Goal: Share content: Share content

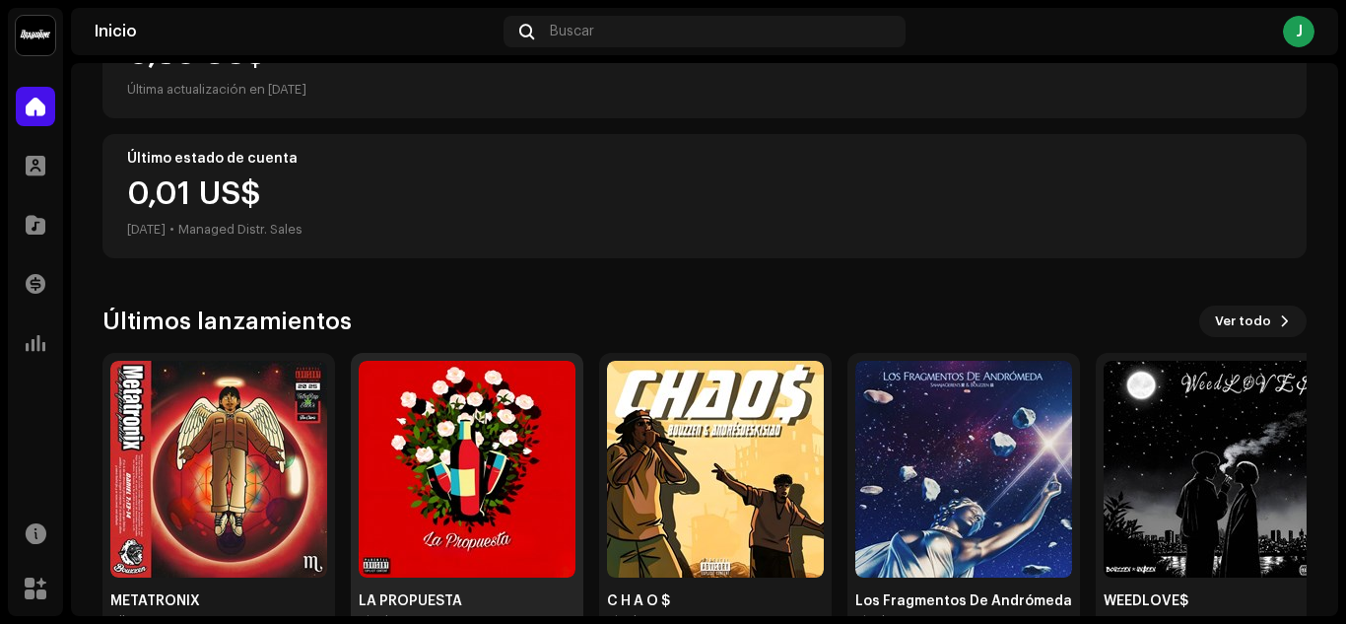
scroll to position [350, 0]
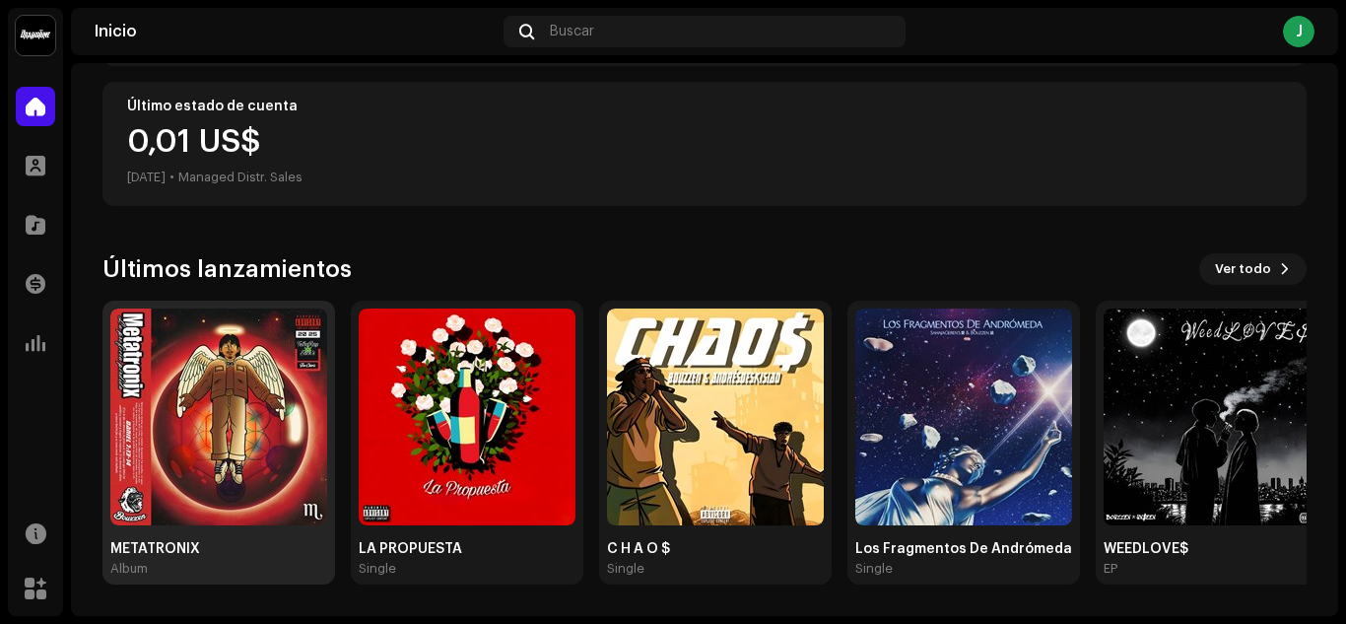
click at [179, 432] on img at bounding box center [218, 417] width 217 height 217
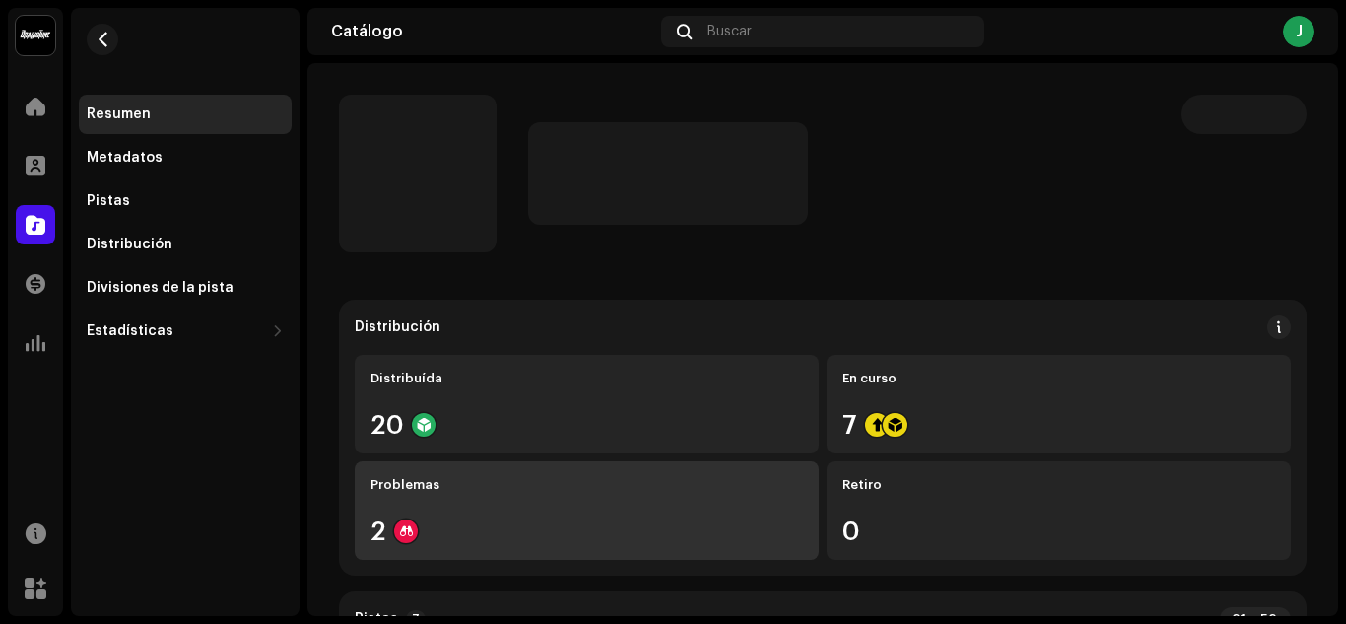
click at [444, 509] on div "Problemas 2" at bounding box center [587, 510] width 464 height 99
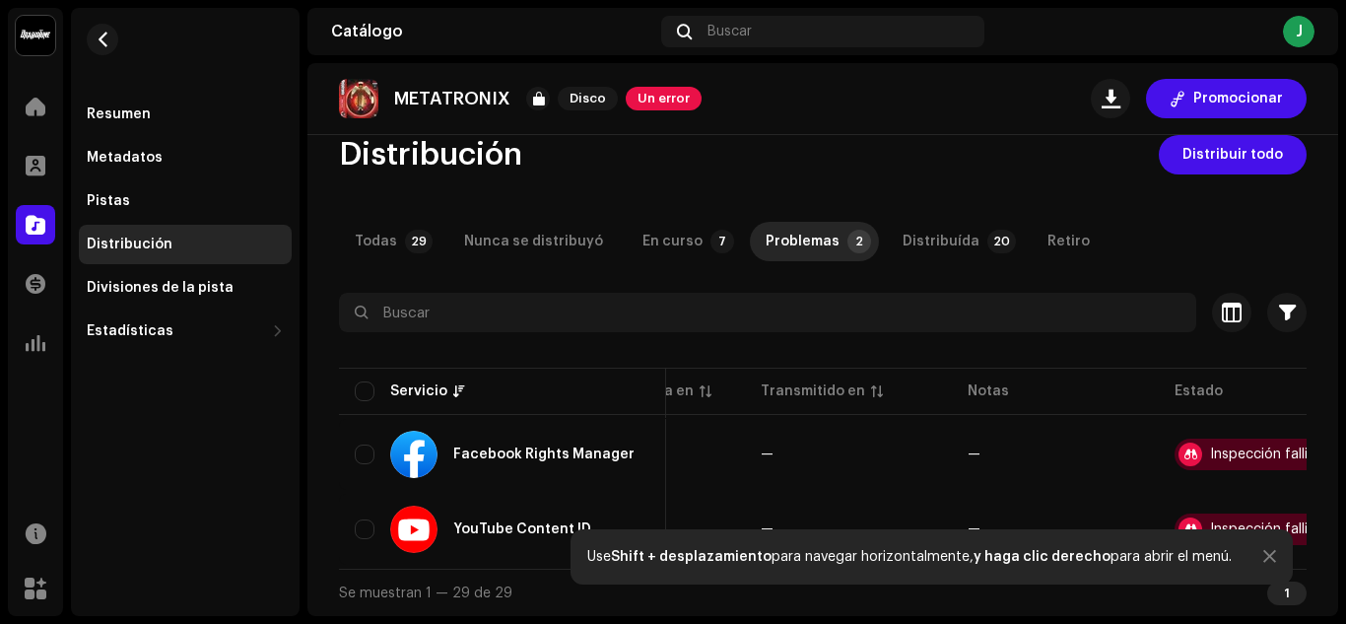
scroll to position [0, 188]
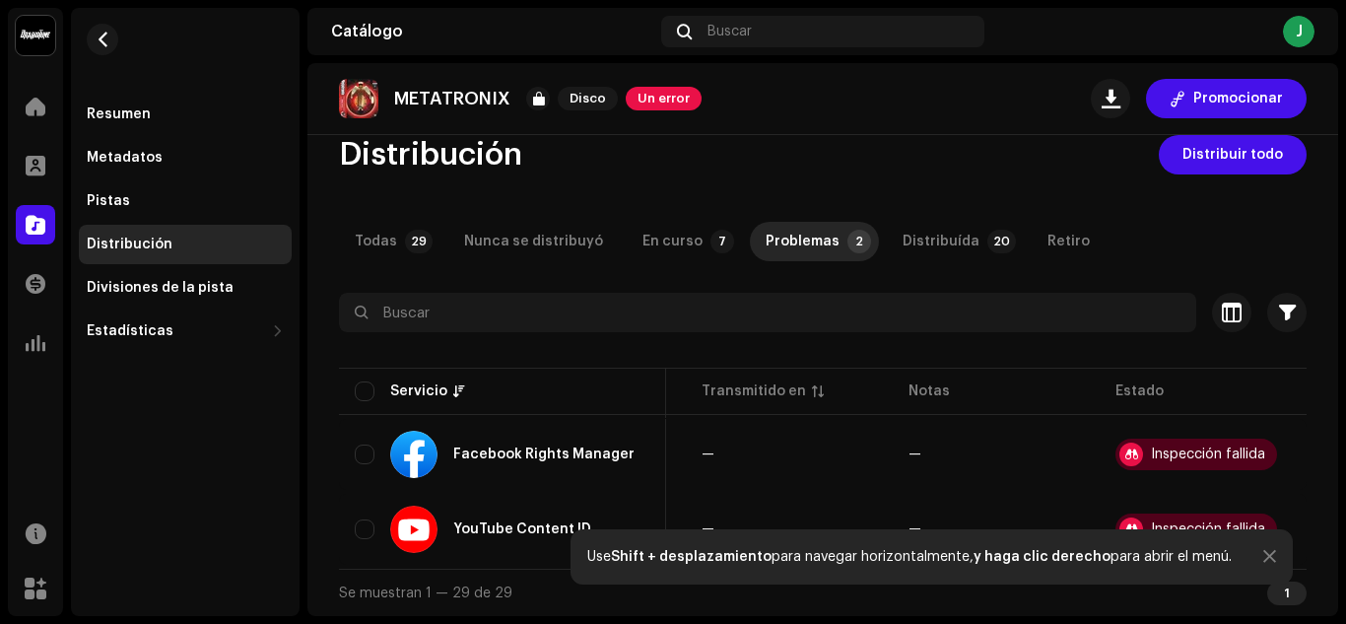
click at [1272, 556] on div "Use Shift + desplazamiento para navegar horizontalmente, y haga clic derecho pa…" at bounding box center [932, 556] width 723 height 55
click at [1264, 555] on div at bounding box center [1270, 557] width 13 height 16
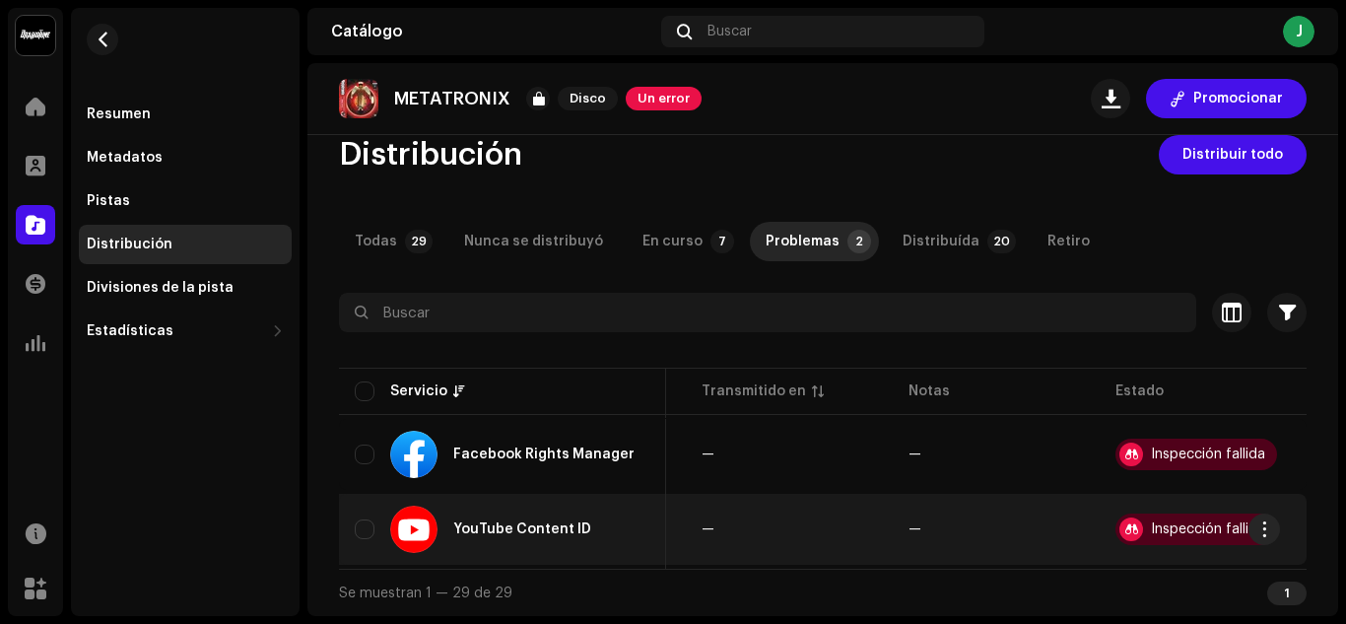
click at [1232, 522] on div "Inspección fallida" at bounding box center [1208, 529] width 114 height 14
click at [1230, 522] on div "Inspección fallida" at bounding box center [1208, 529] width 114 height 14
click at [1138, 518] on div "Inspección fallida" at bounding box center [1197, 530] width 162 height 32
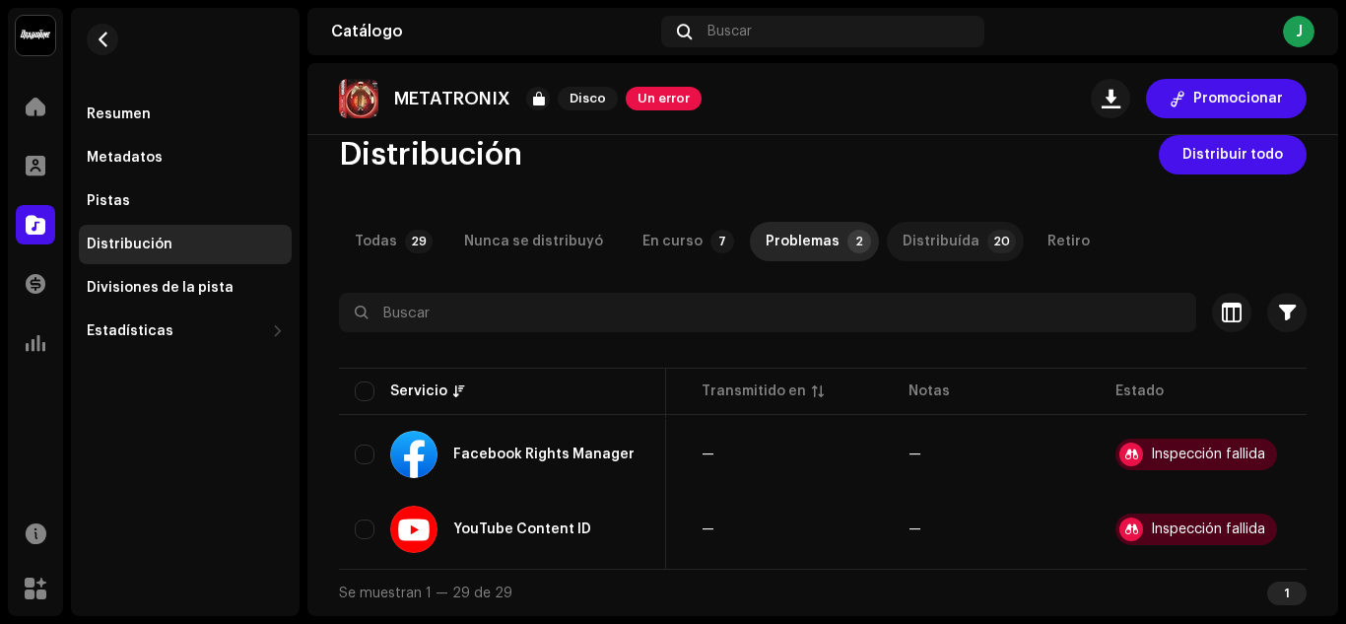
click at [913, 233] on div "Distribuída" at bounding box center [941, 241] width 77 height 39
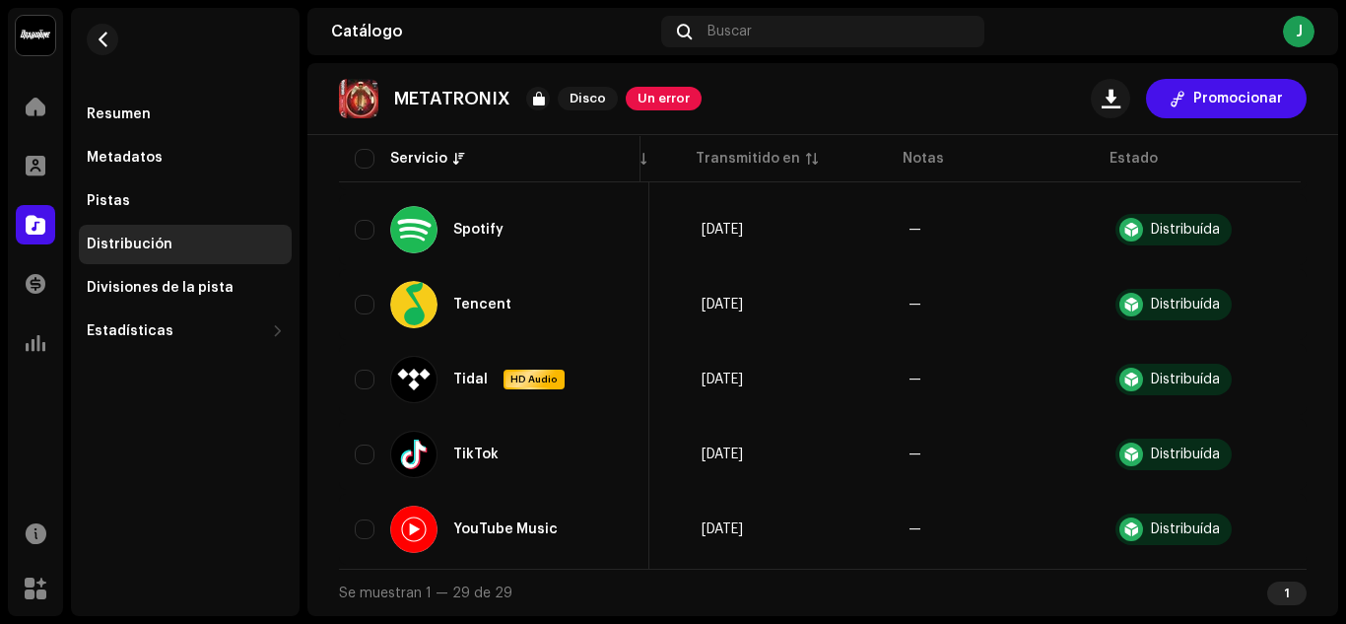
scroll to position [1393, 0]
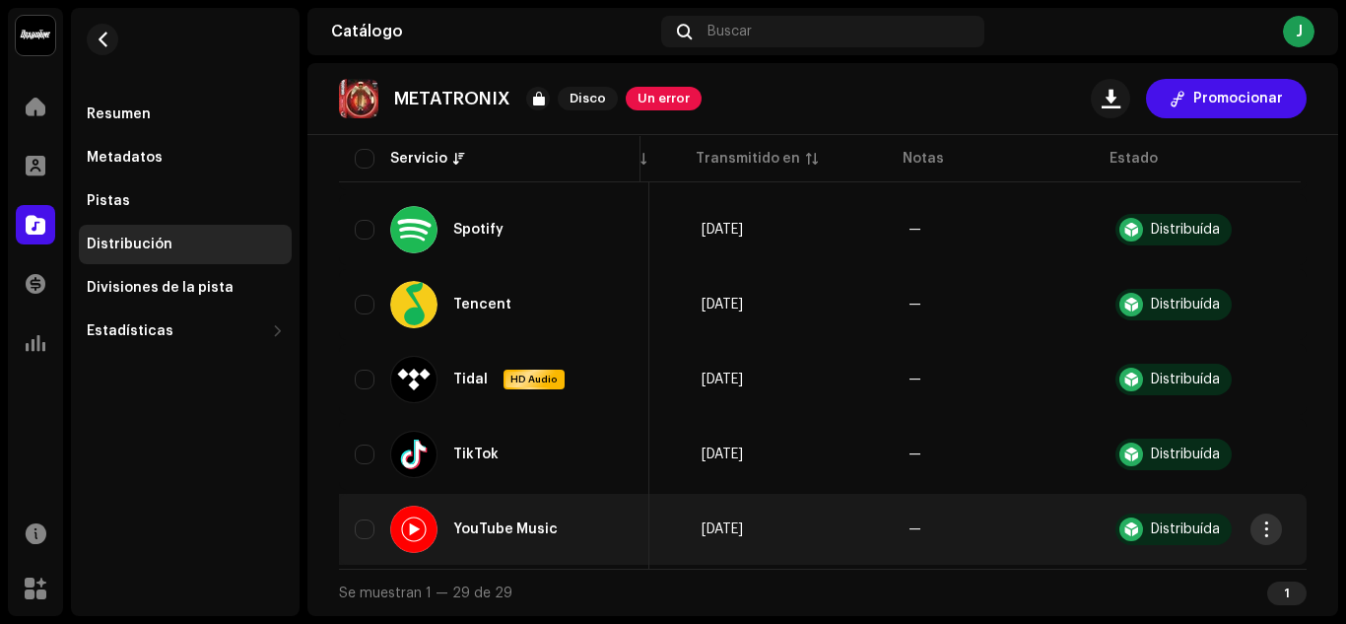
click at [1264, 525] on span "button" at bounding box center [1267, 529] width 15 height 16
click at [940, 522] on span "—" at bounding box center [996, 529] width 175 height 14
click at [859, 517] on td "[DATE]" at bounding box center [789, 529] width 207 height 71
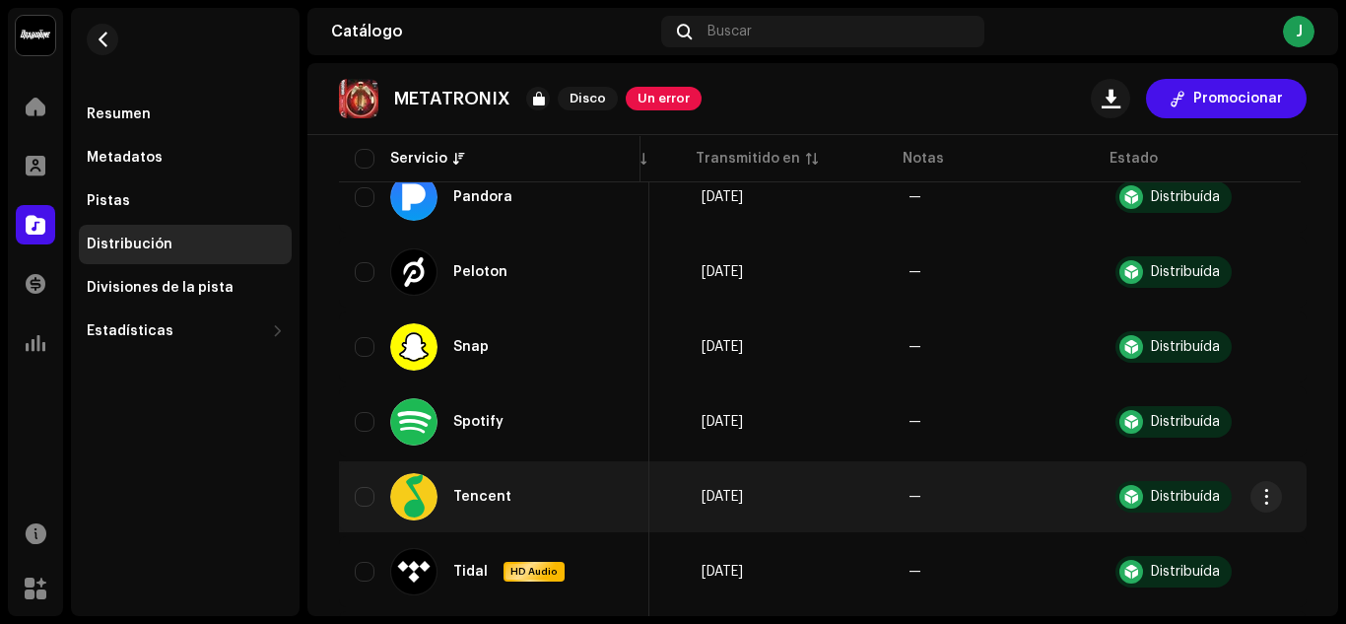
scroll to position [1097, 0]
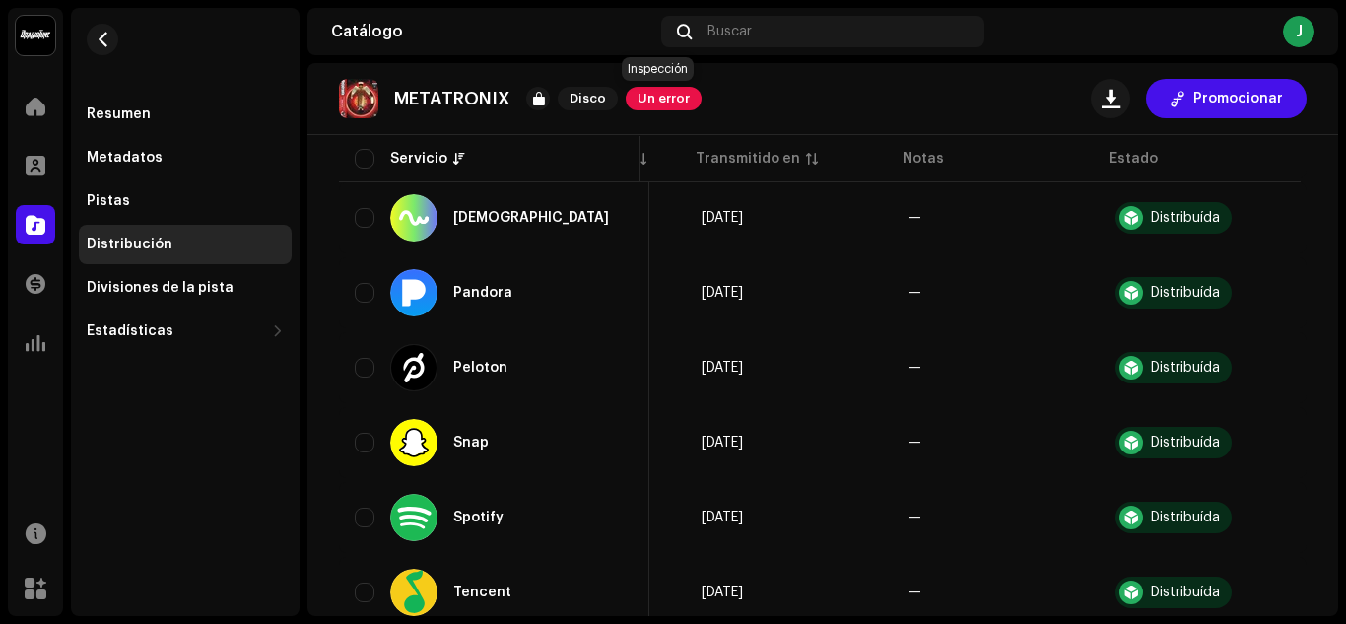
click at [665, 105] on span "Un error" at bounding box center [664, 99] width 76 height 24
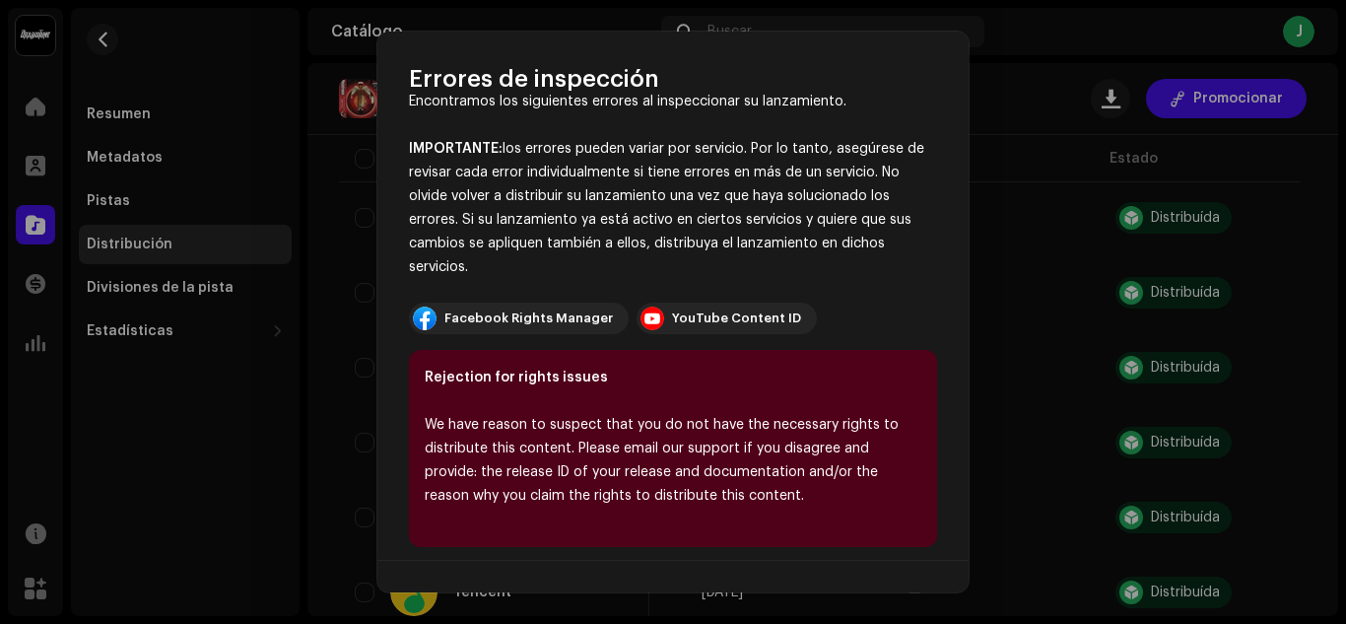
scroll to position [54, 0]
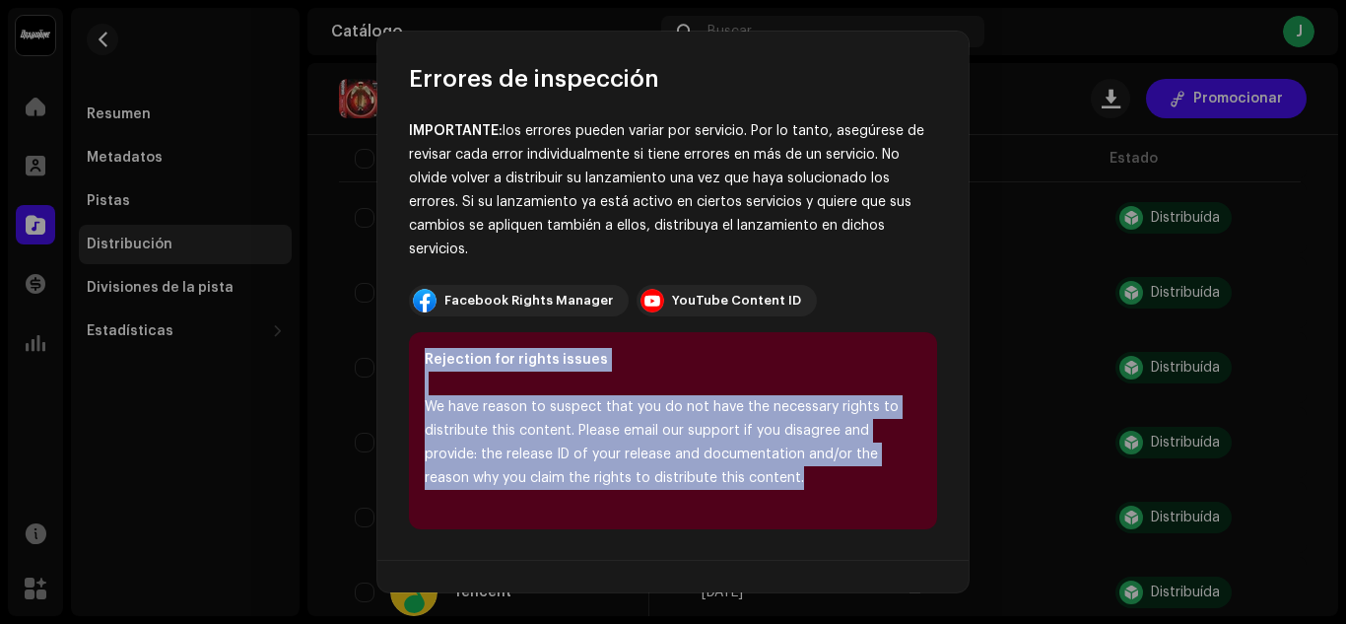
drag, startPoint x: 812, startPoint y: 477, endPoint x: 406, endPoint y: 366, distance: 421.1
click at [406, 366] on div "Encontramos los siguientes errores al inspeccionar su lanzamiento. IMPORTANTE: …" at bounding box center [673, 328] width 591 height 466
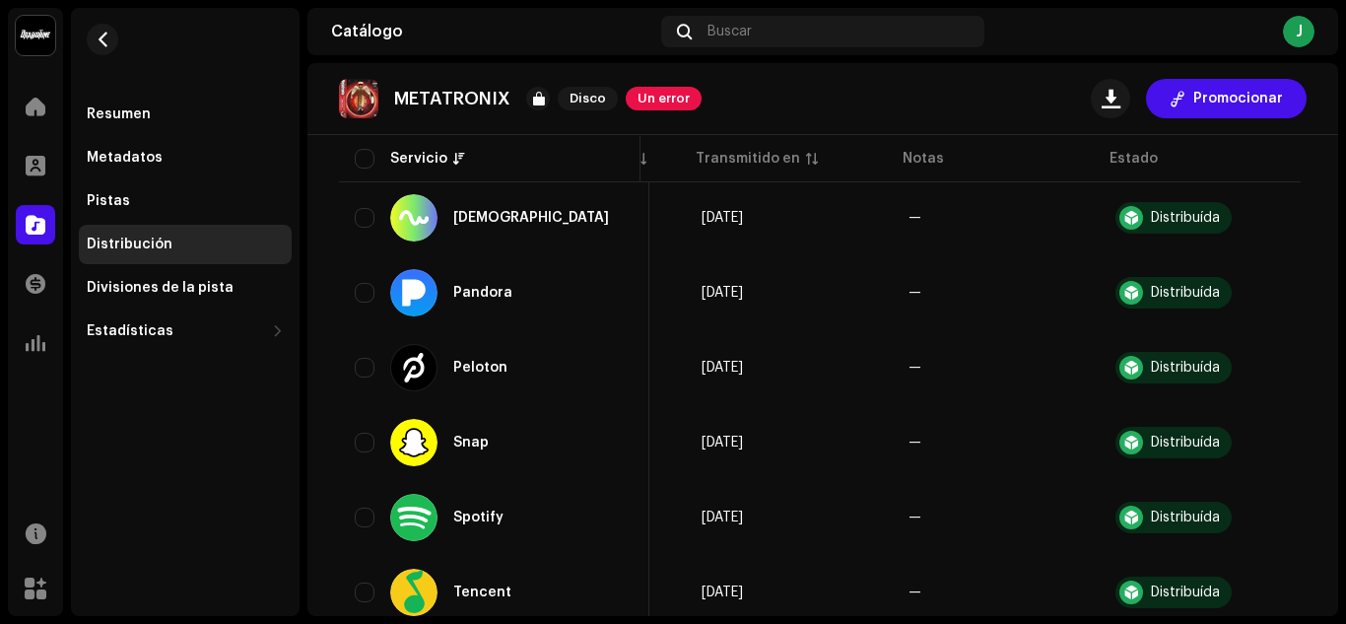
drag, startPoint x: 484, startPoint y: 360, endPoint x: 1051, endPoint y: 422, distance: 570.2
click at [1051, 422] on div "Errores de inspección Encontramos los siguientes errores al inspeccionar su lan…" at bounding box center [673, 312] width 1346 height 624
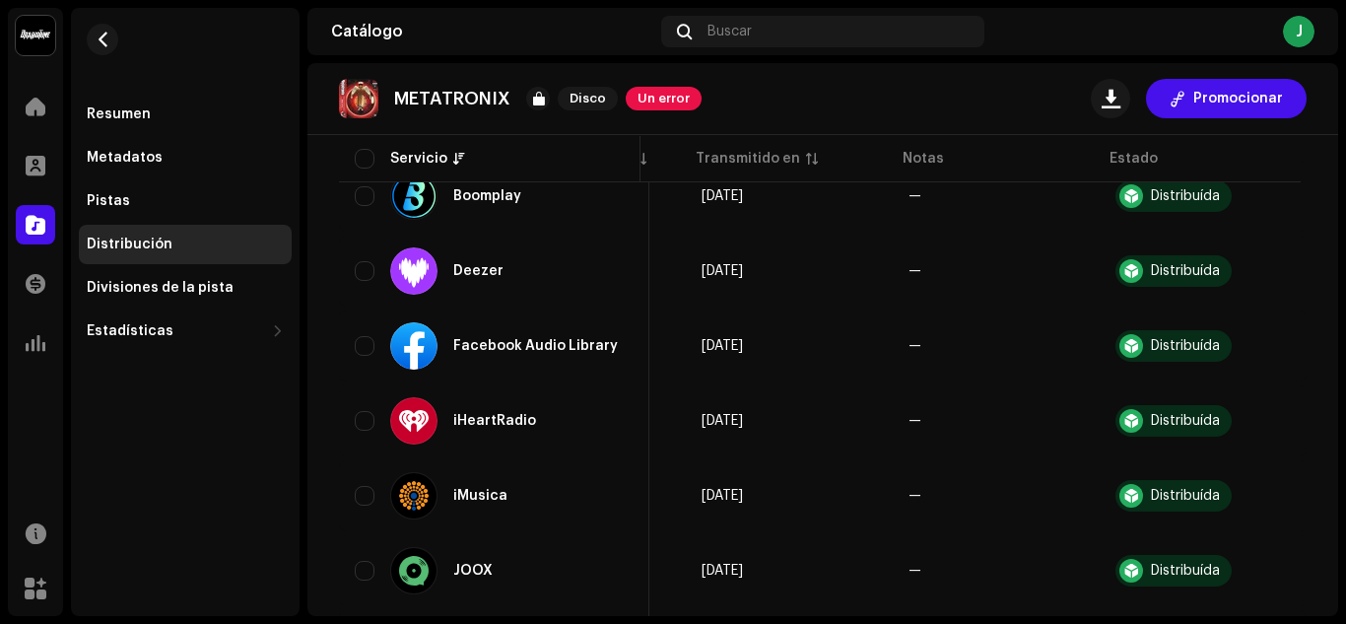
scroll to position [309, 0]
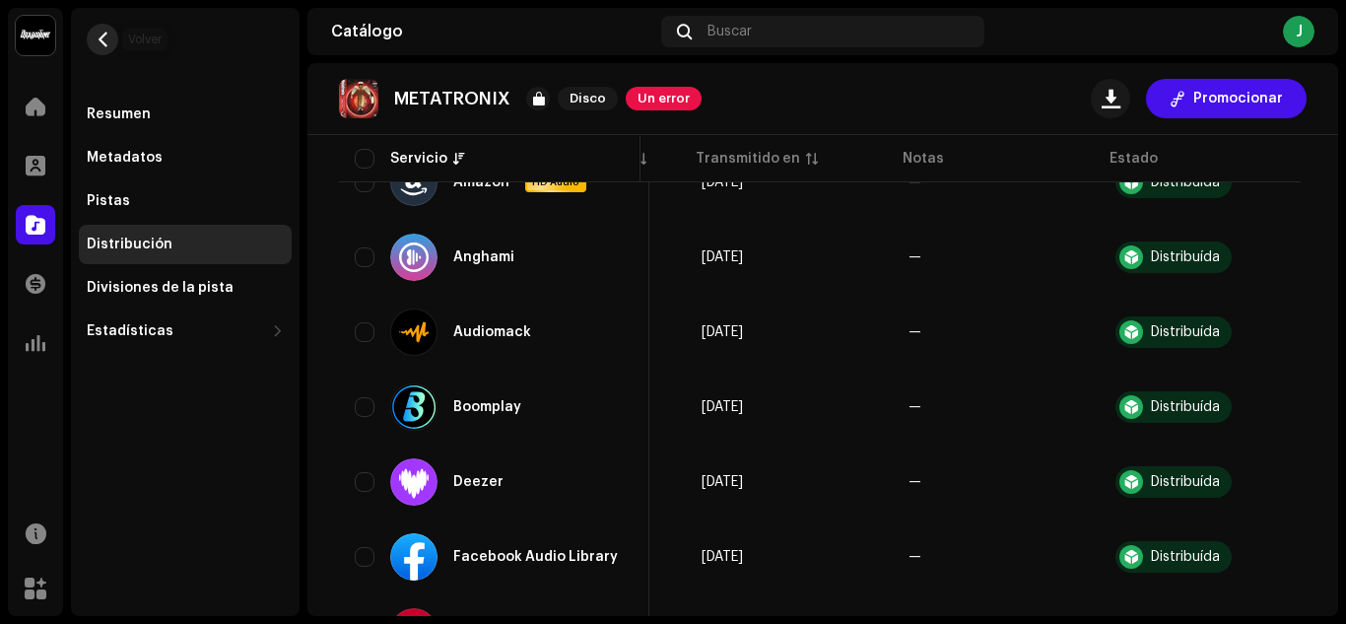
click at [103, 32] on span "button" at bounding box center [103, 40] width 15 height 16
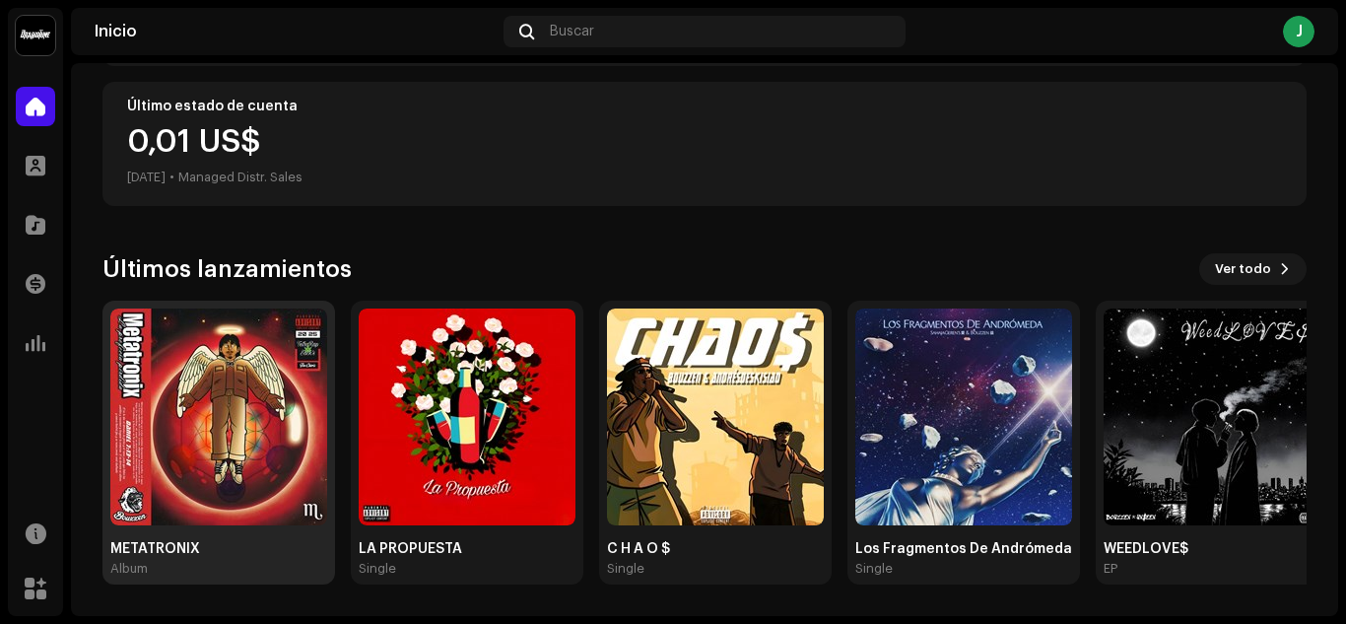
click at [250, 441] on img at bounding box center [218, 417] width 217 height 217
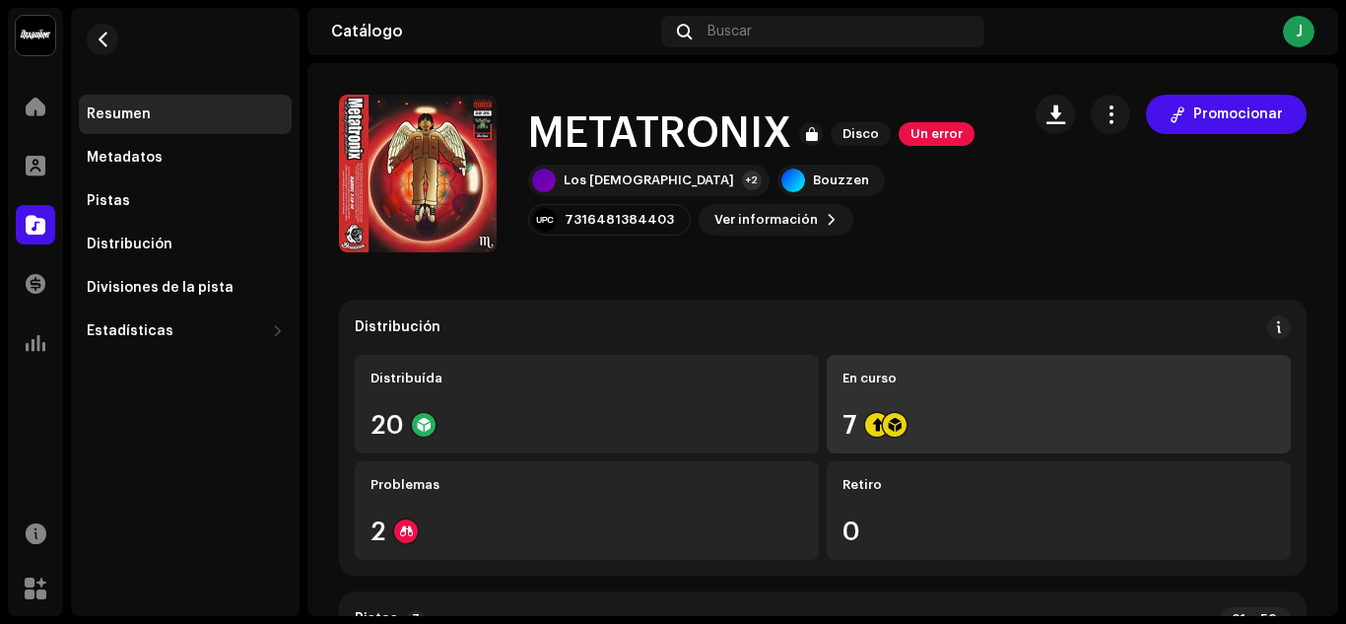
click at [1036, 403] on div "En curso 7" at bounding box center [1059, 404] width 464 height 99
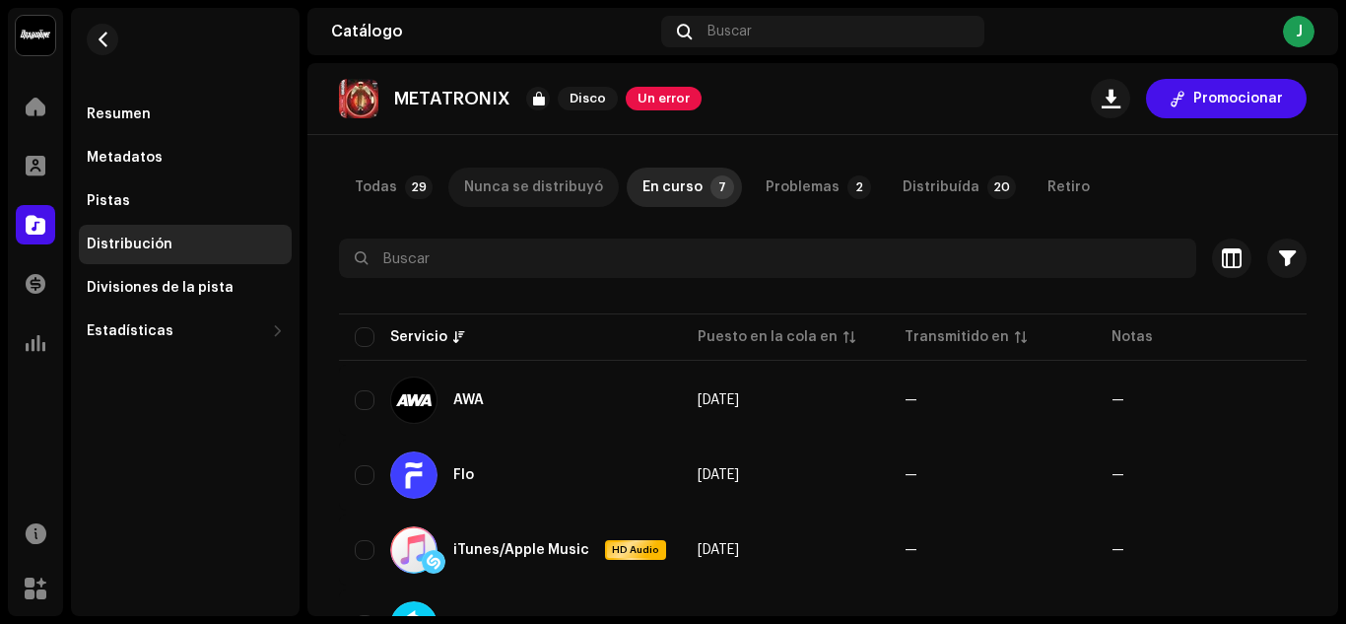
scroll to position [25, 0]
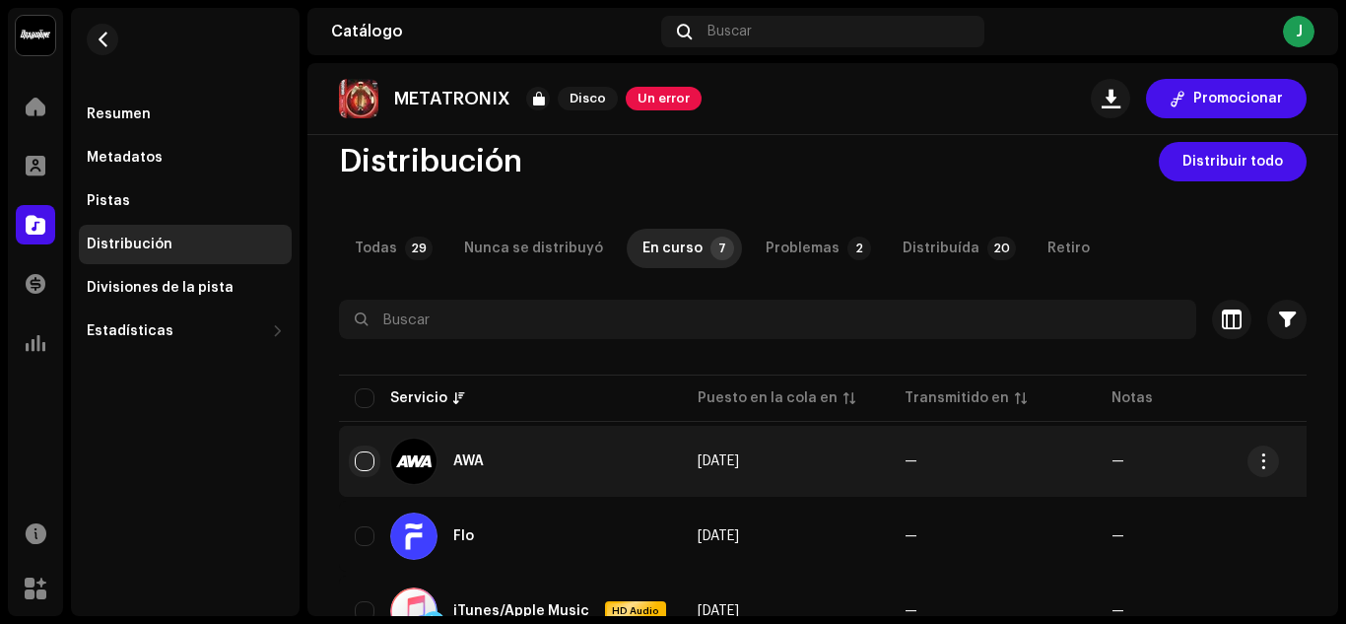
click at [374, 457] on input "checkbox" at bounding box center [365, 461] width 20 height 20
checkbox input "true"
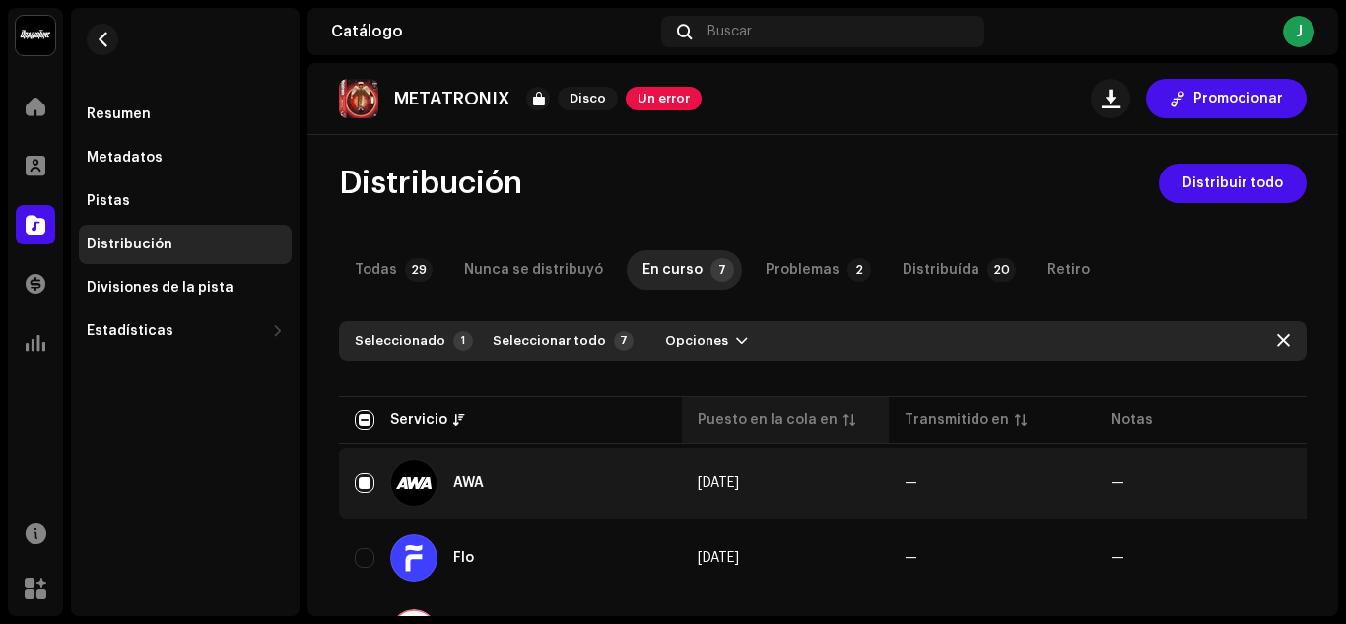
scroll to position [0, 0]
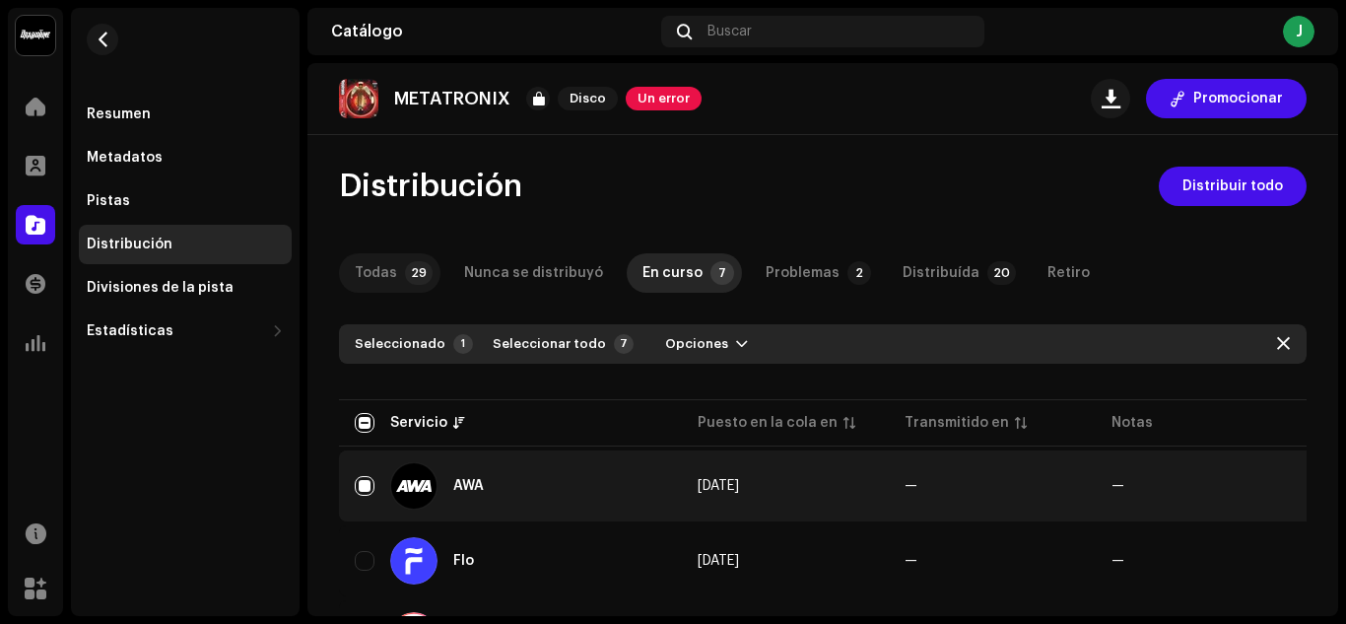
click at [405, 273] on p-badge "29" at bounding box center [419, 273] width 28 height 24
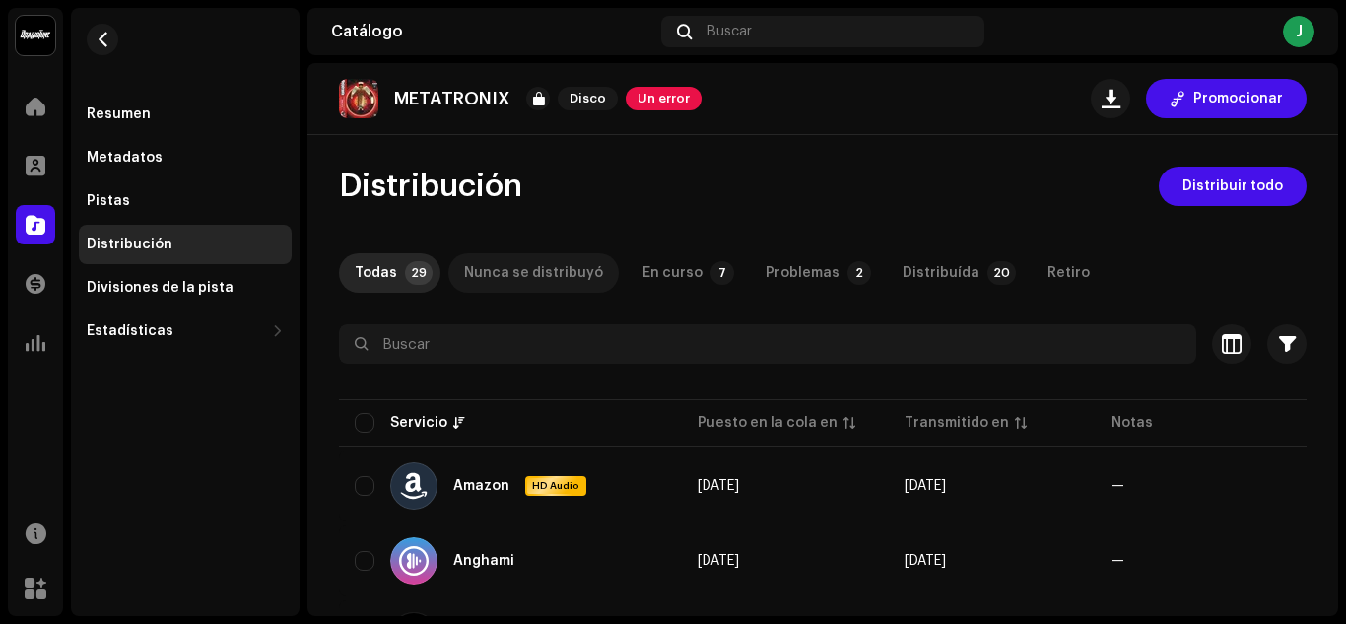
click at [534, 281] on div "Nunca se distribuyó" at bounding box center [533, 272] width 139 height 39
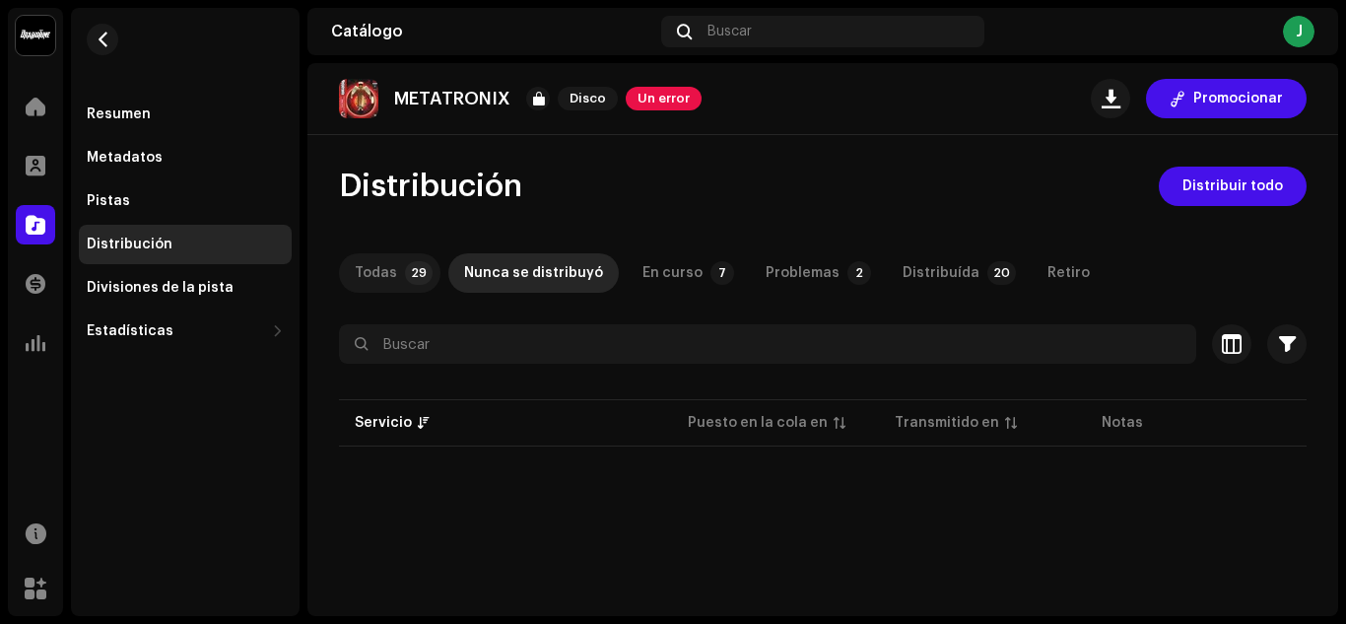
click at [373, 274] on div "Todas" at bounding box center [376, 272] width 42 height 39
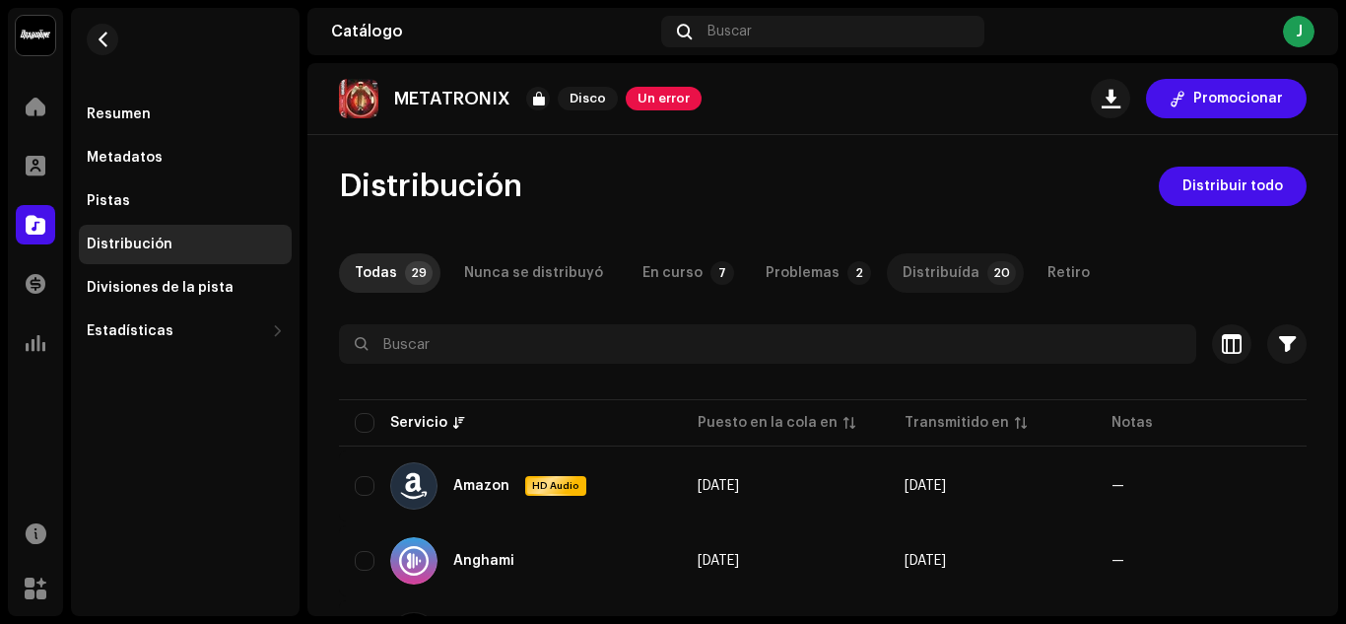
click at [910, 274] on div "Distribuída" at bounding box center [941, 272] width 77 height 39
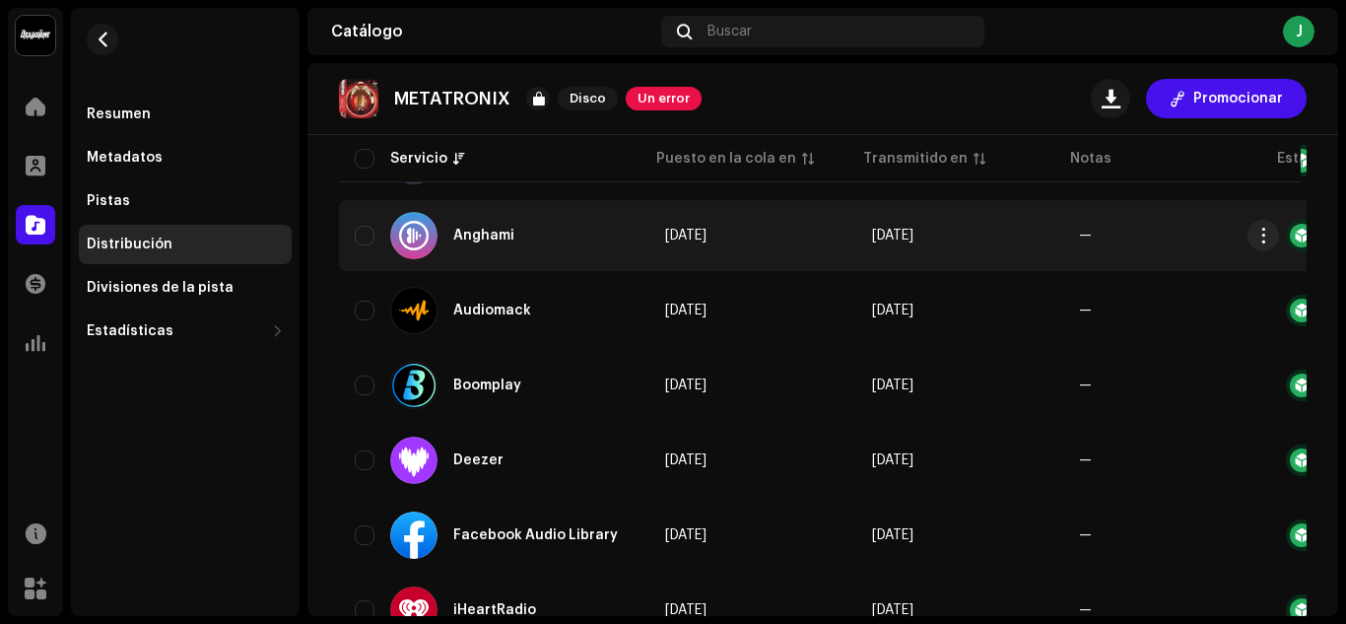
scroll to position [394, 0]
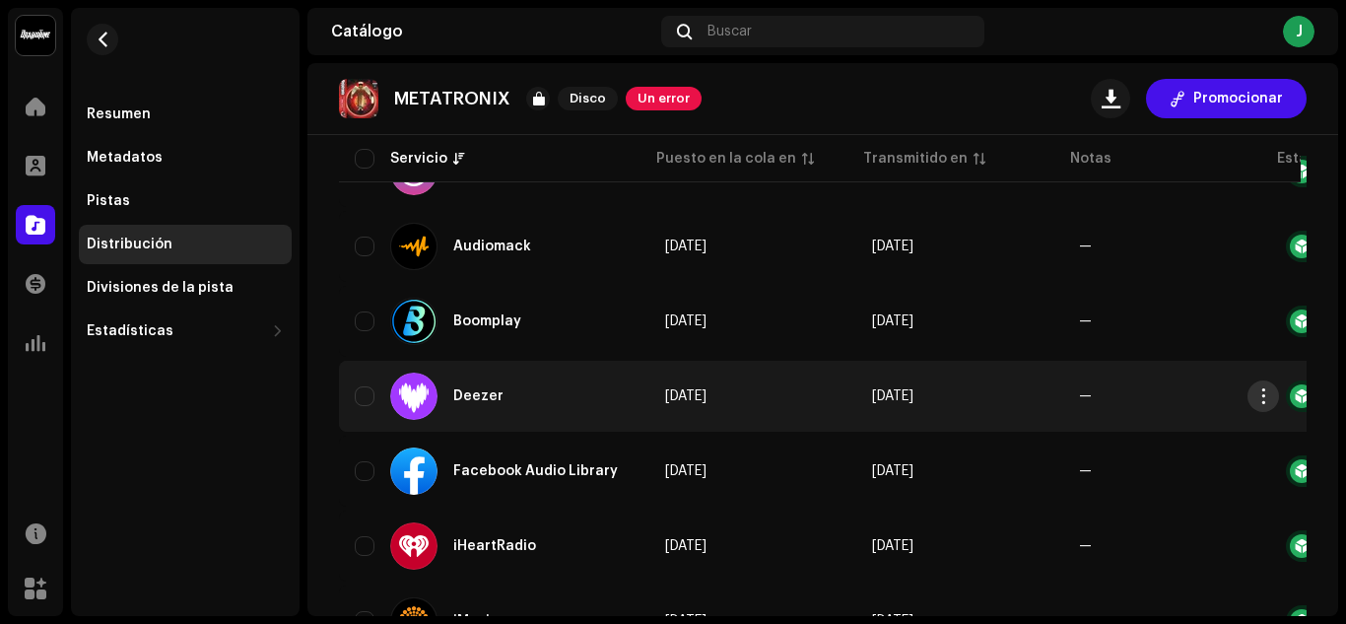
click at [1259, 400] on span "button" at bounding box center [1264, 396] width 15 height 16
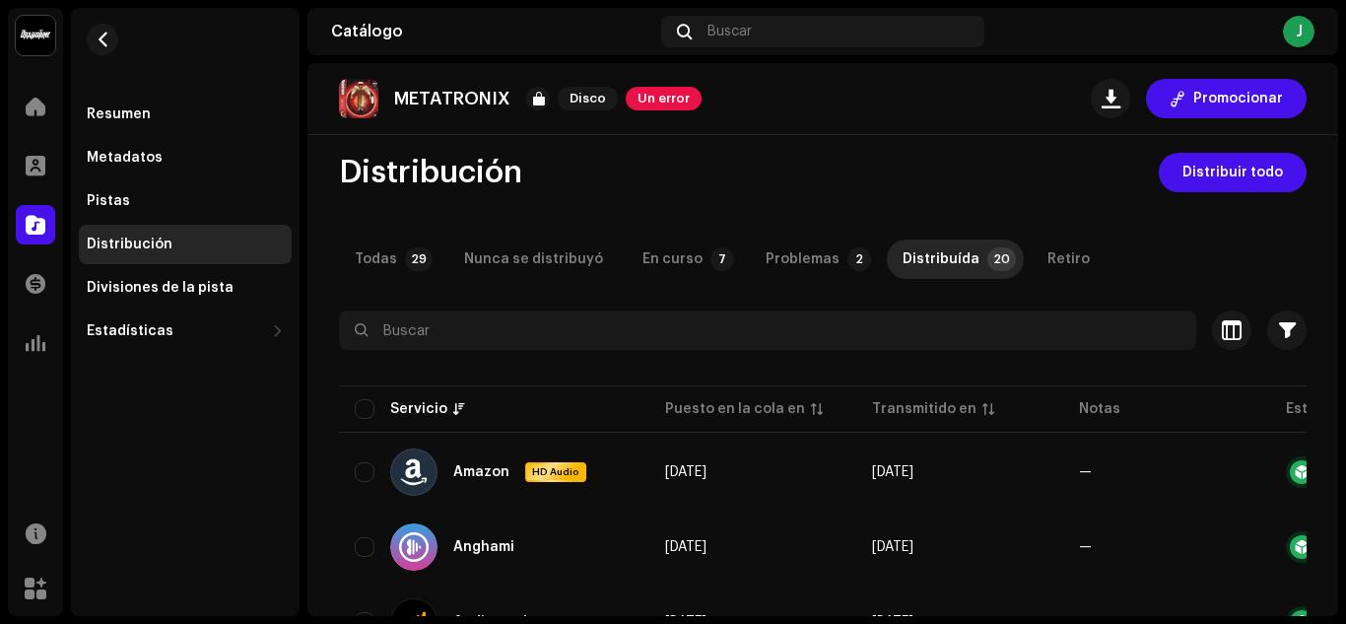
scroll to position [13, 0]
click at [392, 275] on div "Todas" at bounding box center [376, 260] width 42 height 39
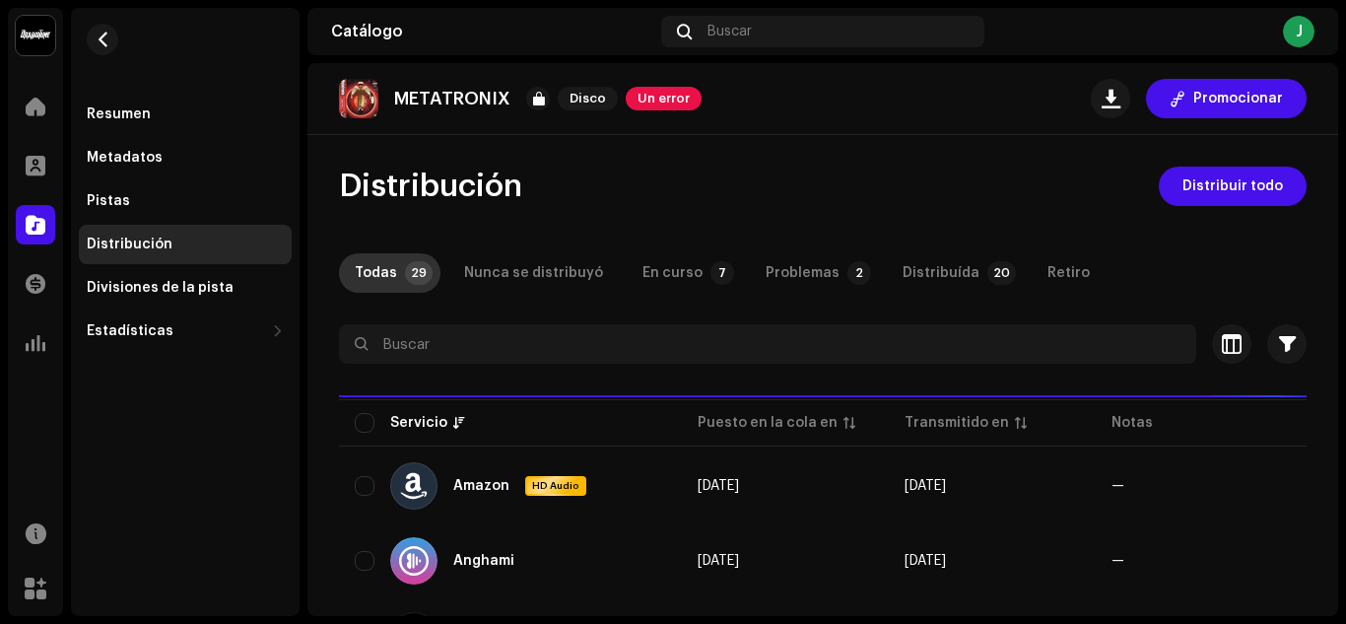
click at [391, 257] on div "Todas" at bounding box center [376, 272] width 42 height 39
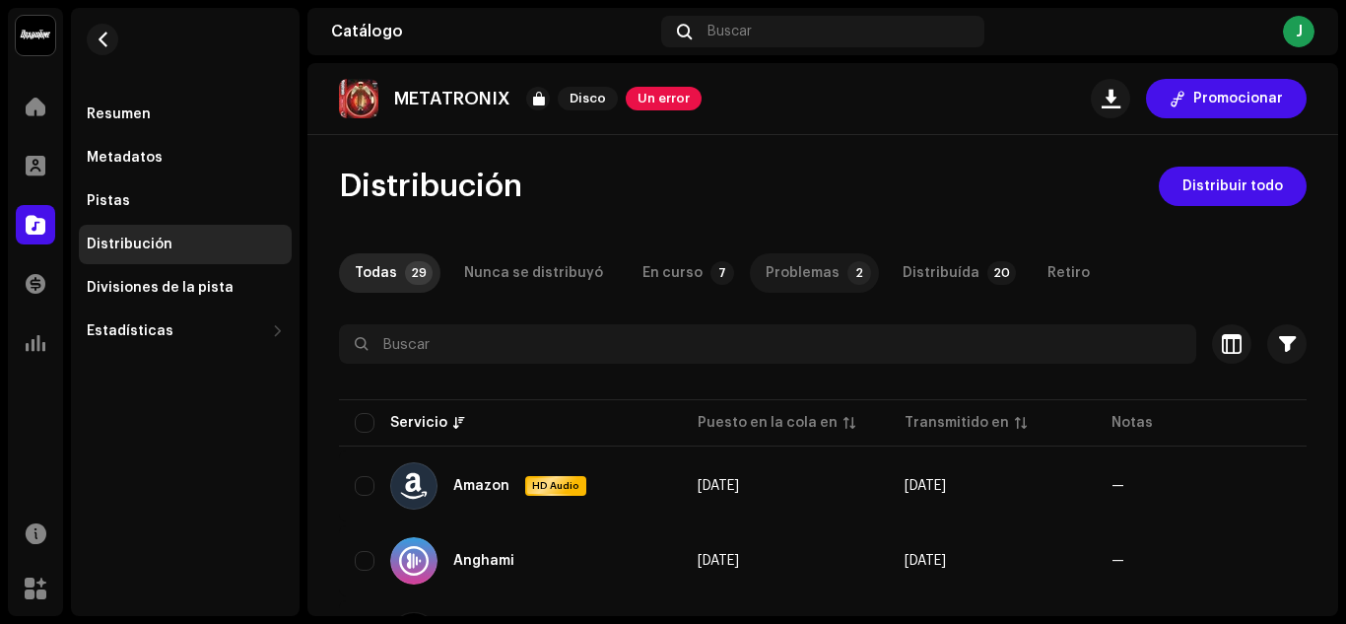
click at [766, 268] on div "Problemas" at bounding box center [803, 272] width 74 height 39
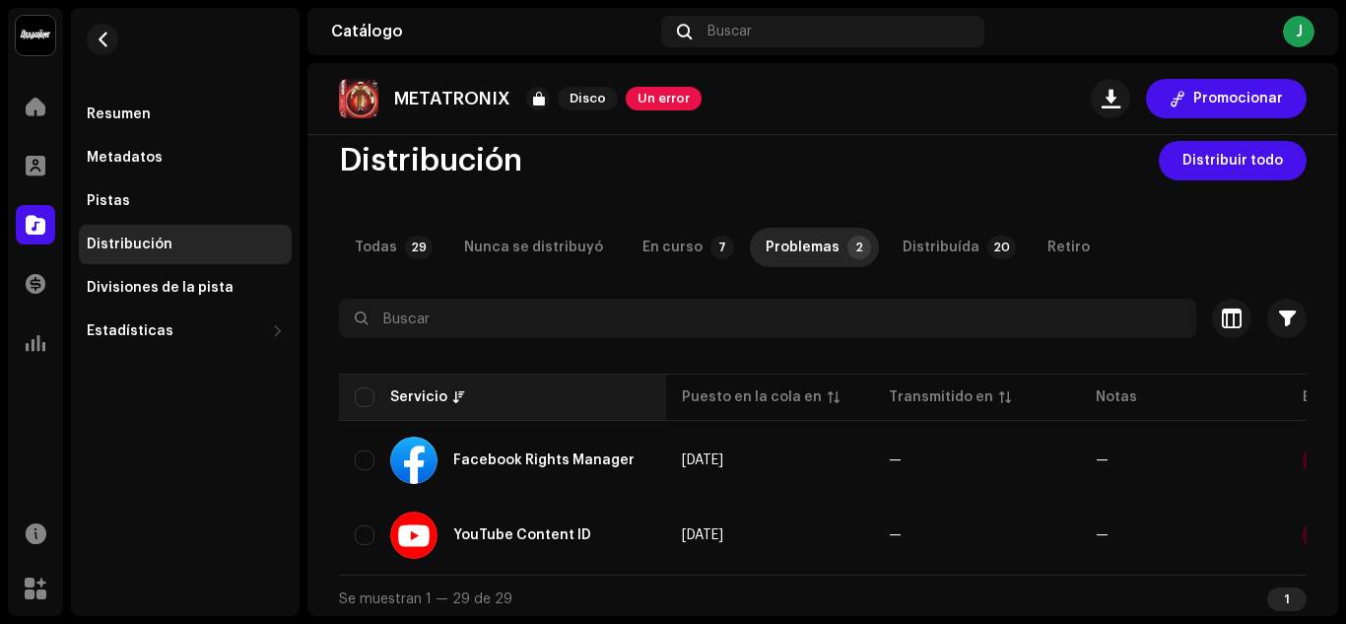
scroll to position [39, 0]
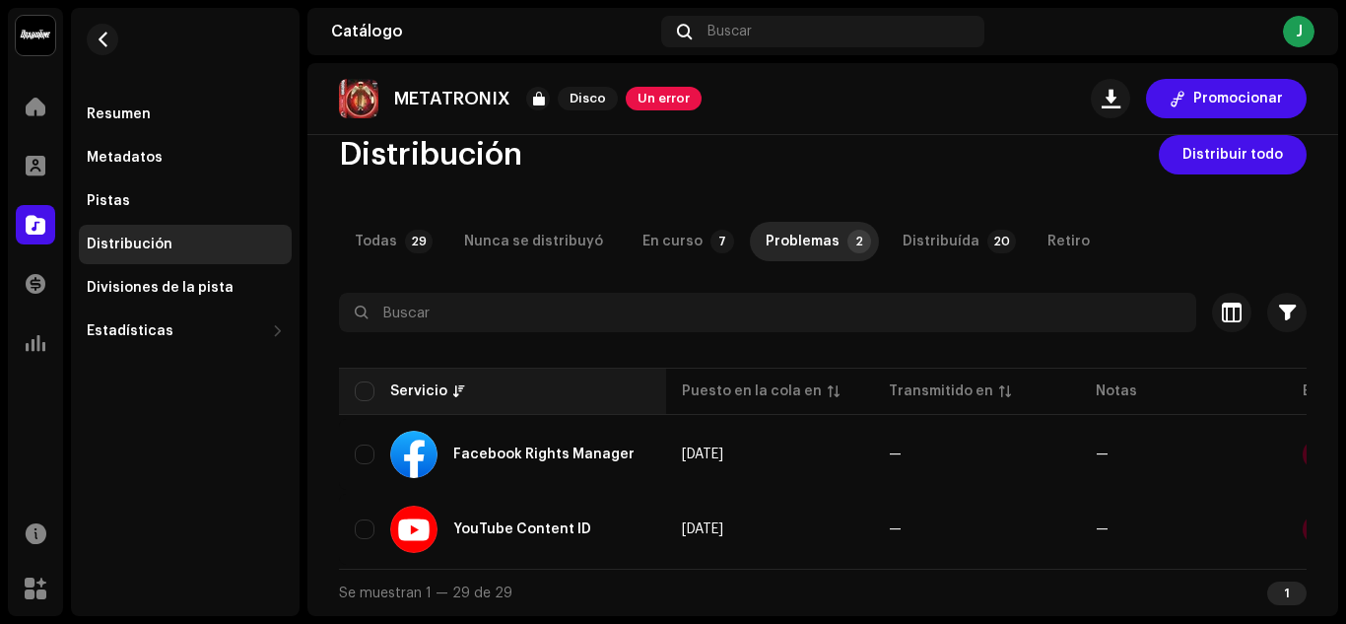
click at [376, 381] on div "Servicio" at bounding box center [503, 391] width 296 height 20
click at [368, 391] on input "checkbox" at bounding box center [365, 391] width 20 height 20
checkbox input "true"
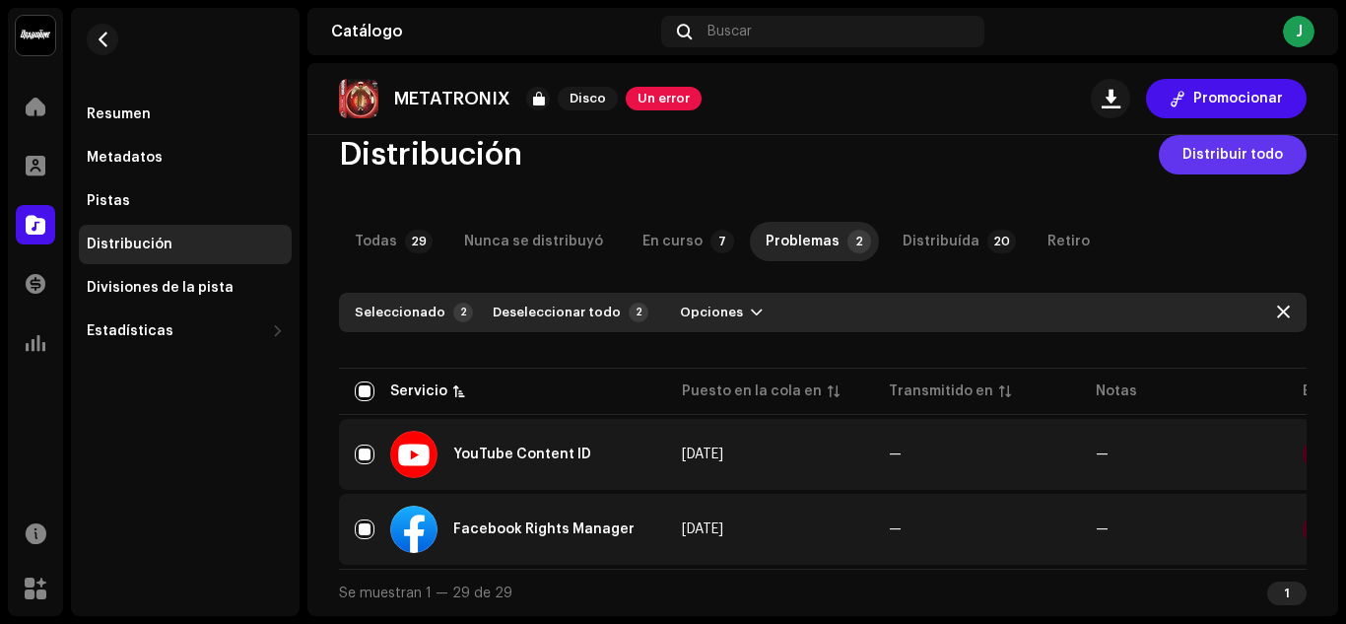
click at [1251, 151] on span "Distribuir todo" at bounding box center [1233, 154] width 101 height 39
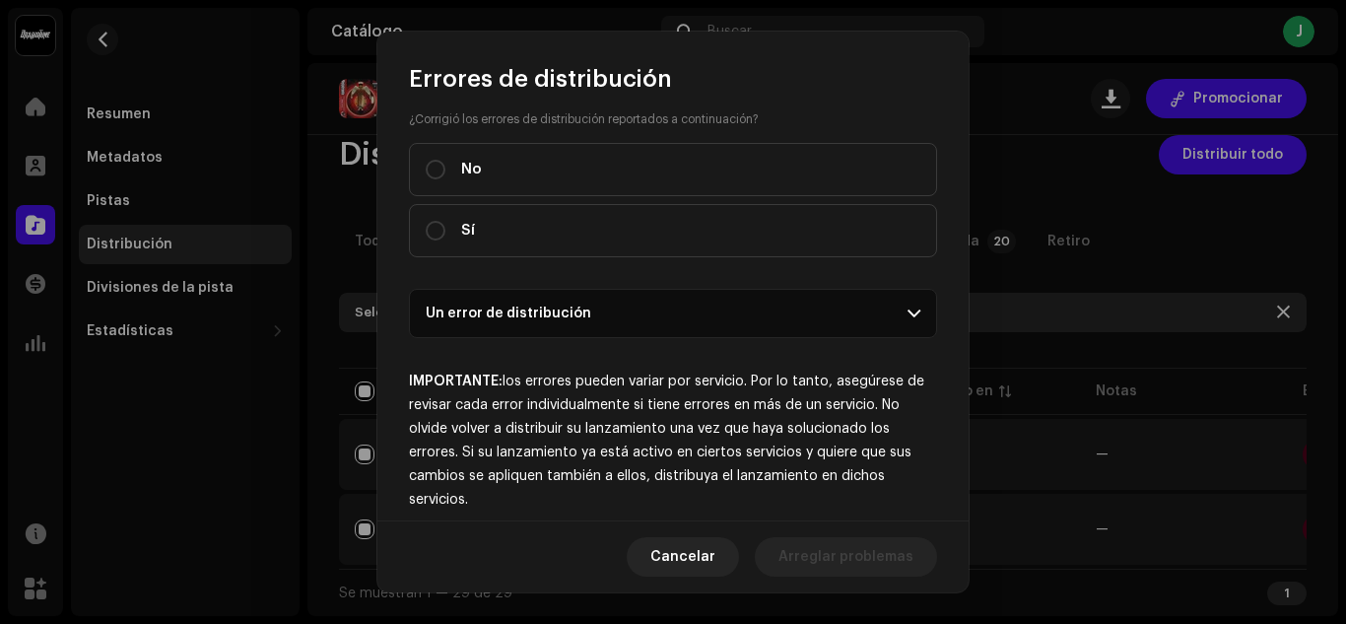
scroll to position [197, 0]
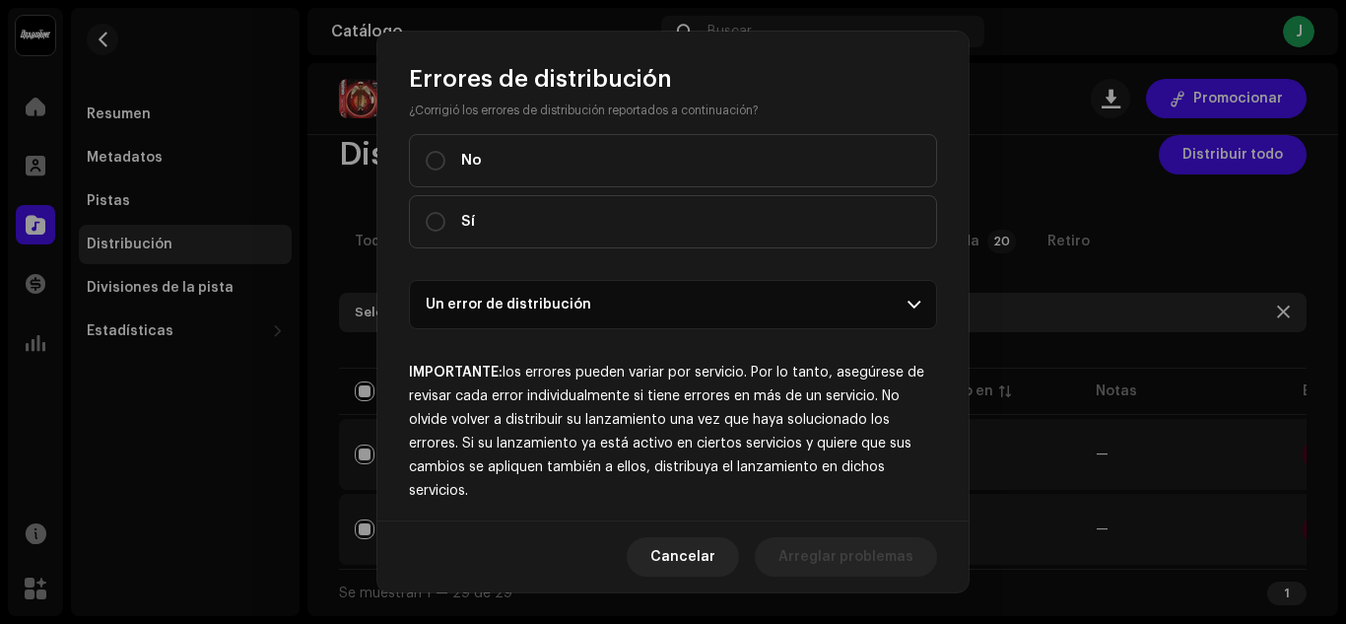
click at [513, 306] on p-accordion-header "Un error de distribución" at bounding box center [673, 304] width 528 height 49
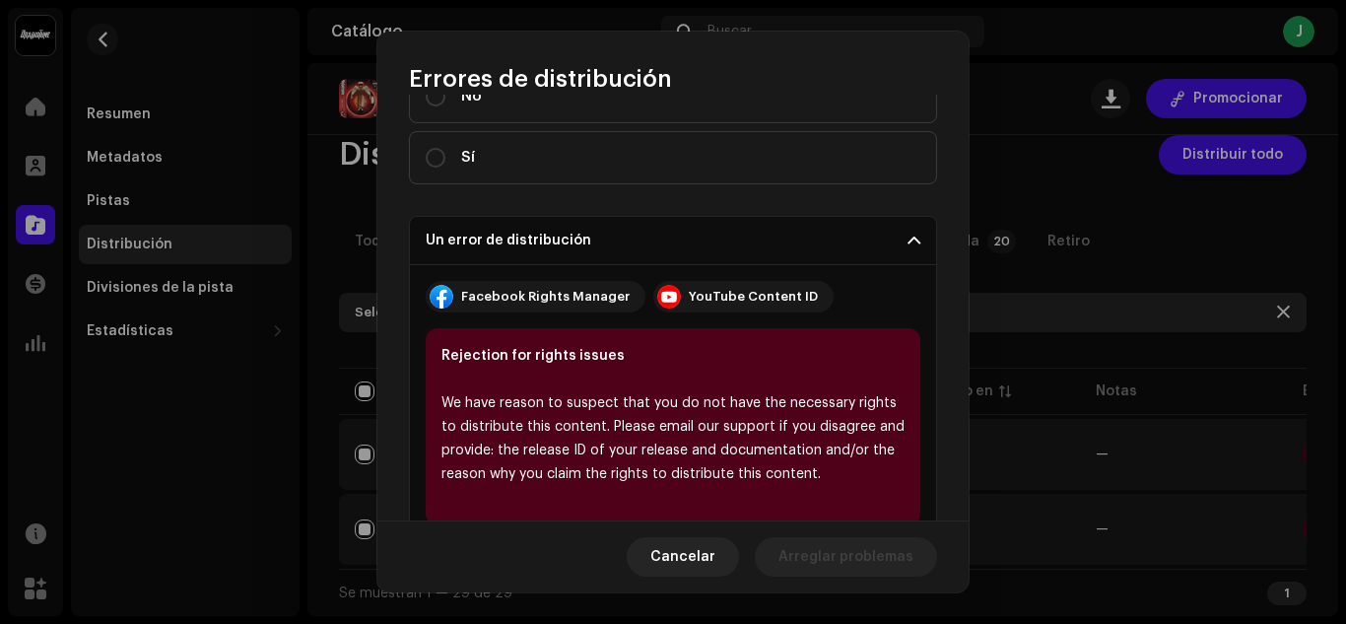
scroll to position [296, 0]
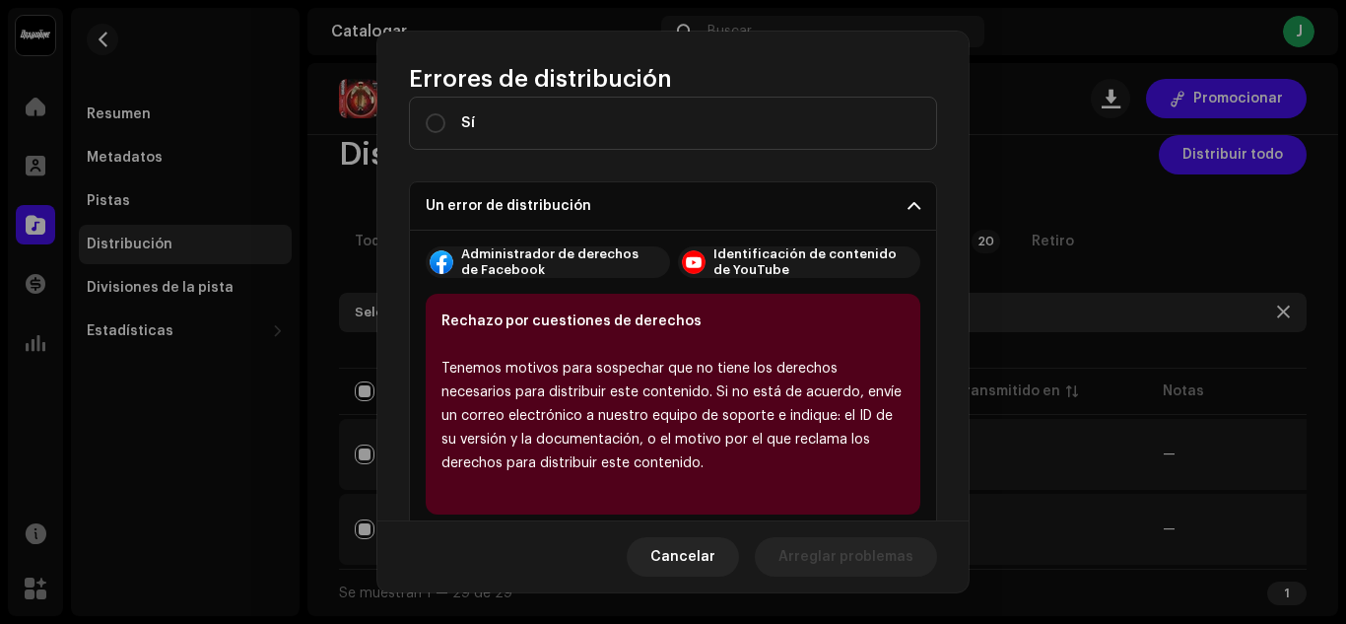
click at [881, 208] on p-accordion-header "Un error de distribución" at bounding box center [673, 205] width 528 height 49
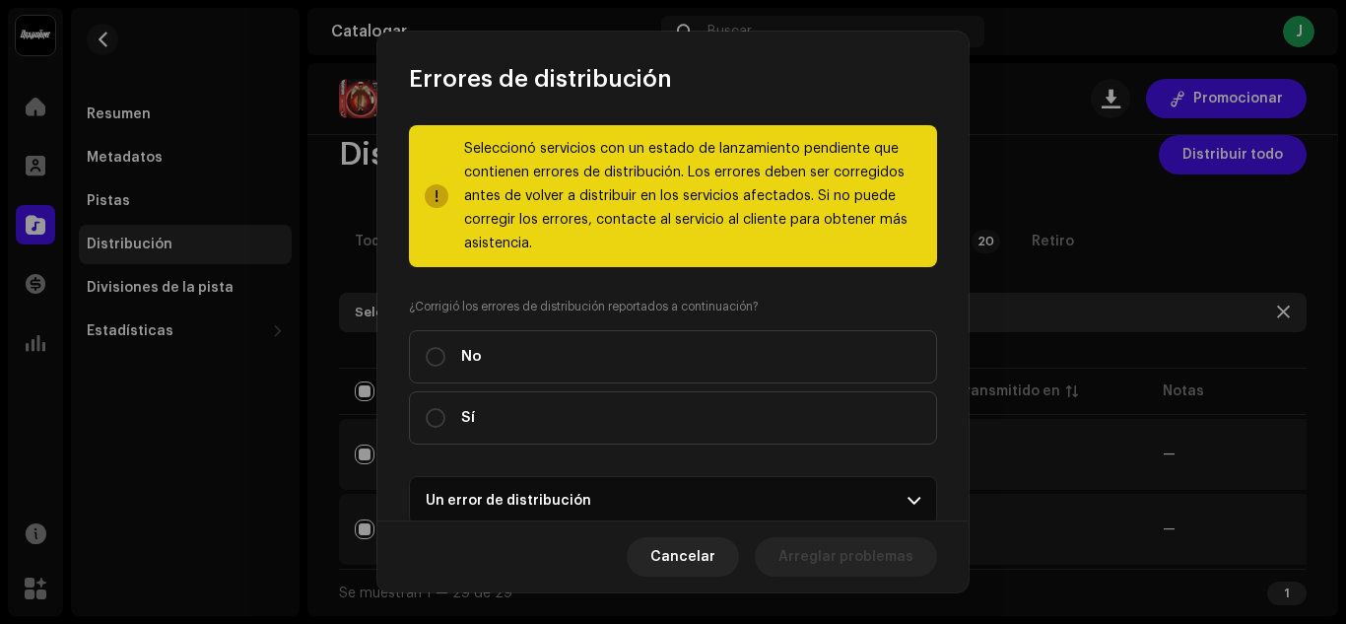
scroll to position [0, 0]
click at [543, 424] on label "Sí" at bounding box center [673, 418] width 528 height 53
click at [446, 424] on input "Sí" at bounding box center [436, 419] width 20 height 20
radio input "true"
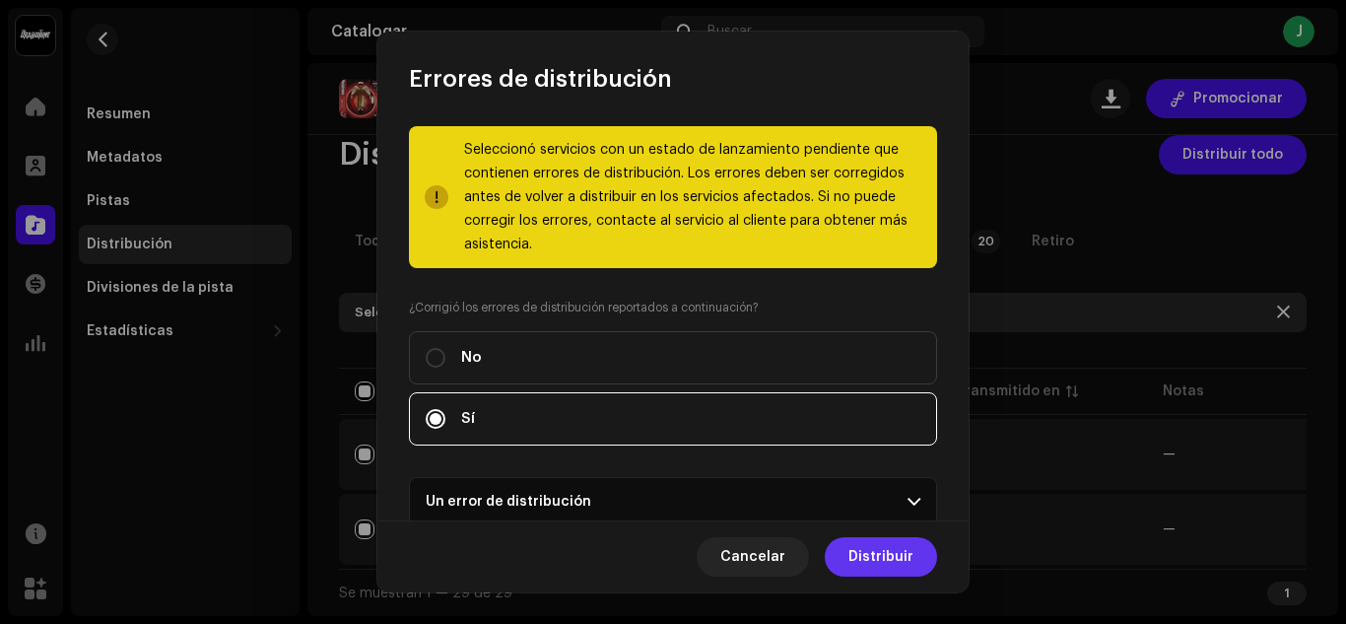
click at [874, 545] on span "Distribuir" at bounding box center [881, 556] width 65 height 39
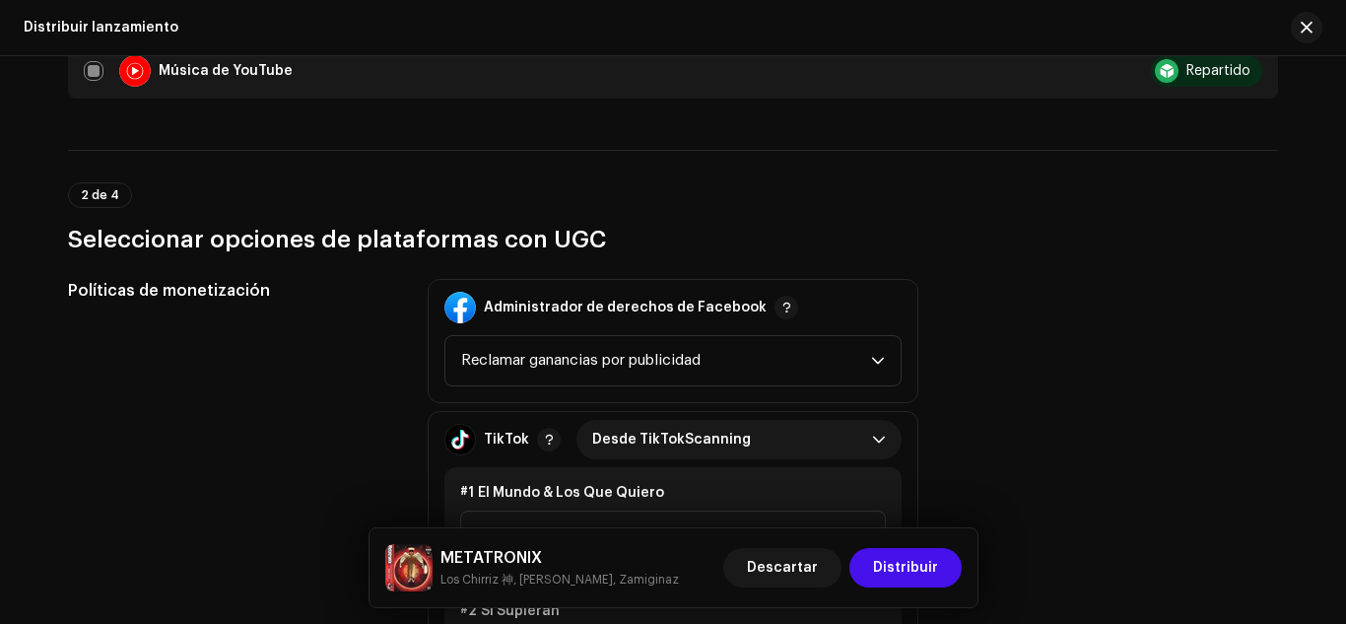
scroll to position [1873, 0]
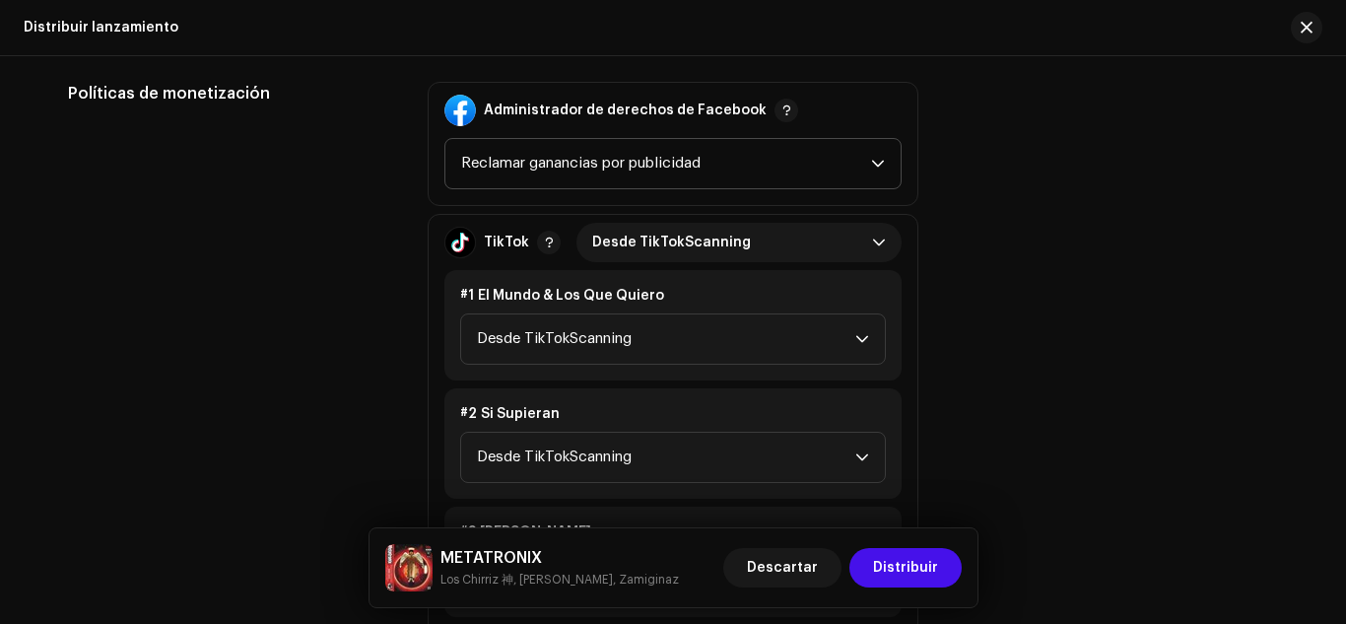
click at [734, 177] on span "Reclamar ganancias por publicidad" at bounding box center [666, 163] width 410 height 49
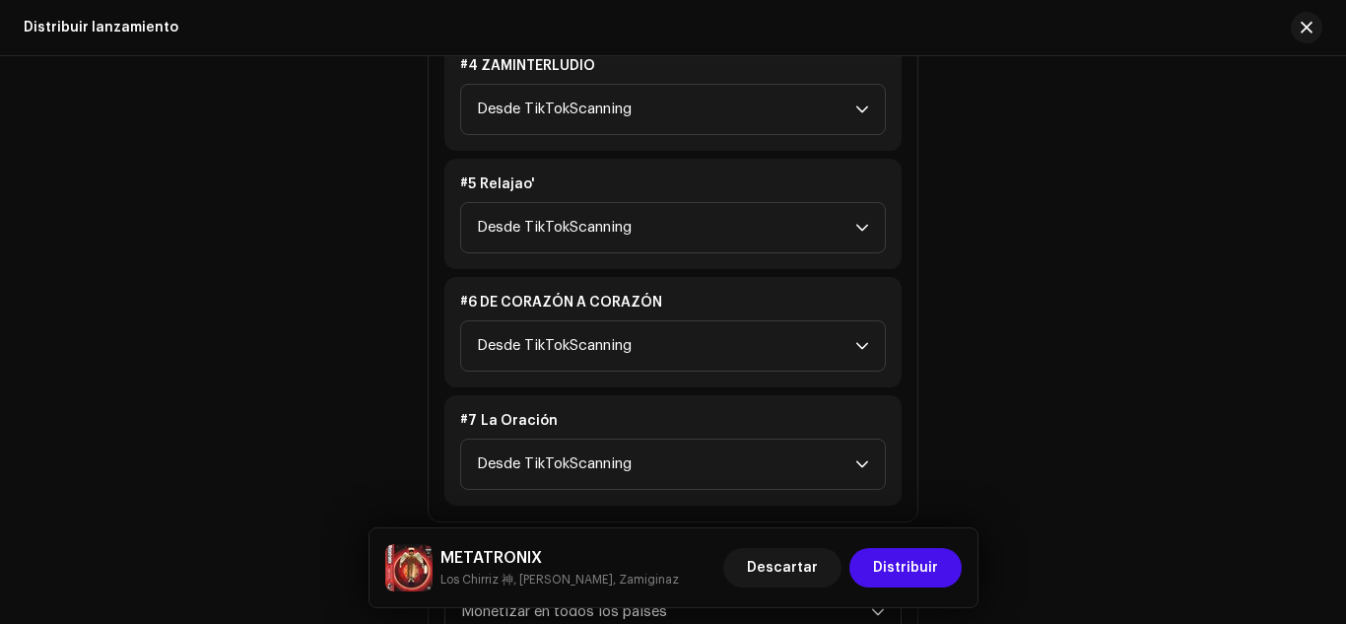
scroll to position [2464, 0]
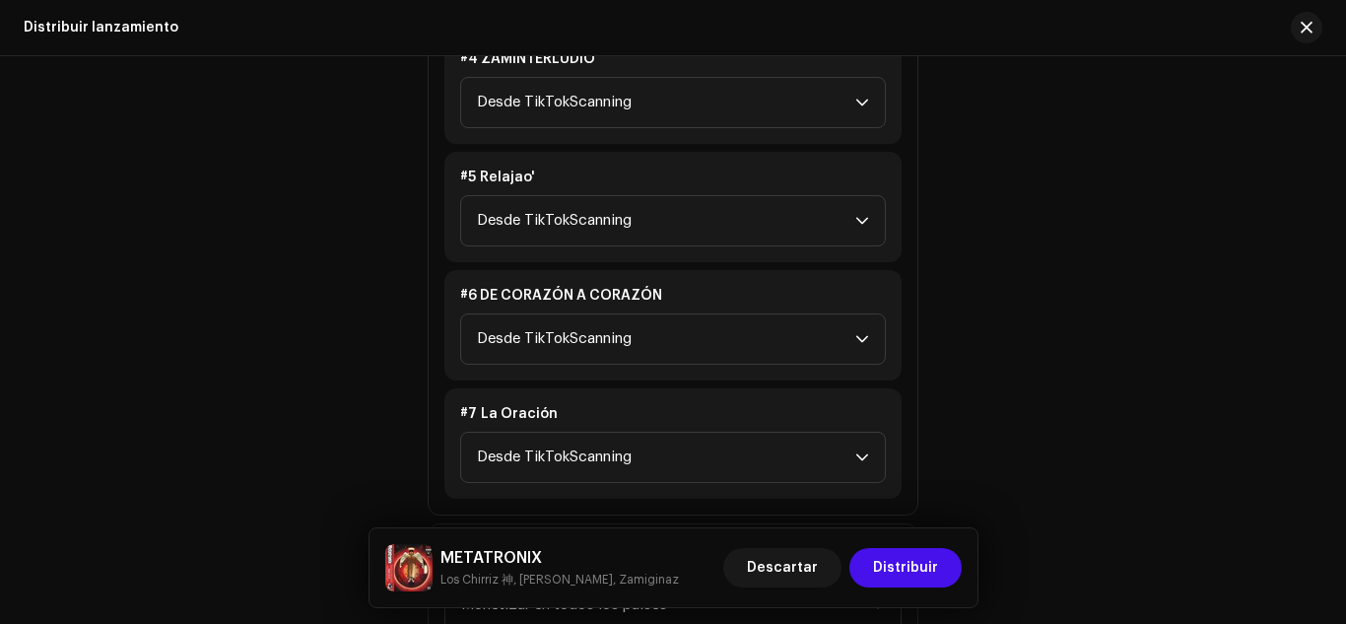
drag, startPoint x: 1054, startPoint y: 164, endPoint x: 947, endPoint y: 71, distance: 141.1
click at [1049, 158] on div "Políticas de monetización Administrador de derechos de Facebook Reclamar gananc…" at bounding box center [673, 68] width 1210 height 1157
click at [1015, 208] on div "Políticas de monetización Facebook Rights Manager Claim Ad Earnings TikTok NoTi…" at bounding box center [673, 68] width 1210 height 1157
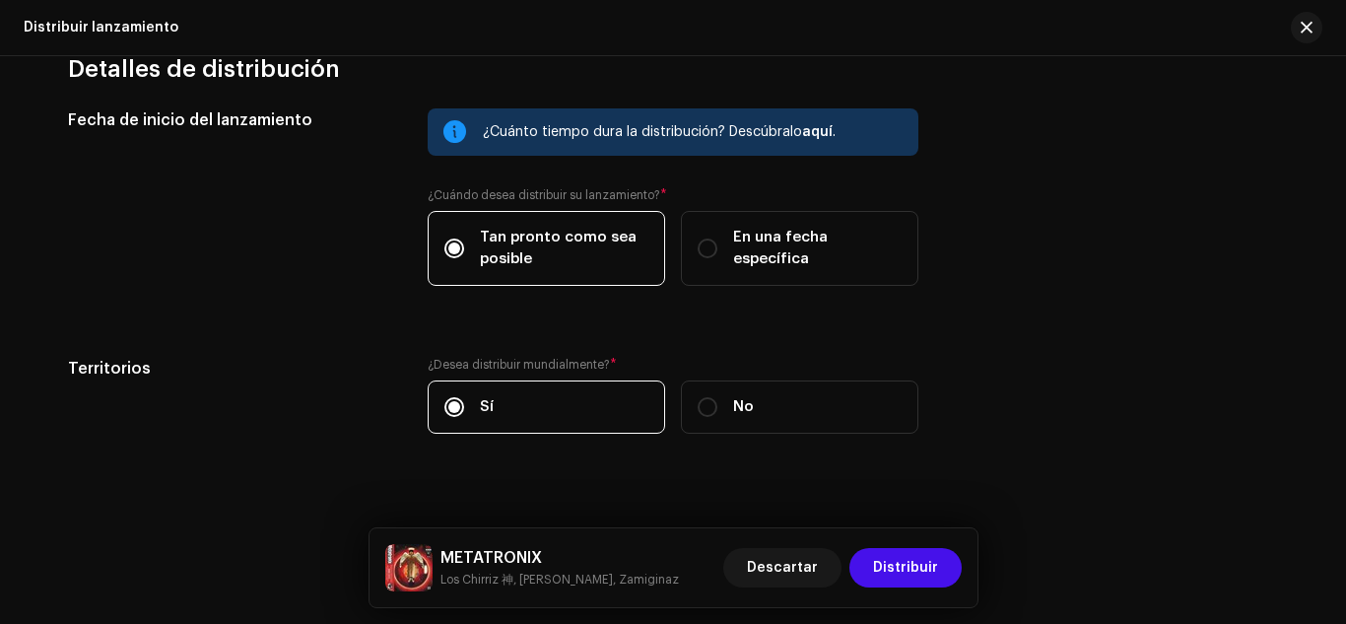
scroll to position [3618, 0]
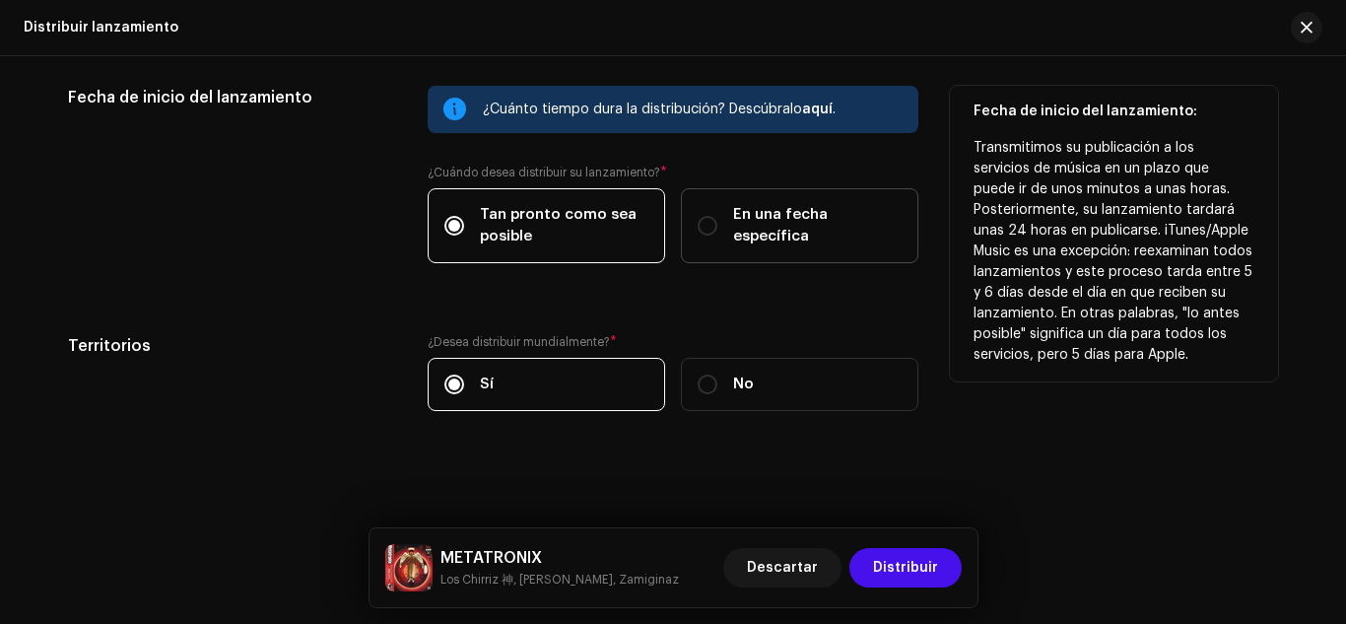
click at [743, 225] on span "En una fecha específica" at bounding box center [817, 225] width 169 height 43
click at [718, 225] on input "En una fecha específica" at bounding box center [708, 226] width 20 height 20
radio input "true"
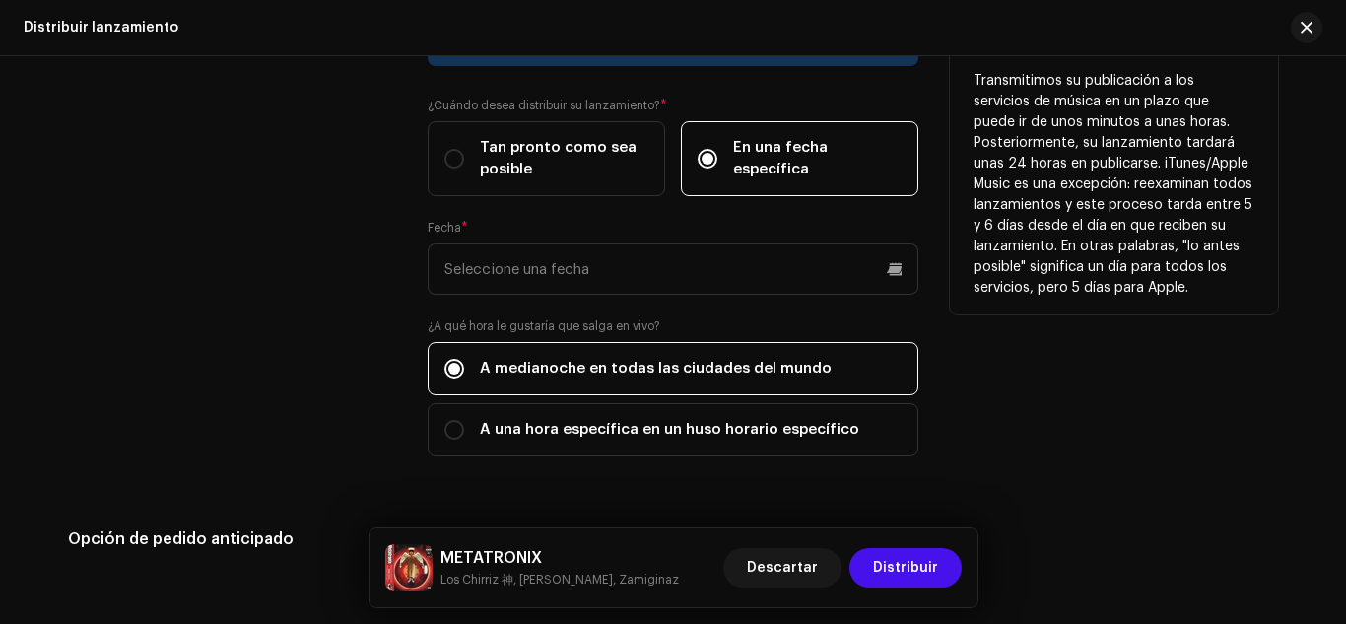
scroll to position [3716, 0]
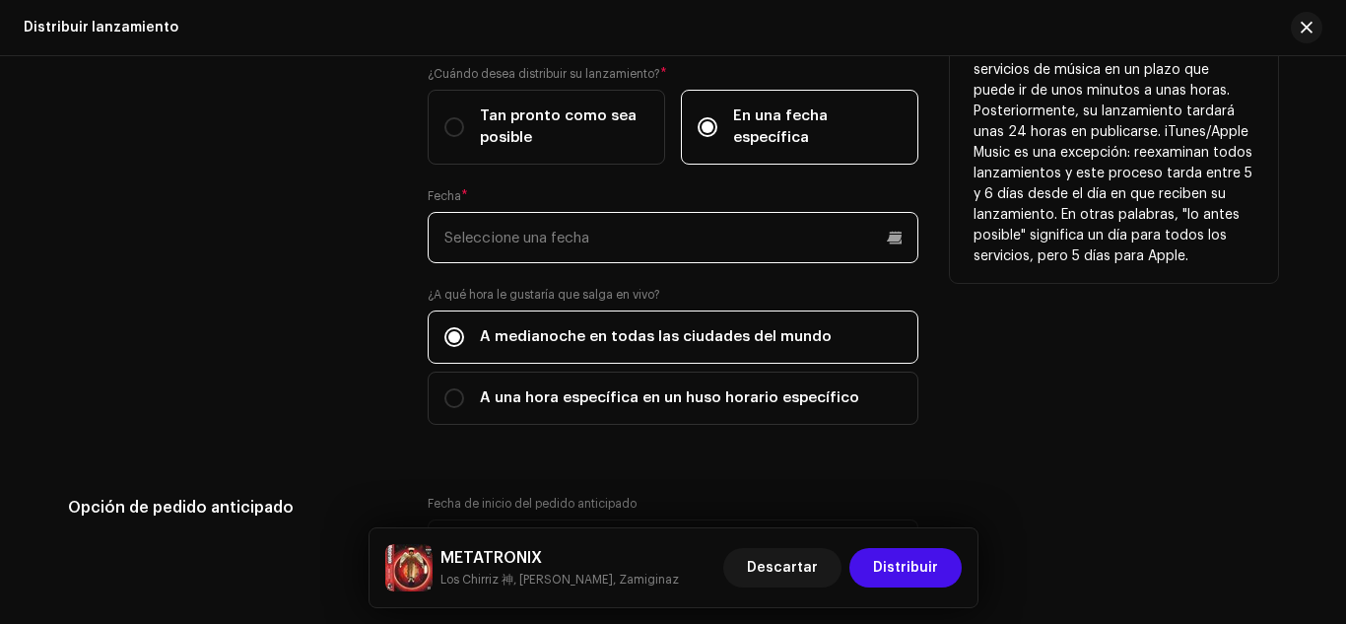
click at [731, 247] on p-datepicker at bounding box center [673, 237] width 491 height 51
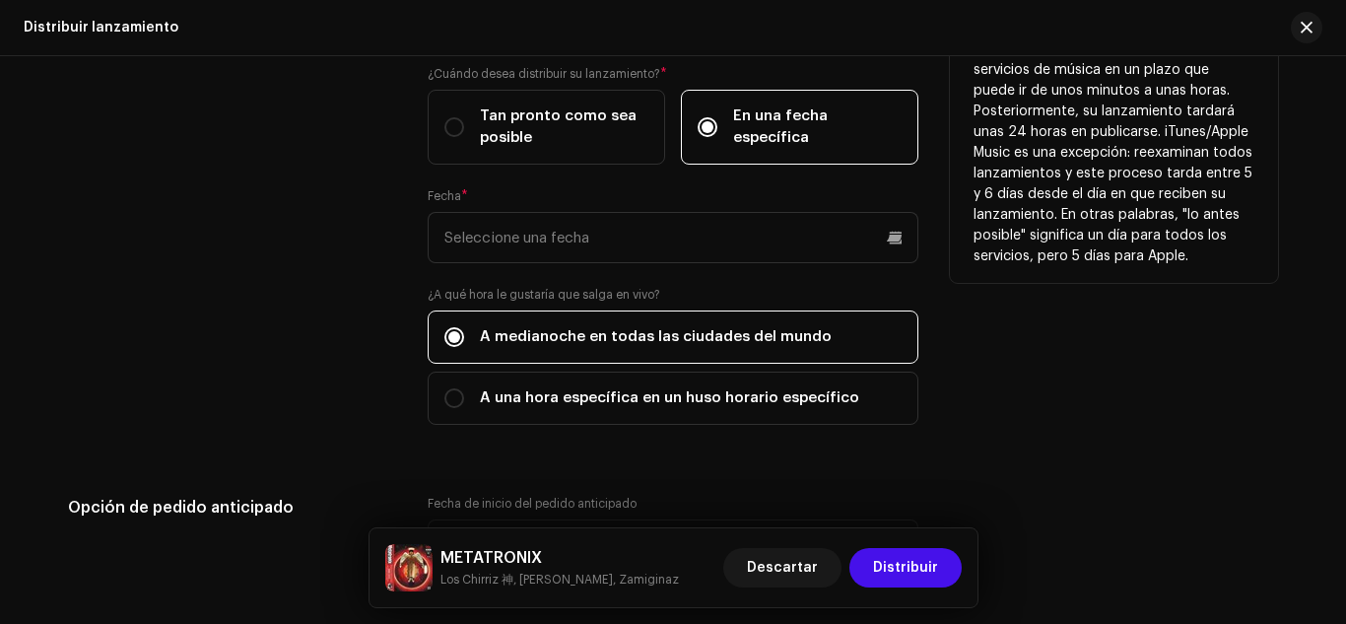
click at [1171, 385] on div "Fecha de inicio del lanzamiento: Transmitimos su publicación a los servicios de…" at bounding box center [1114, 217] width 328 height 461
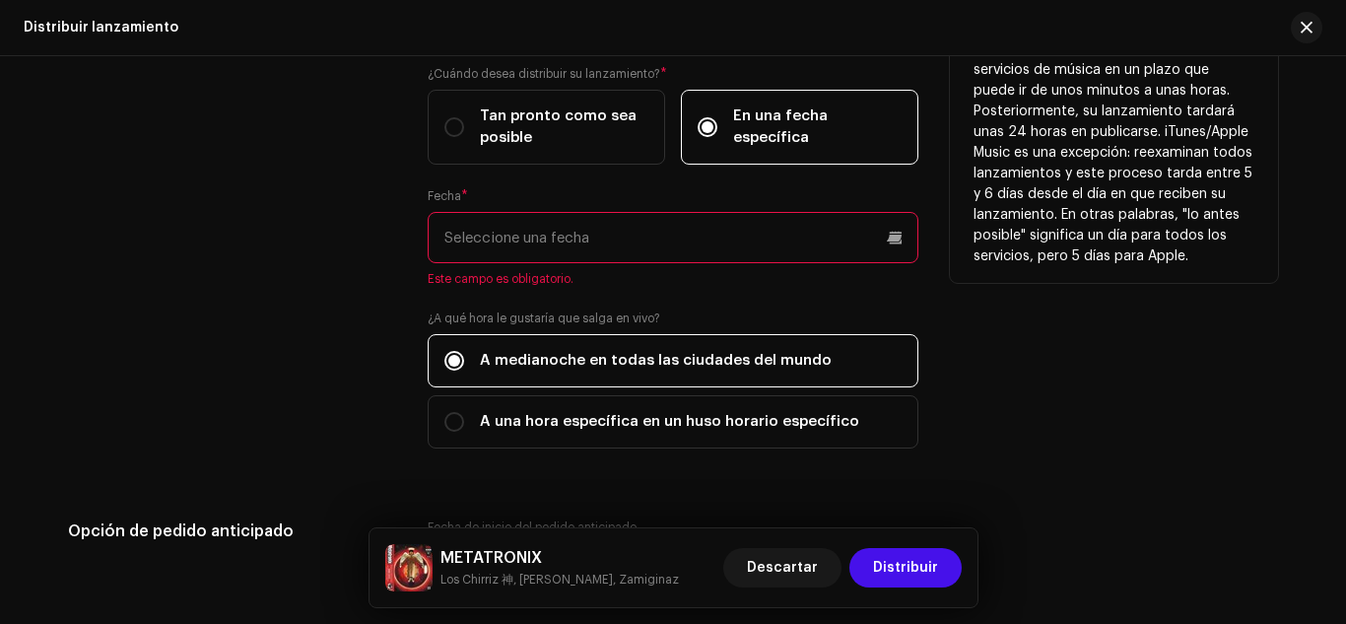
click at [747, 244] on input "text" at bounding box center [673, 237] width 491 height 51
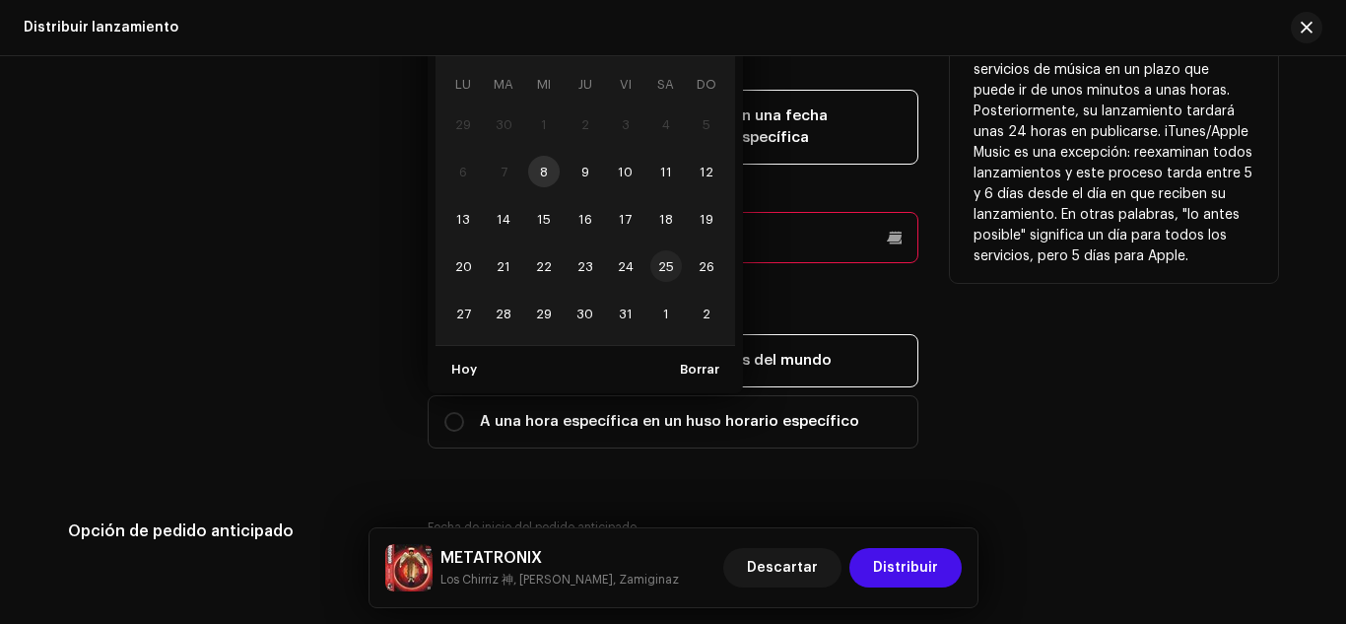
click at [660, 263] on span "25" at bounding box center [667, 266] width 32 height 32
type input "[DATE]"
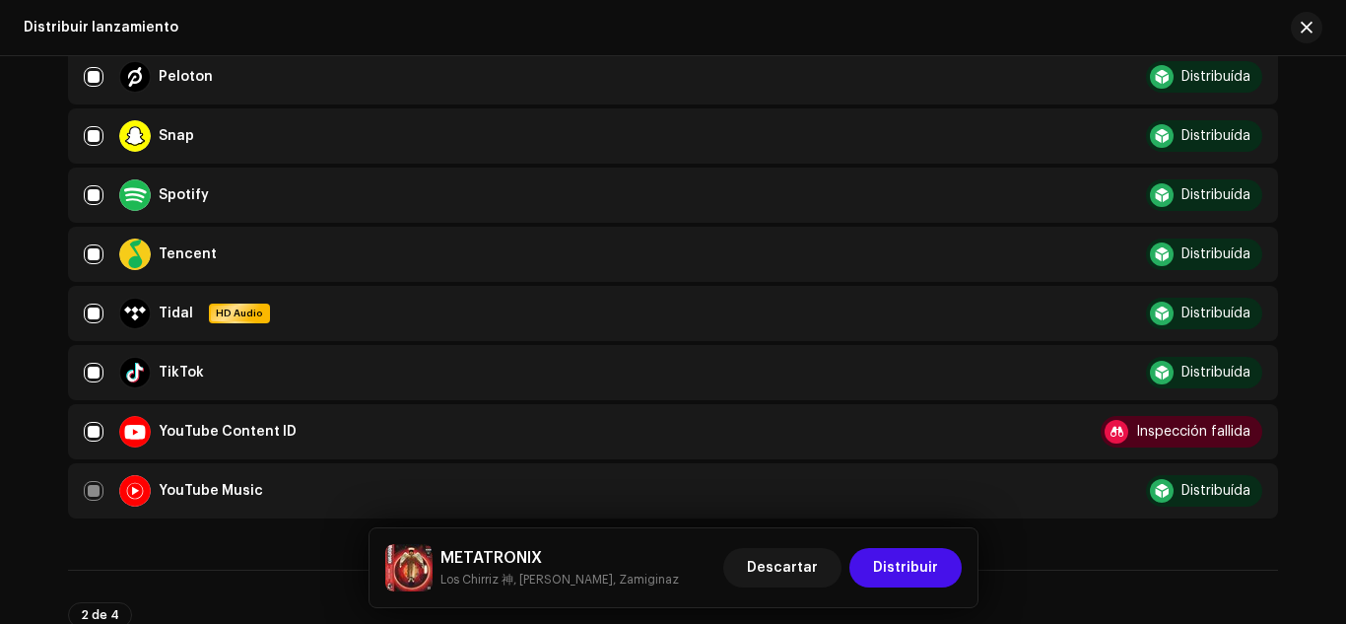
scroll to position [1153, 0]
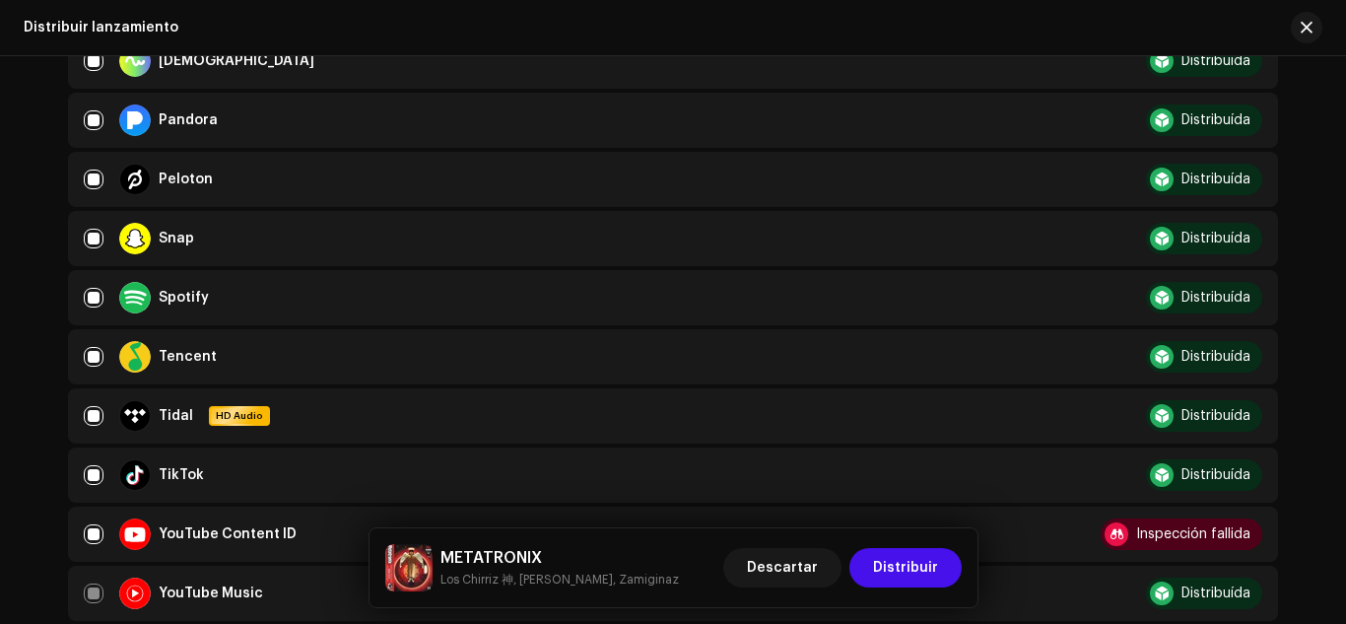
drag, startPoint x: 596, startPoint y: 532, endPoint x: 1068, endPoint y: 102, distance: 639.1
click at [1072, 49] on div "Distribuir lanzamiento" at bounding box center [673, 28] width 1346 height 56
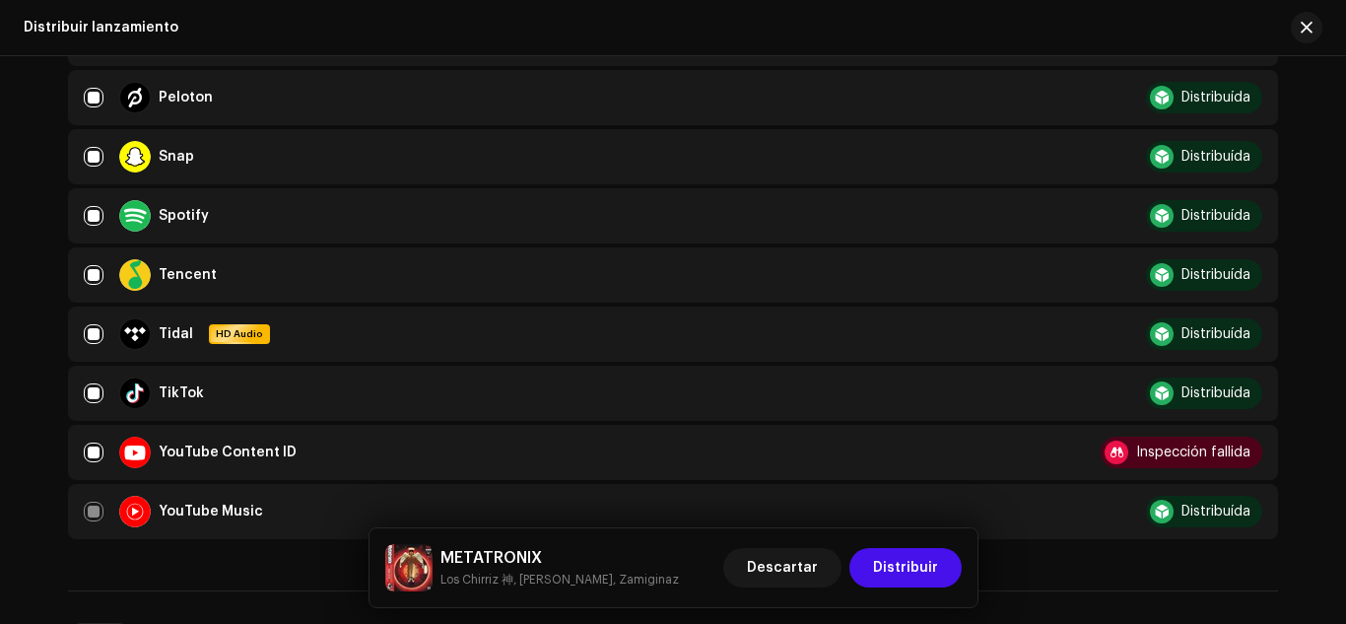
scroll to position [1347, 0]
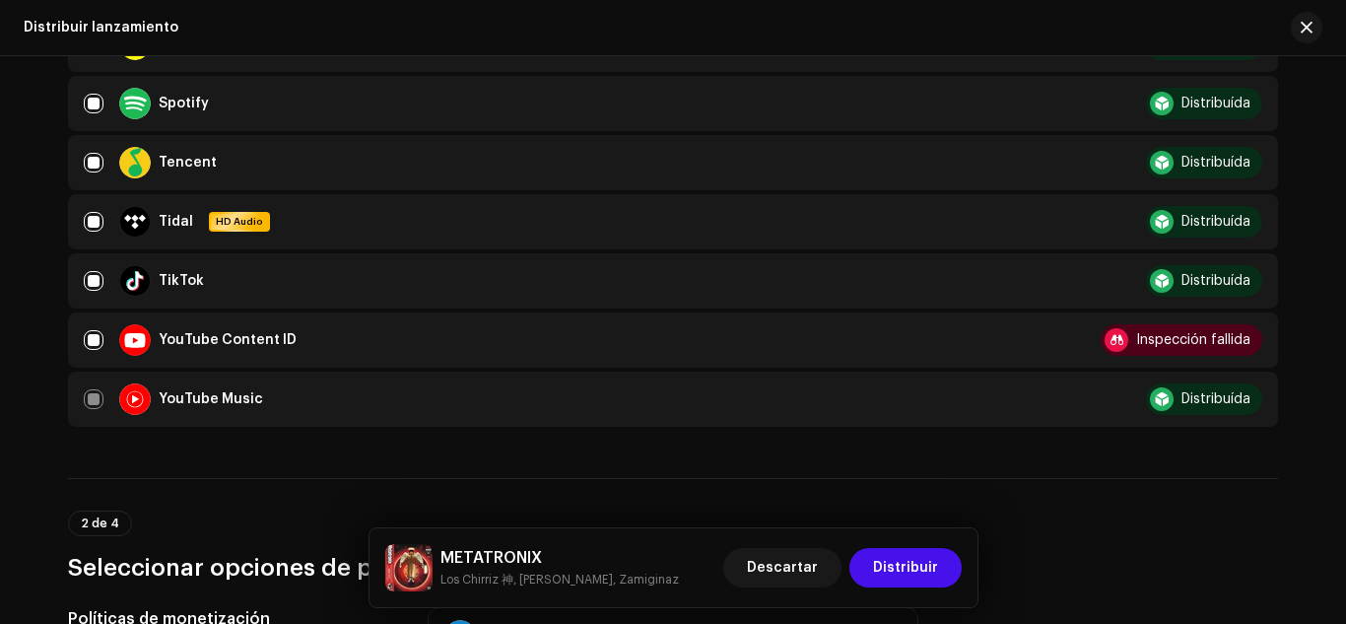
click at [1153, 332] on div "Inspección fallida" at bounding box center [1182, 340] width 162 height 32
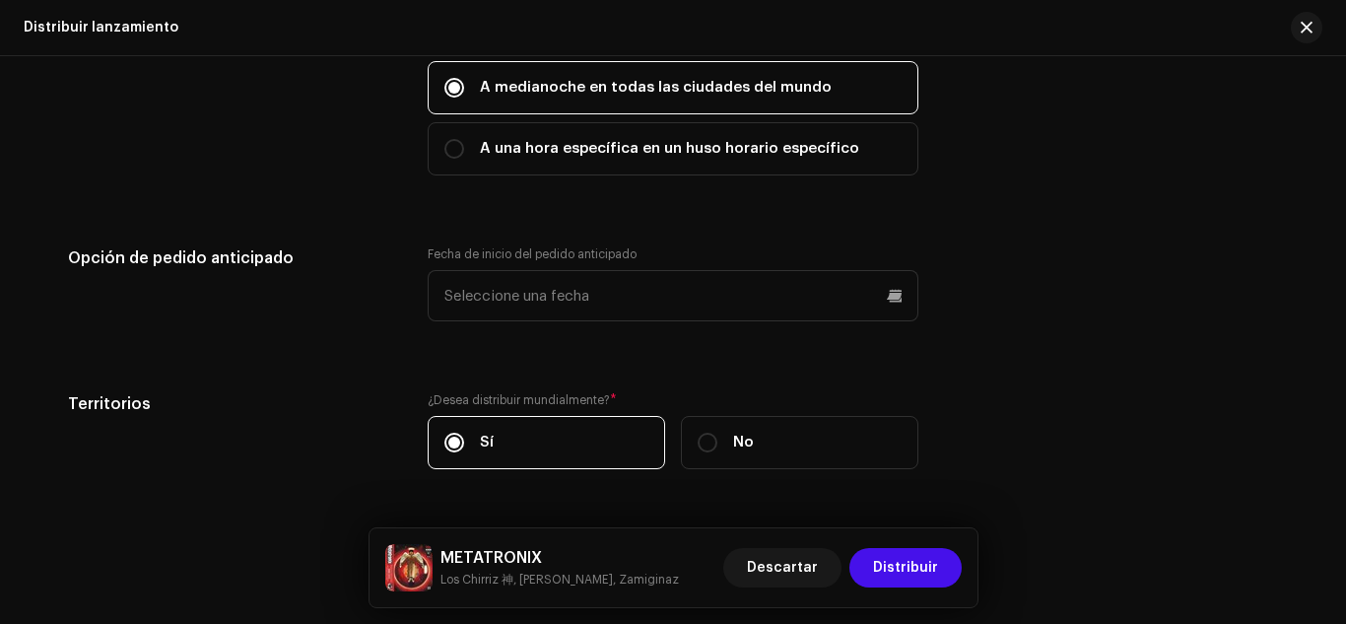
scroll to position [4024, 0]
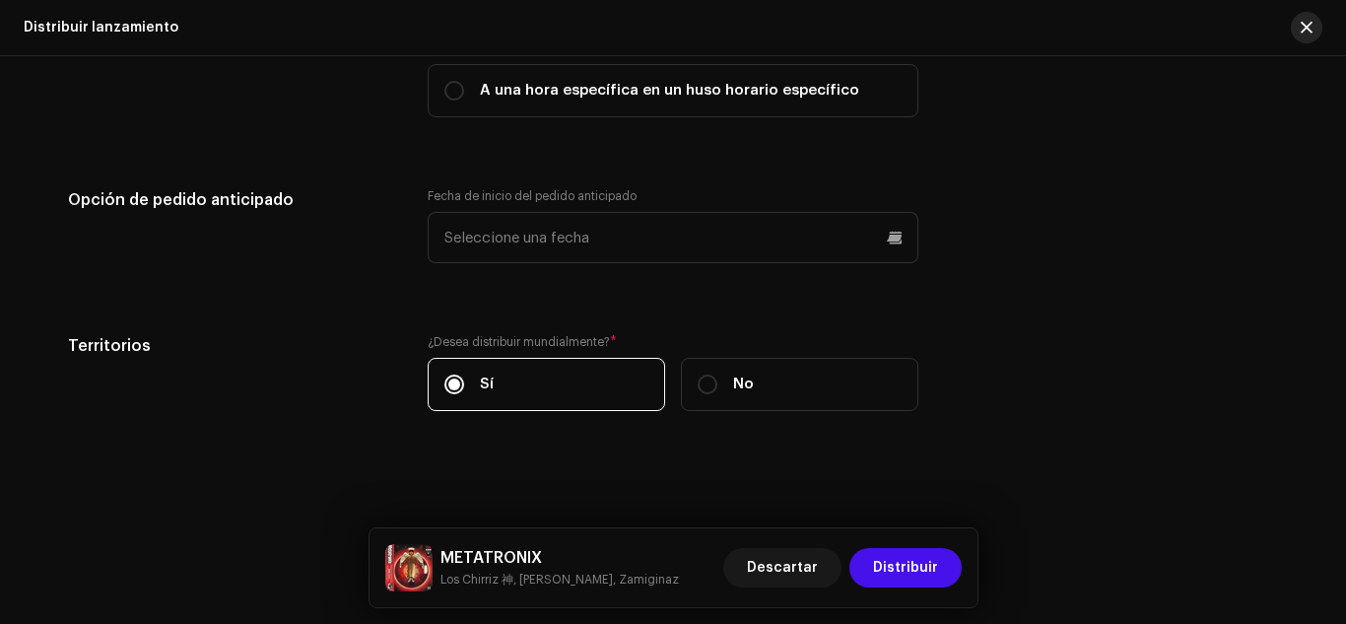
click at [1303, 18] on button "button" at bounding box center [1307, 28] width 32 height 32
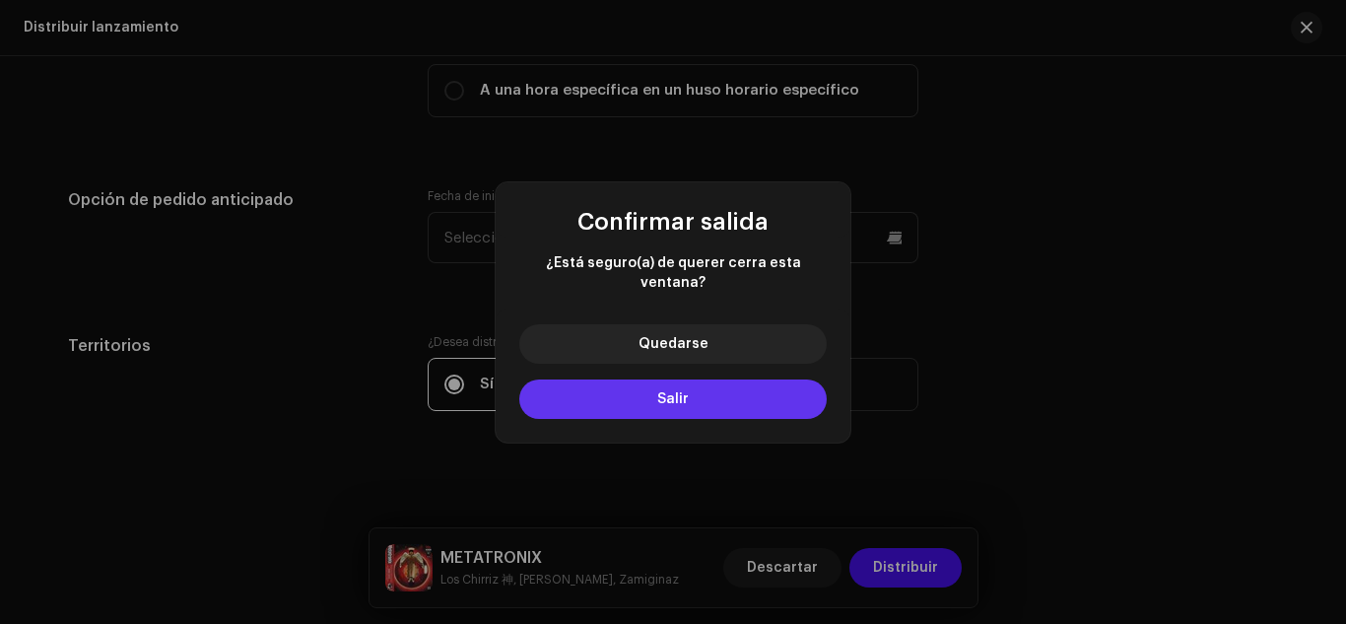
click at [722, 384] on button "Salir" at bounding box center [673, 398] width 308 height 39
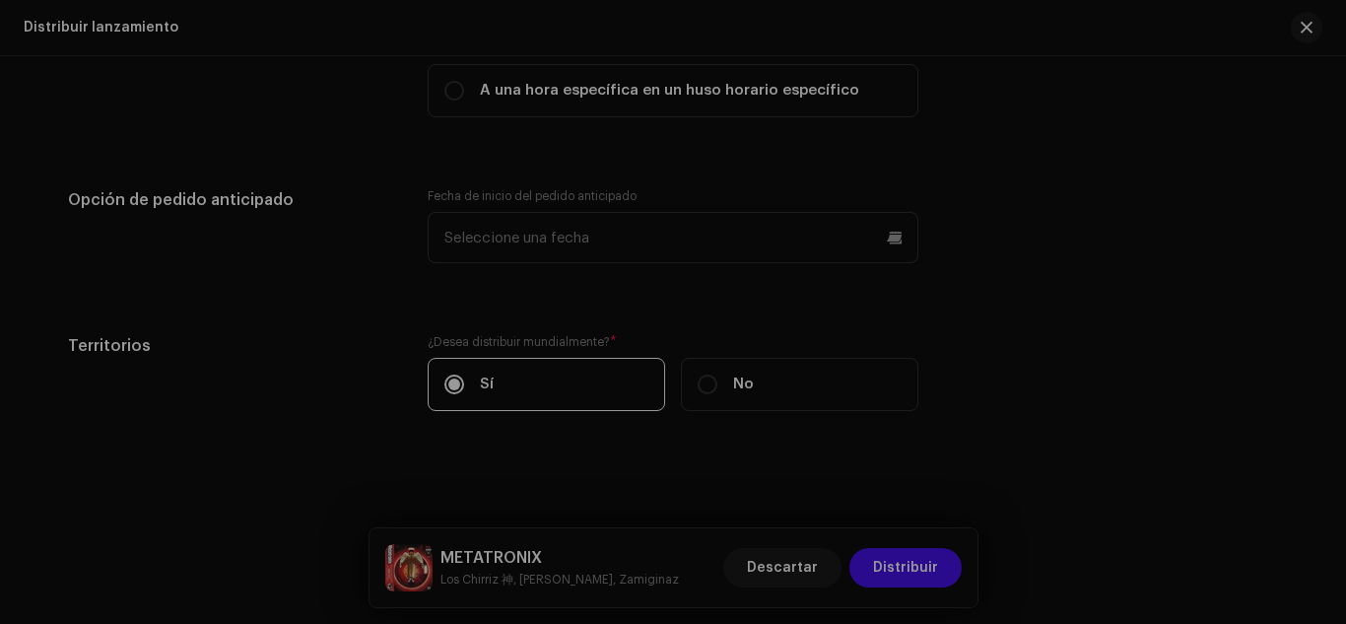
click at [722, 384] on button "Salir" at bounding box center [673, 373] width 215 height 28
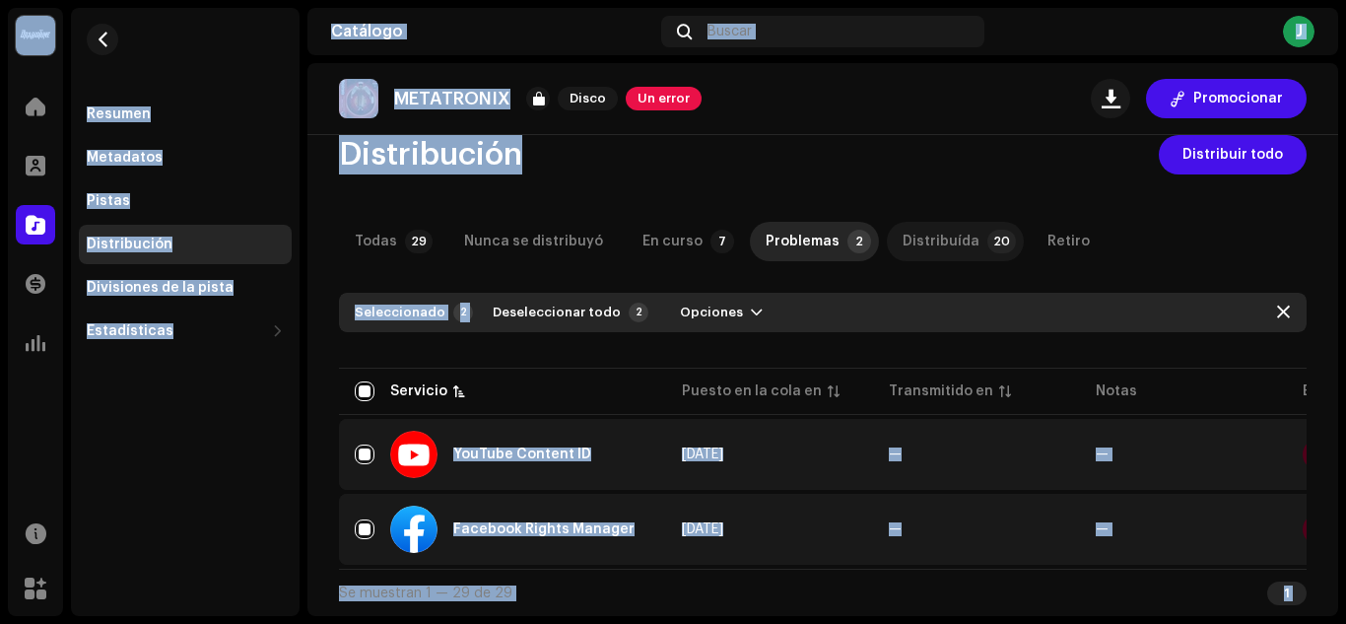
click at [903, 236] on div "Distribuída" at bounding box center [941, 241] width 77 height 39
checkbox input "false"
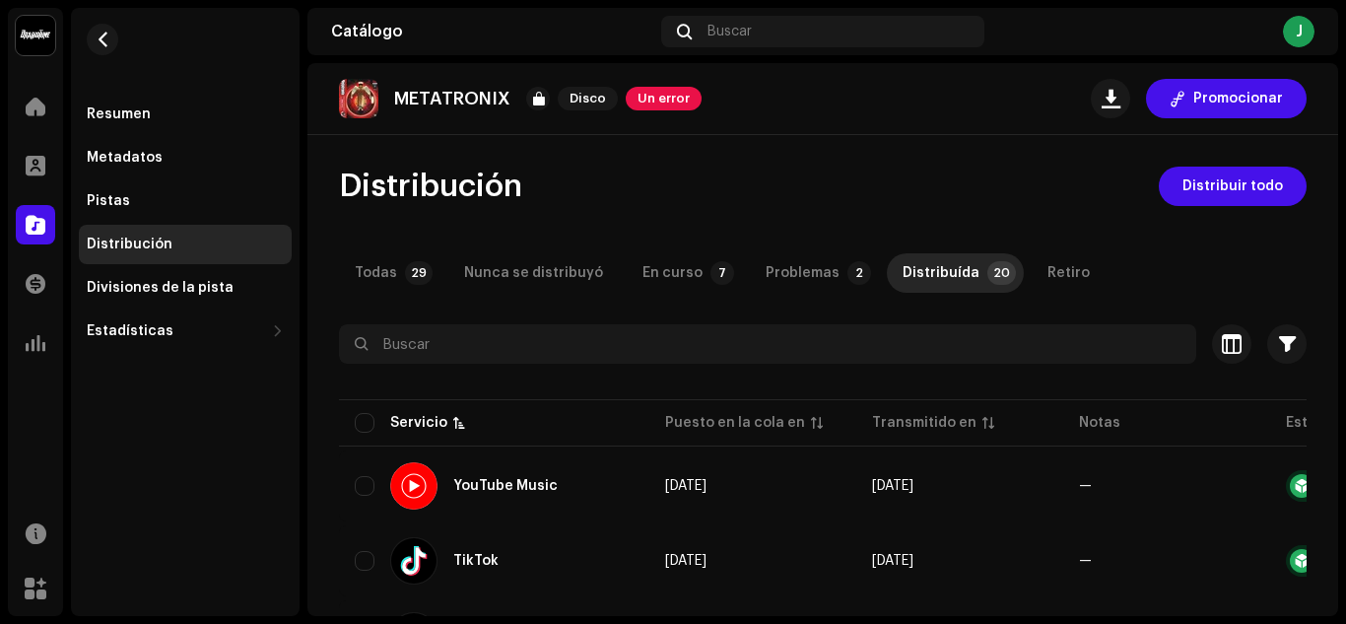
click at [363, 288] on div "Todas" at bounding box center [376, 272] width 42 height 39
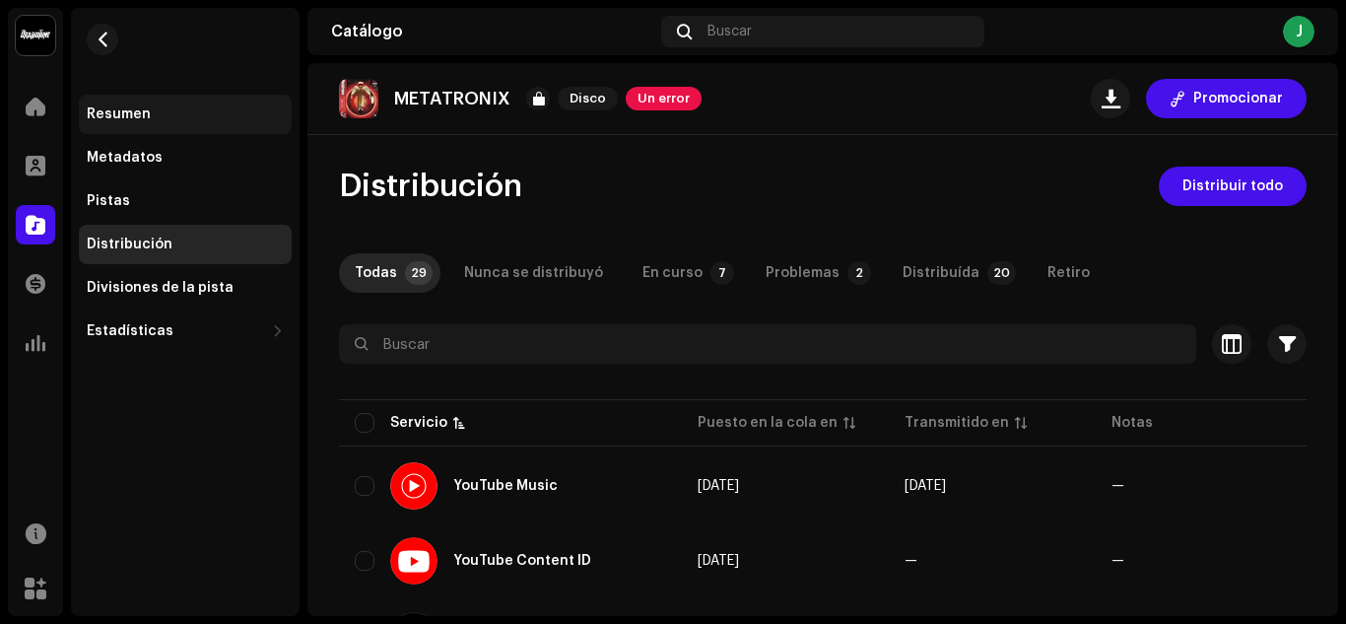
click at [212, 120] on div "Resumen" at bounding box center [185, 114] width 197 height 16
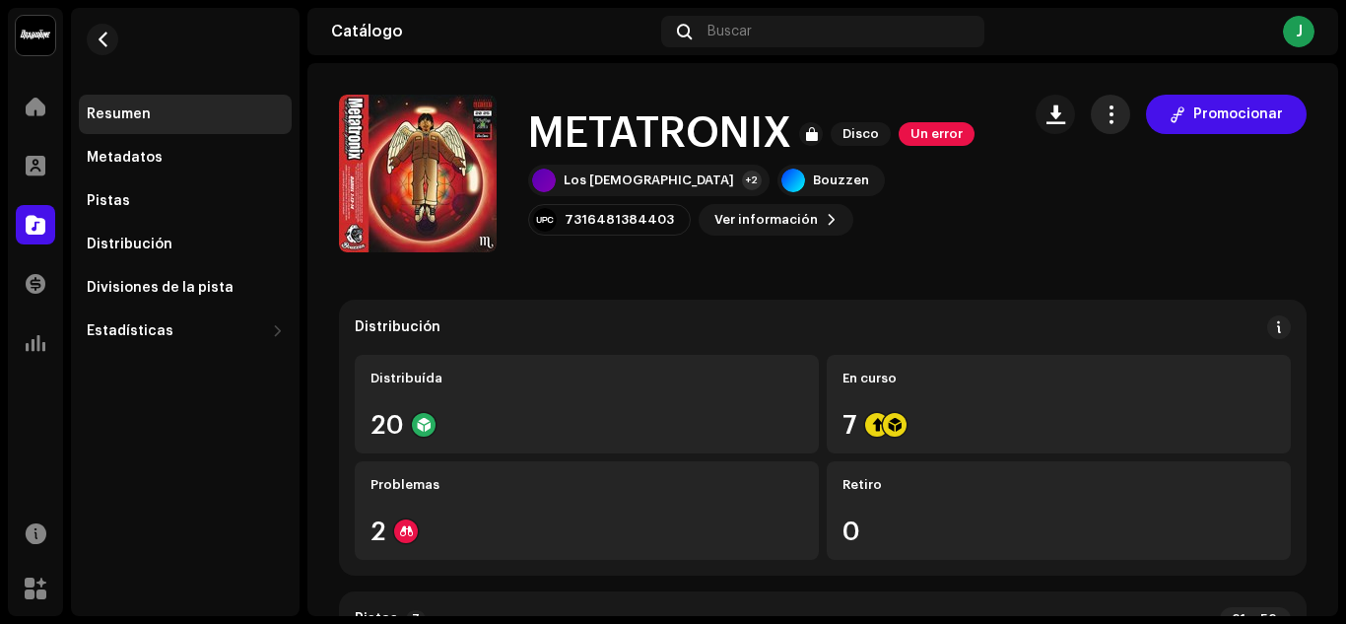
click at [1109, 108] on span "button" at bounding box center [1111, 114] width 19 height 16
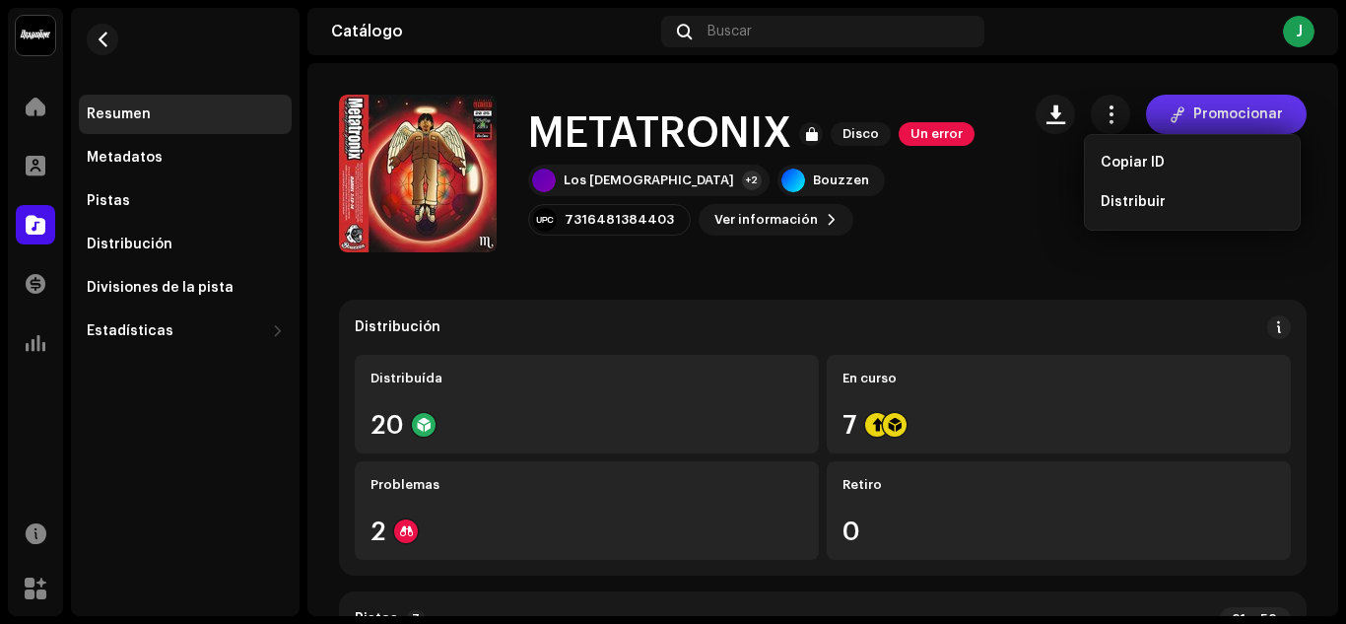
click at [1194, 103] on span "Promocionar" at bounding box center [1239, 114] width 90 height 39
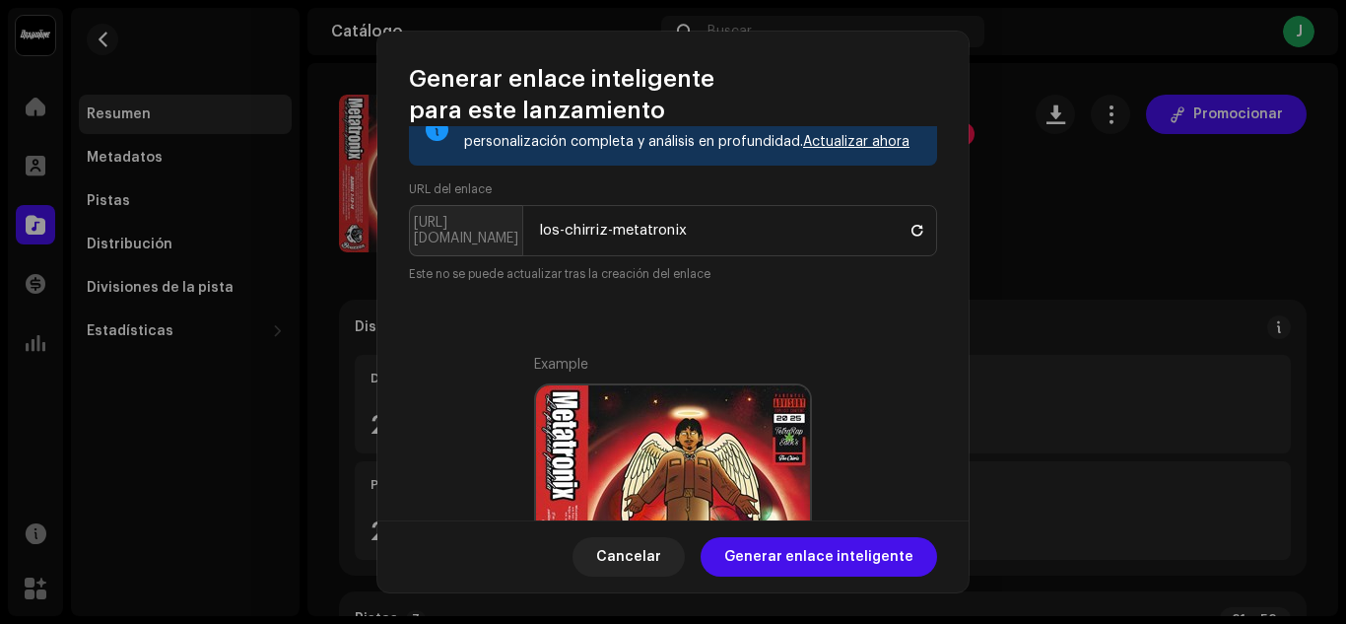
scroll to position [197, 0]
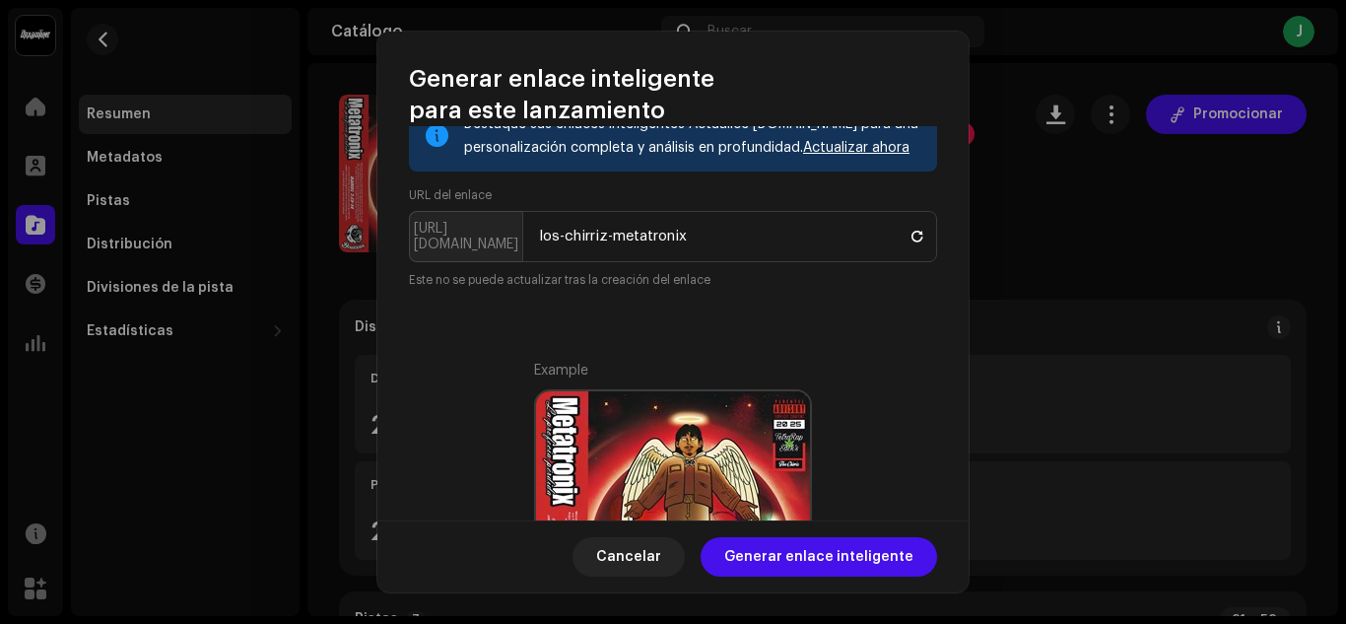
click at [487, 244] on p-inputgroup-addon "[URL][DOMAIN_NAME]" at bounding box center [465, 236] width 113 height 51
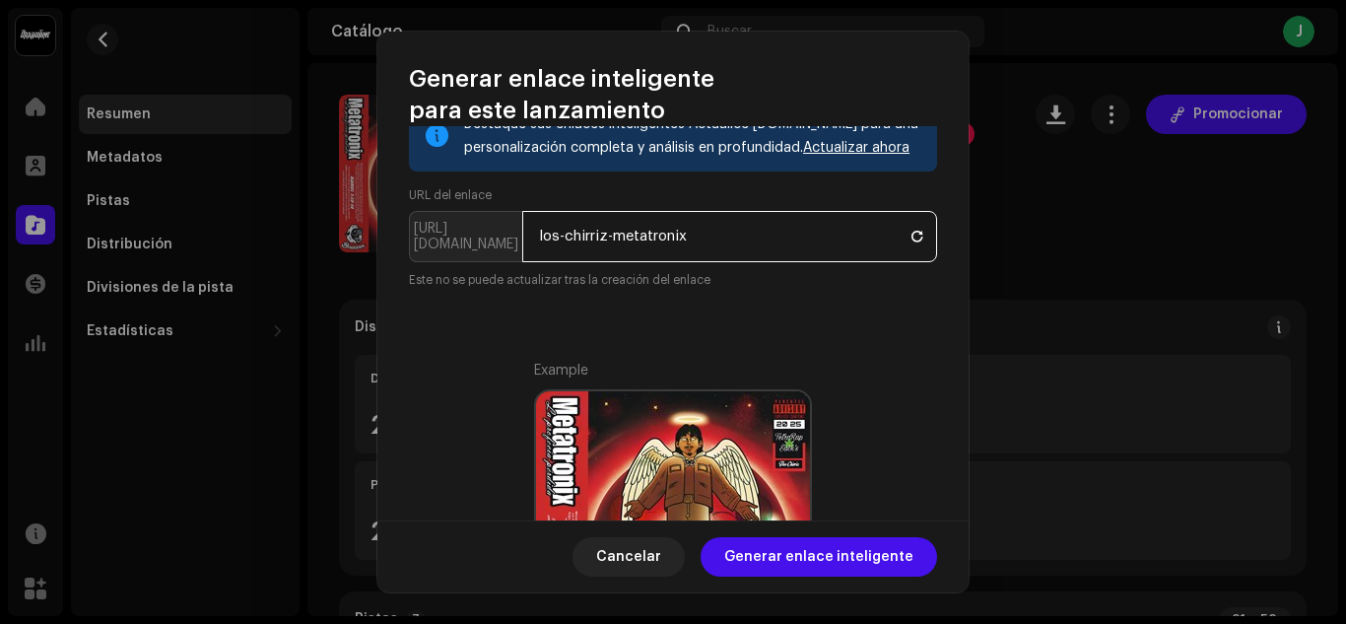
click at [676, 244] on input "los-chirriz-metatronix" at bounding box center [729, 236] width 415 height 51
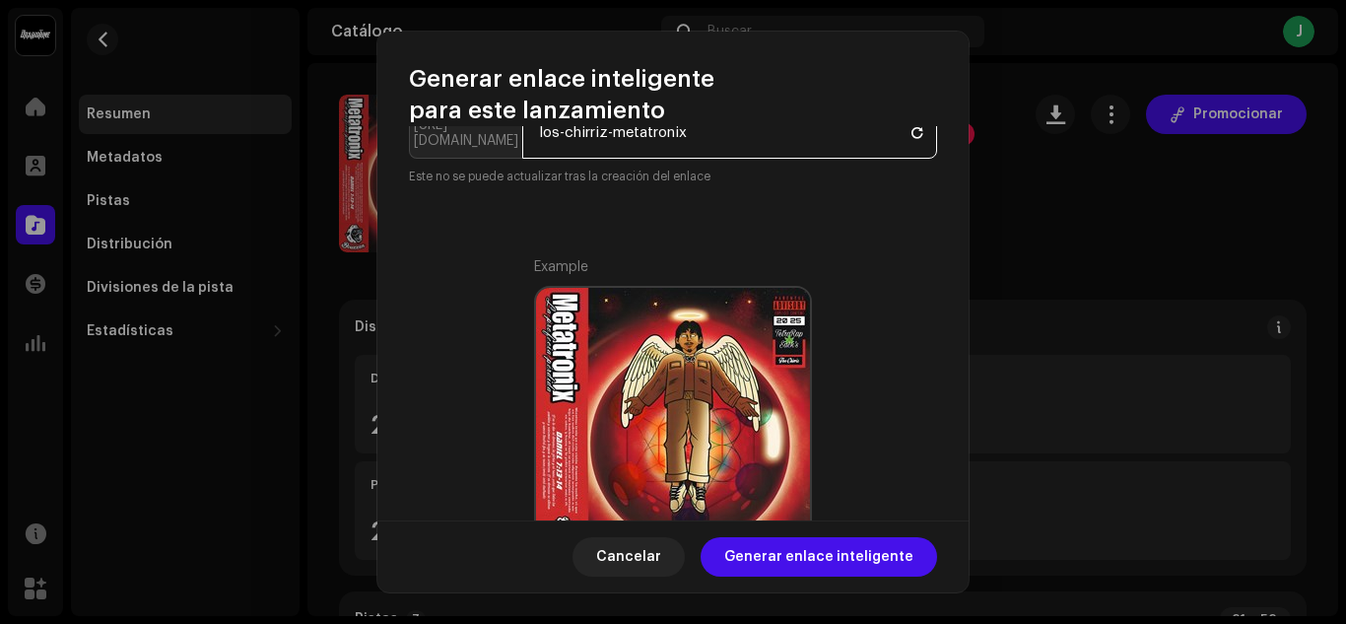
scroll to position [129, 0]
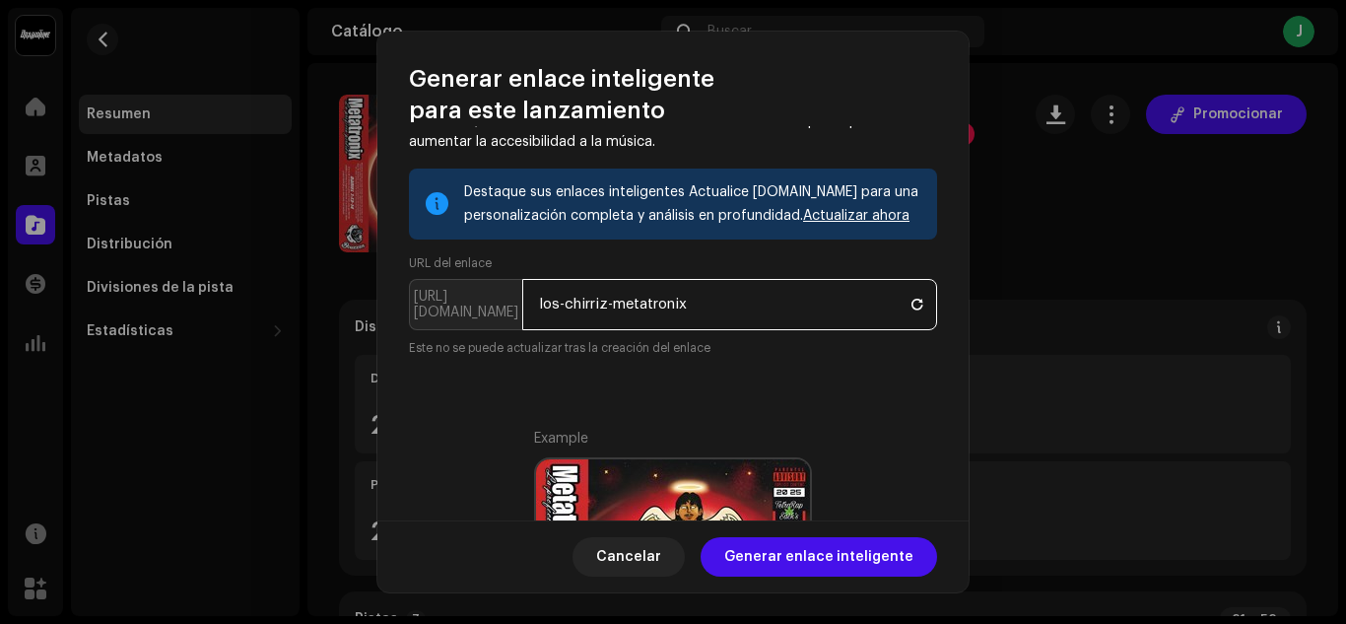
click at [725, 305] on input "los-chirriz-metatronix" at bounding box center [729, 304] width 415 height 51
click at [532, 301] on input "los-chirriz-METATRONIZ" at bounding box center [729, 304] width 415 height 51
click at [551, 301] on input "los-chirriz-METATRONIZ" at bounding box center [729, 304] width 415 height 51
click at [545, 306] on input "los-chirriz-METATRONIZ" at bounding box center [729, 304] width 415 height 51
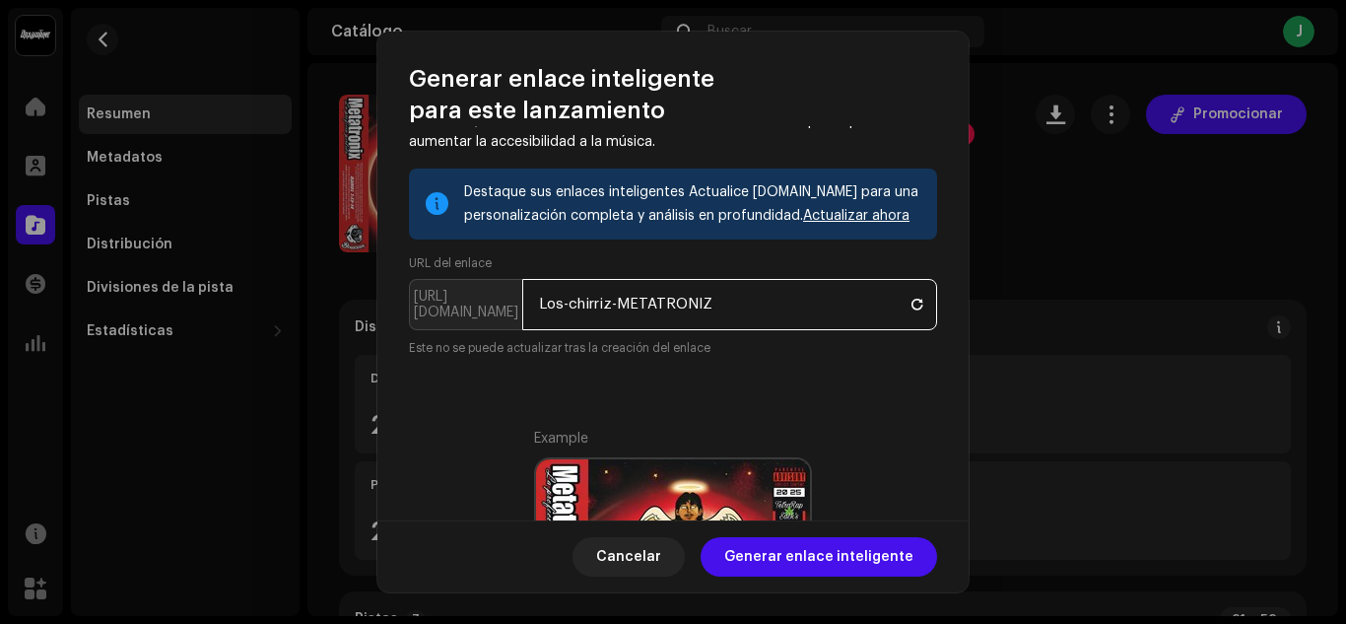
click at [574, 309] on input "Los-chirriz-METATRONIZ" at bounding box center [729, 304] width 415 height 51
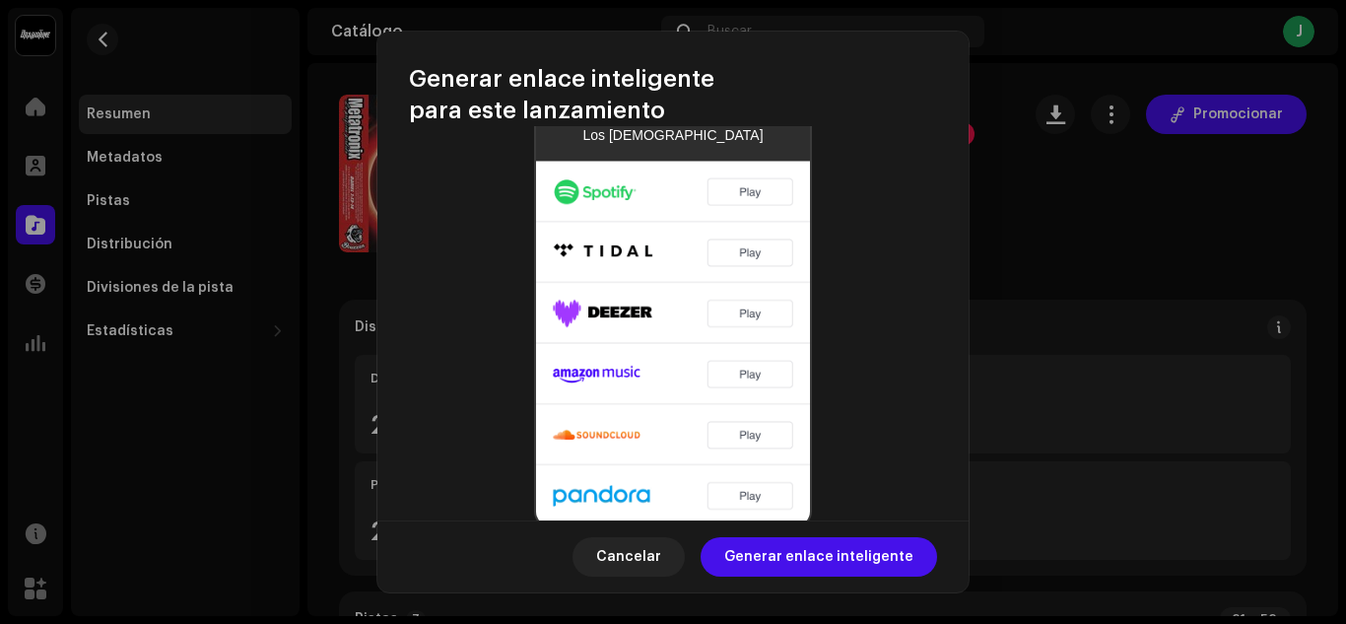
scroll to position [818, 0]
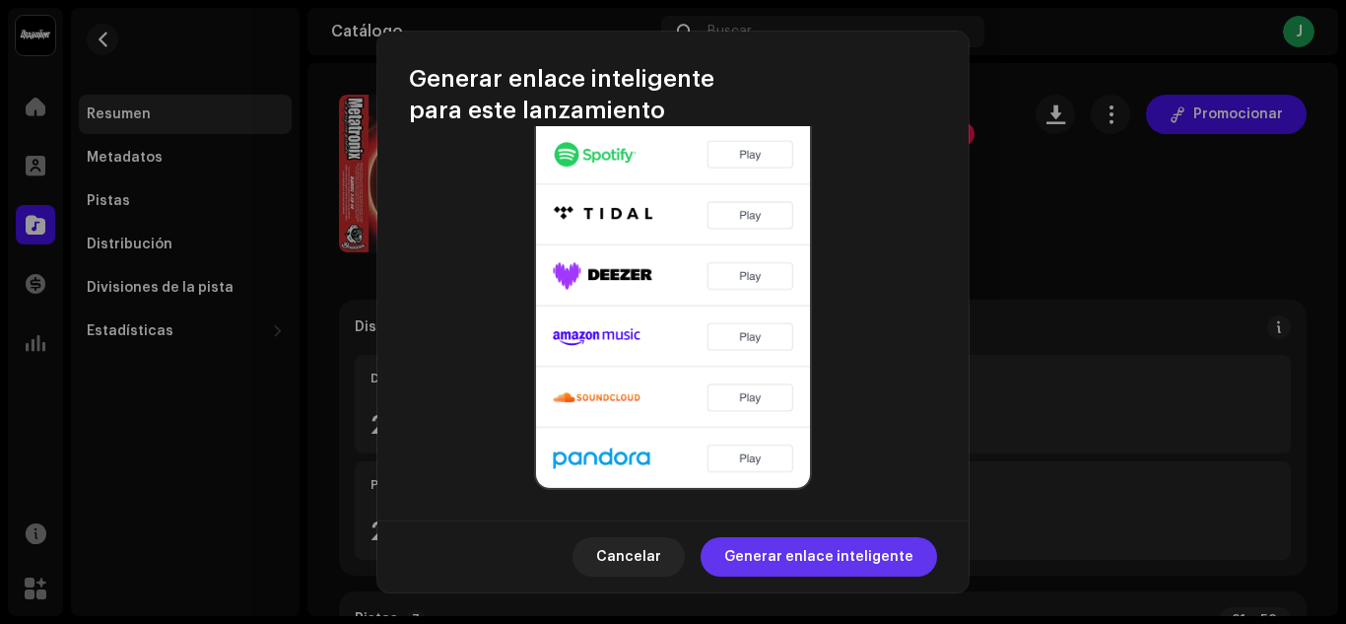
type input "Los-Chirriz-METATRONIZ"
click at [800, 550] on span "Generar enlace inteligente" at bounding box center [818, 556] width 189 height 39
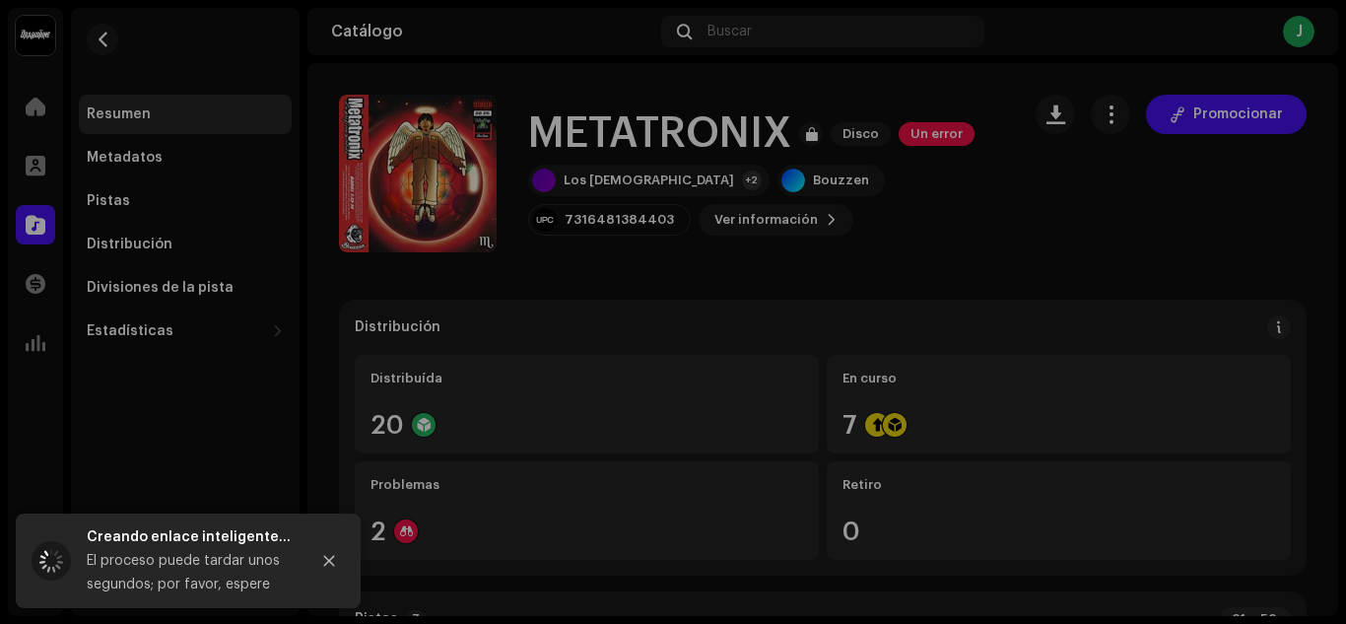
drag, startPoint x: 1197, startPoint y: 35, endPoint x: 1160, endPoint y: 32, distance: 36.7
click at [1160, 32] on div "Generar enlace inteligente para este lanzamiento Un enlace inteligente simplifi…" at bounding box center [673, 312] width 1346 height 624
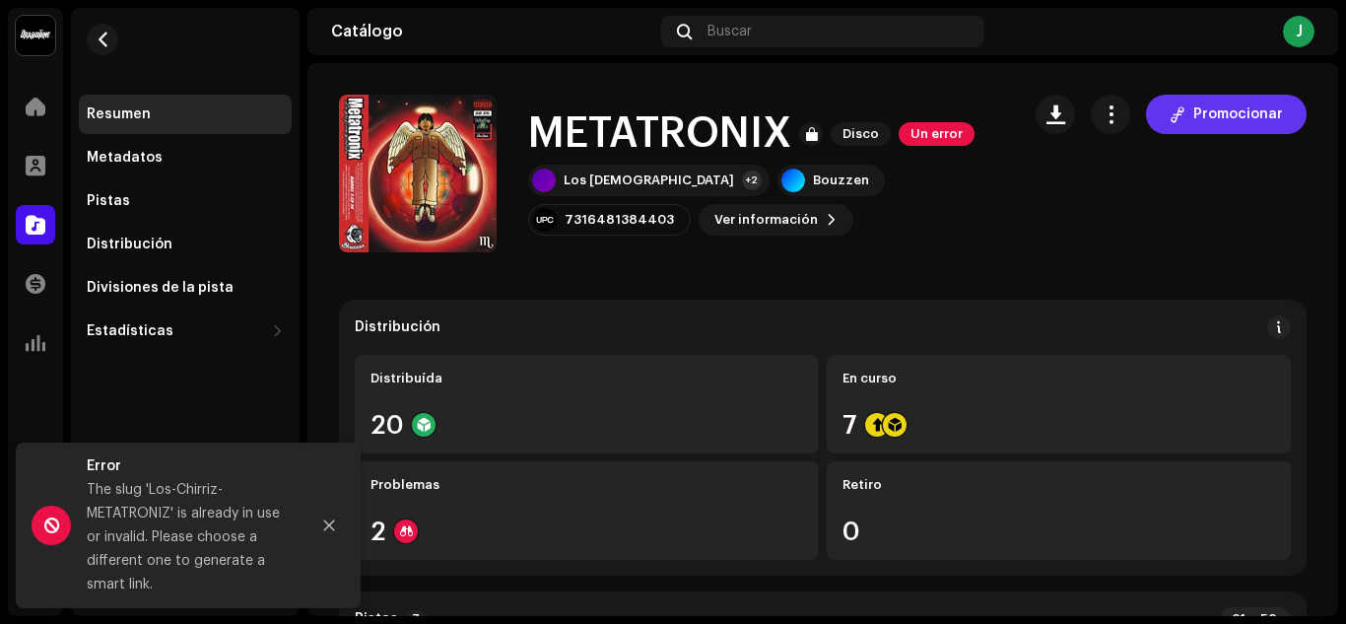
click at [1170, 112] on span at bounding box center [1178, 114] width 16 height 16
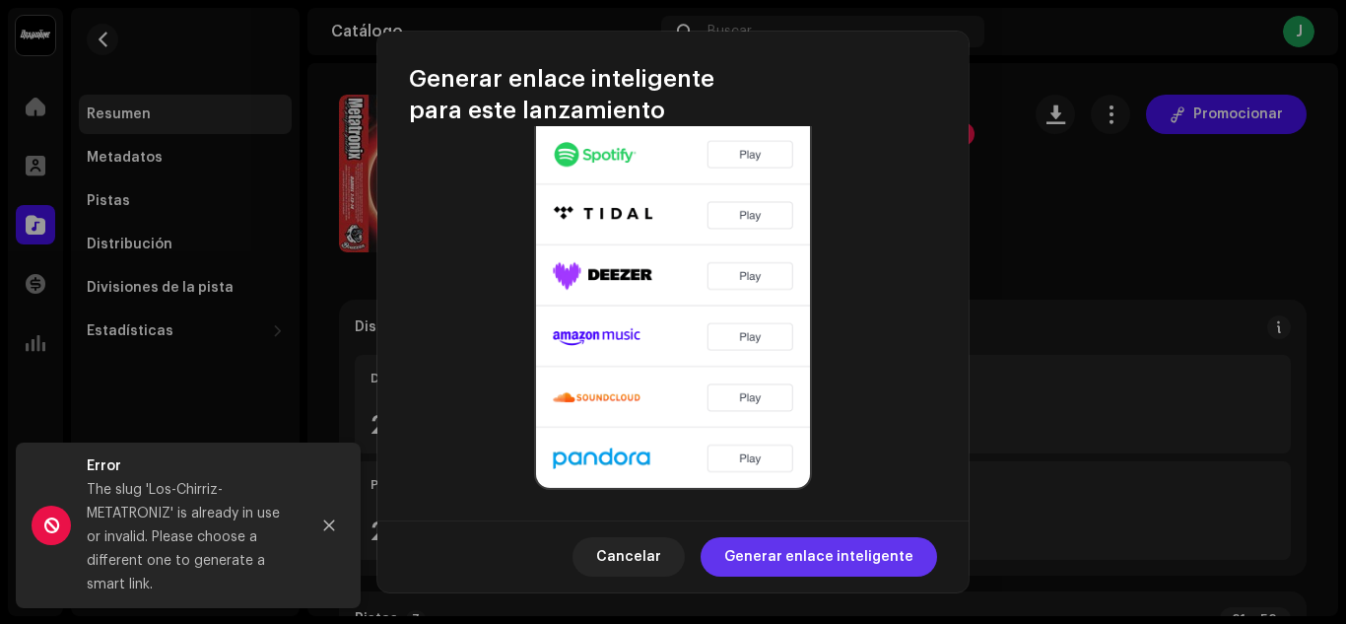
click at [853, 553] on span "Generar enlace inteligente" at bounding box center [818, 556] width 189 height 39
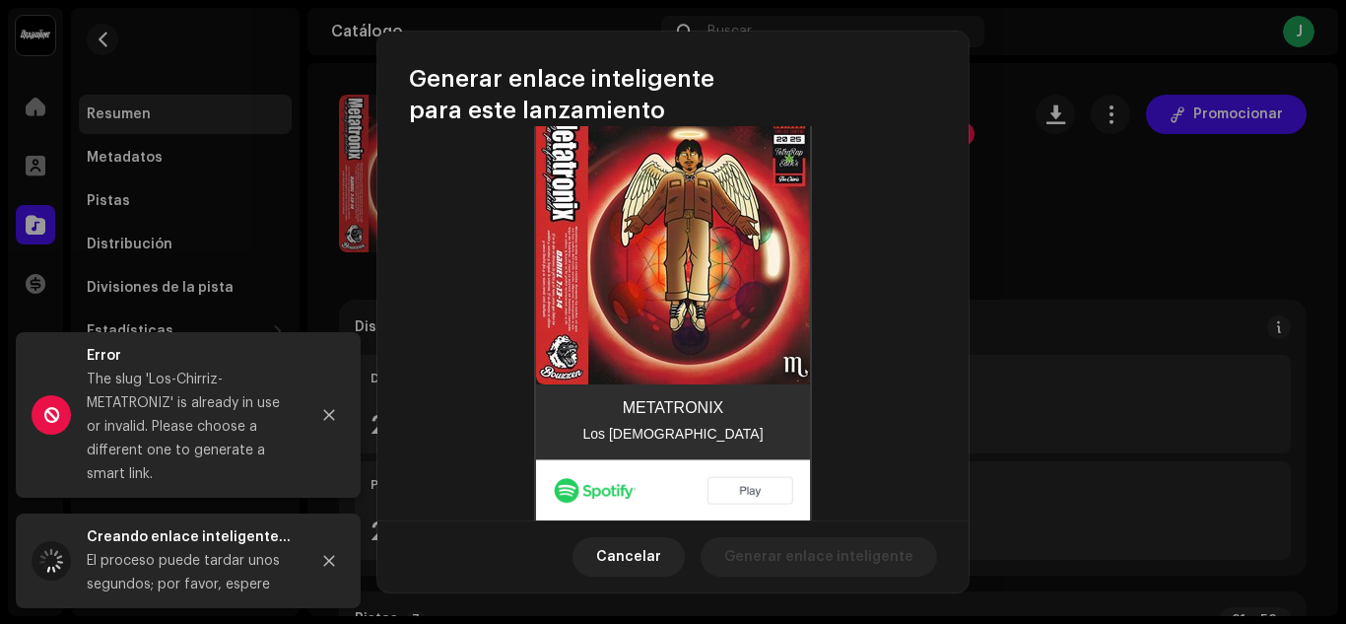
scroll to position [227, 0]
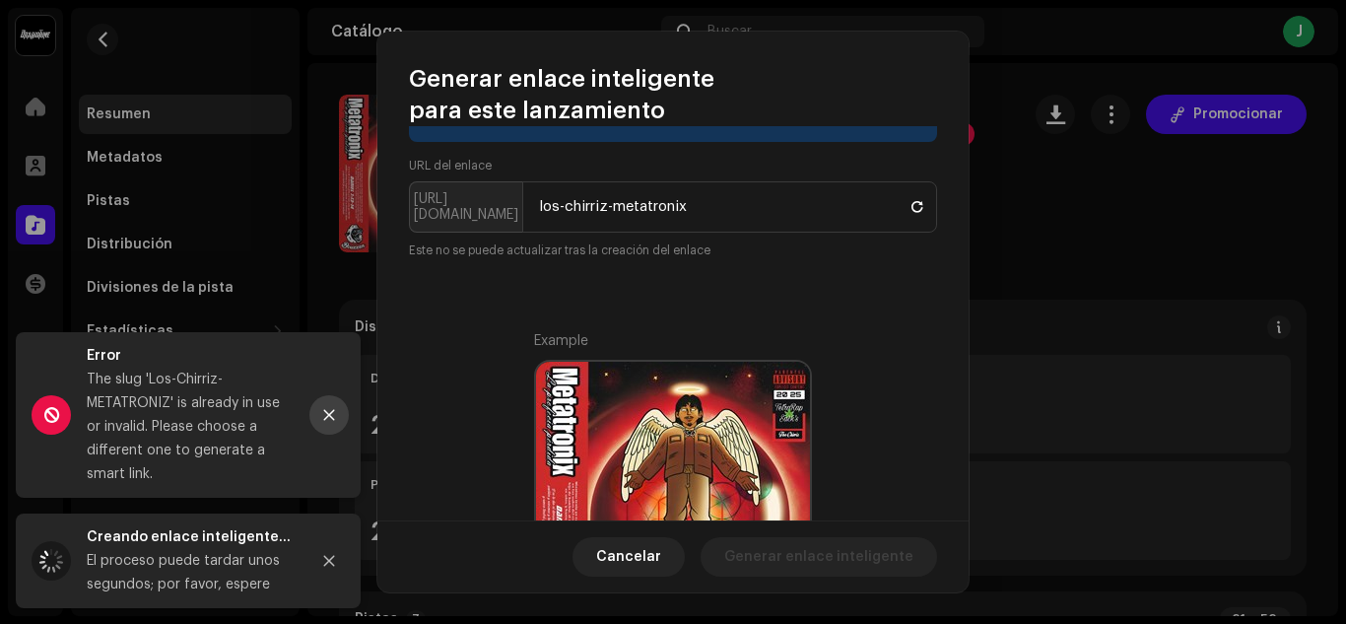
click at [325, 411] on icon "Close" at bounding box center [329, 415] width 11 height 11
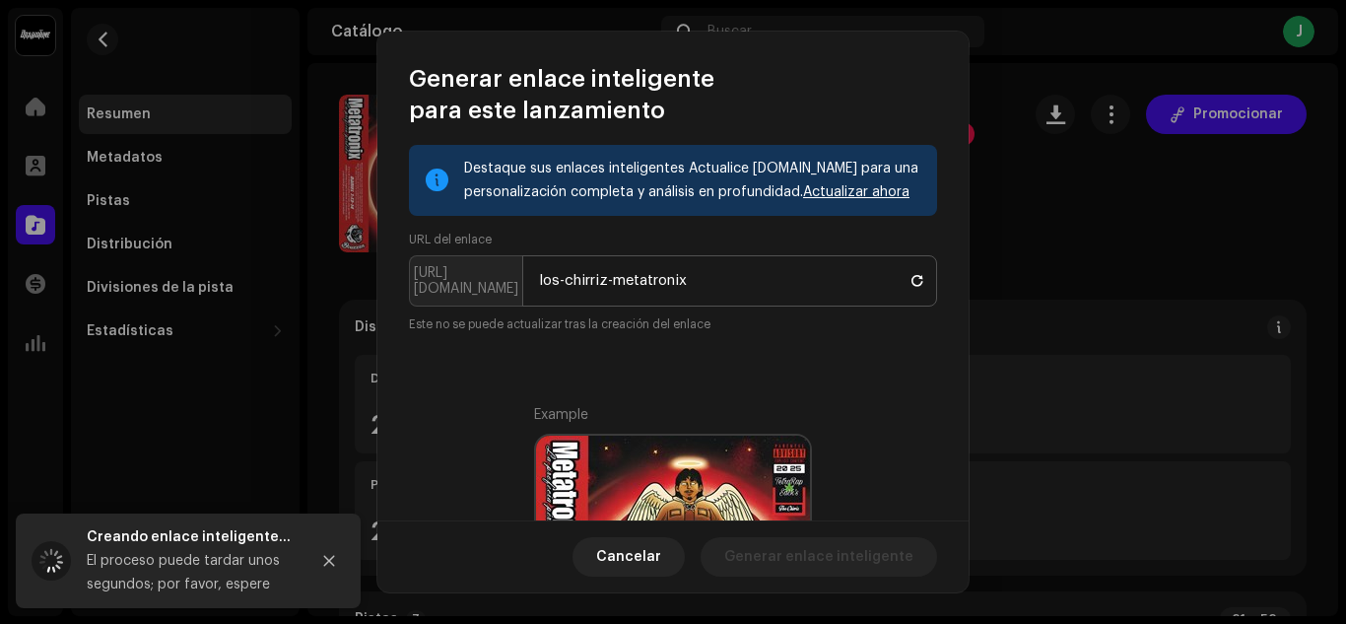
scroll to position [0, 0]
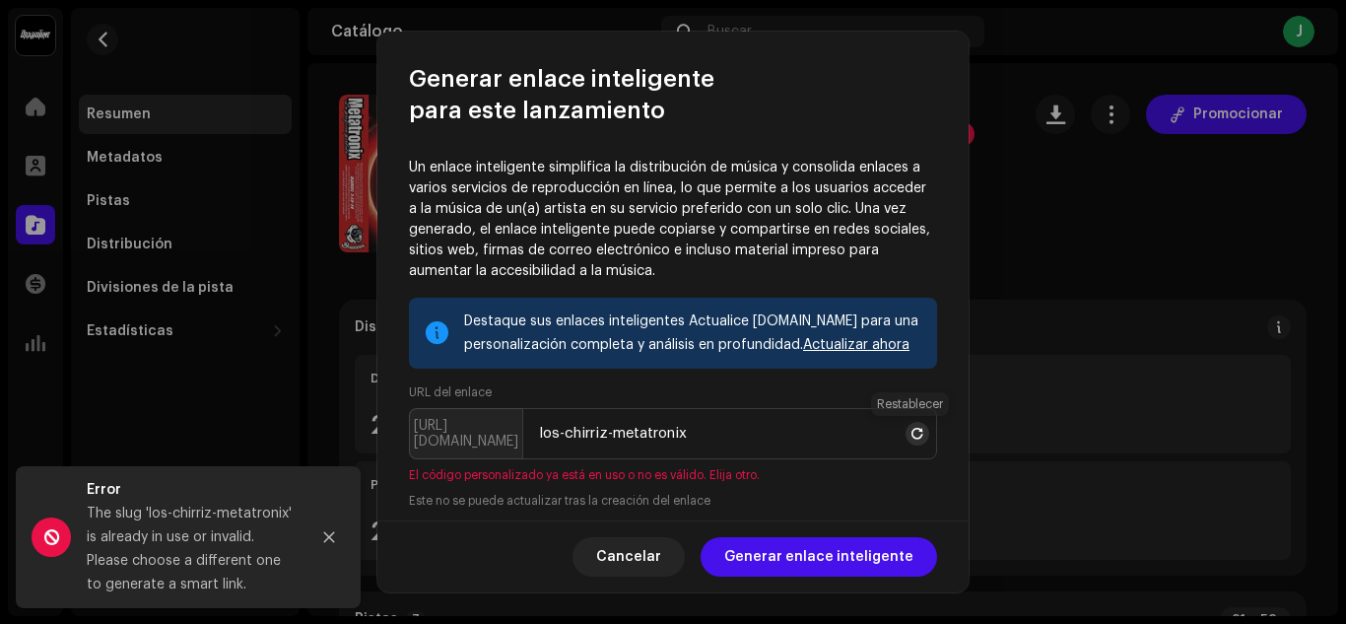
click at [915, 434] on span at bounding box center [918, 434] width 12 height 16
click at [912, 428] on span at bounding box center [918, 434] width 12 height 16
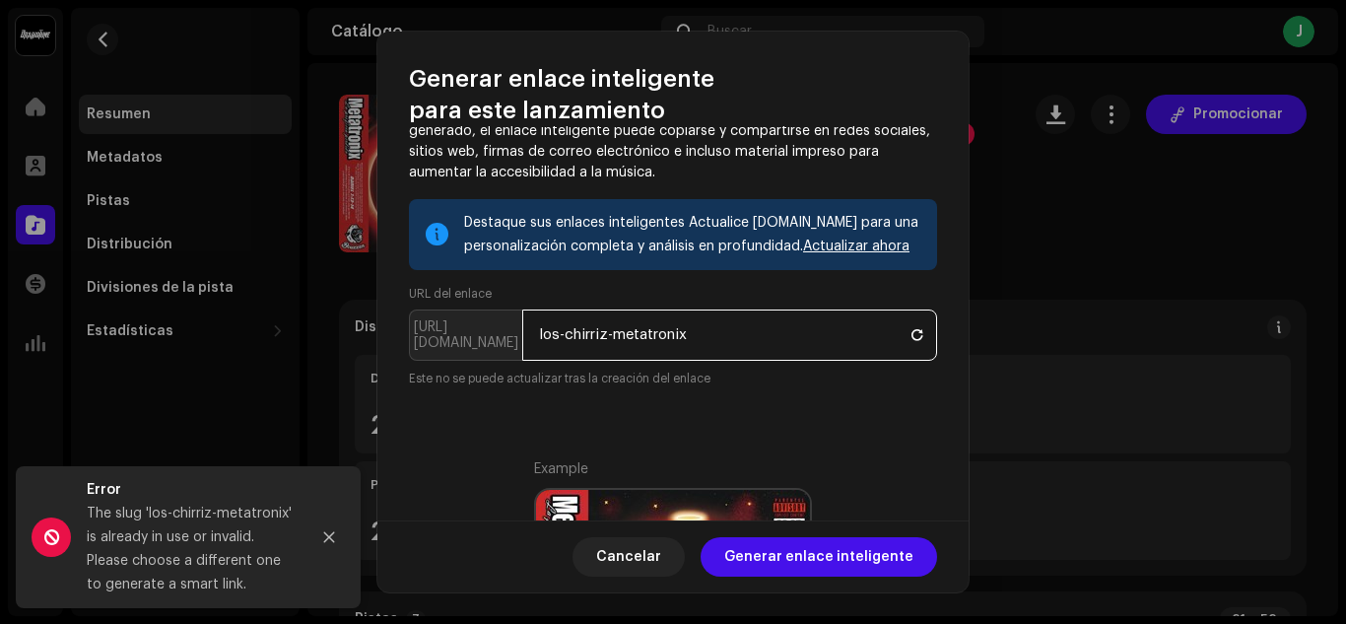
click at [627, 336] on input "los-chirriz-metatronix" at bounding box center [729, 335] width 415 height 51
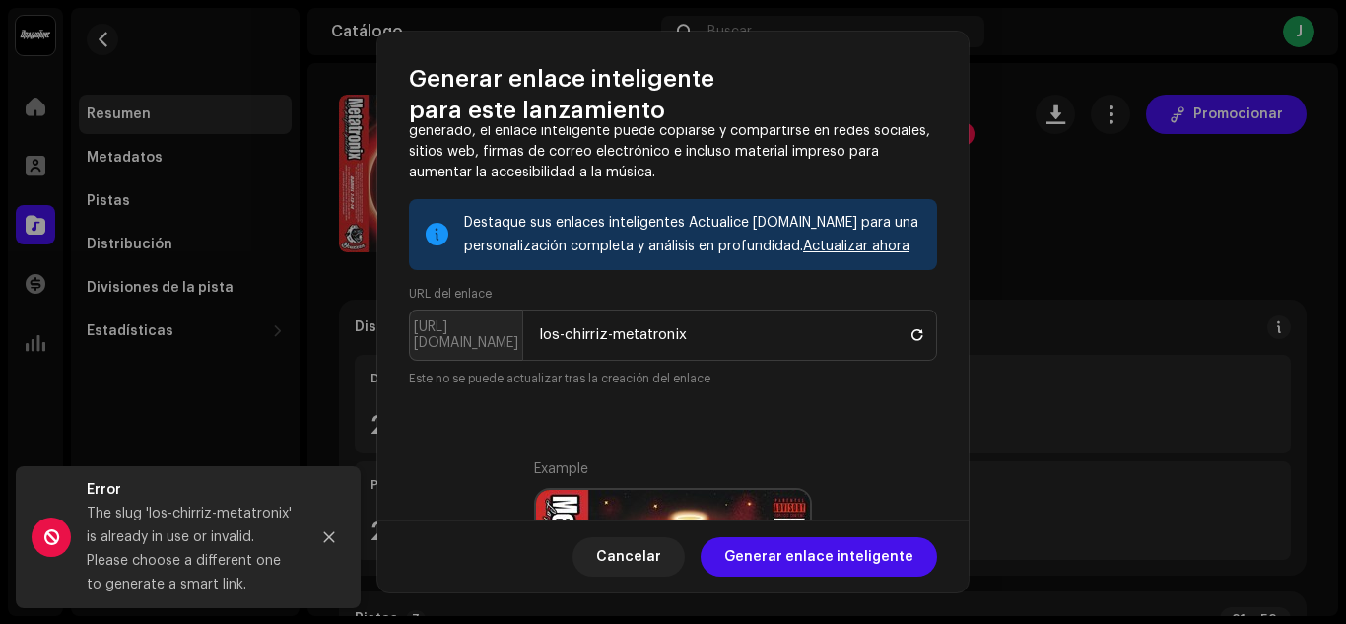
click at [490, 336] on p-inputgroup-addon "[URL][DOMAIN_NAME]" at bounding box center [465, 335] width 113 height 51
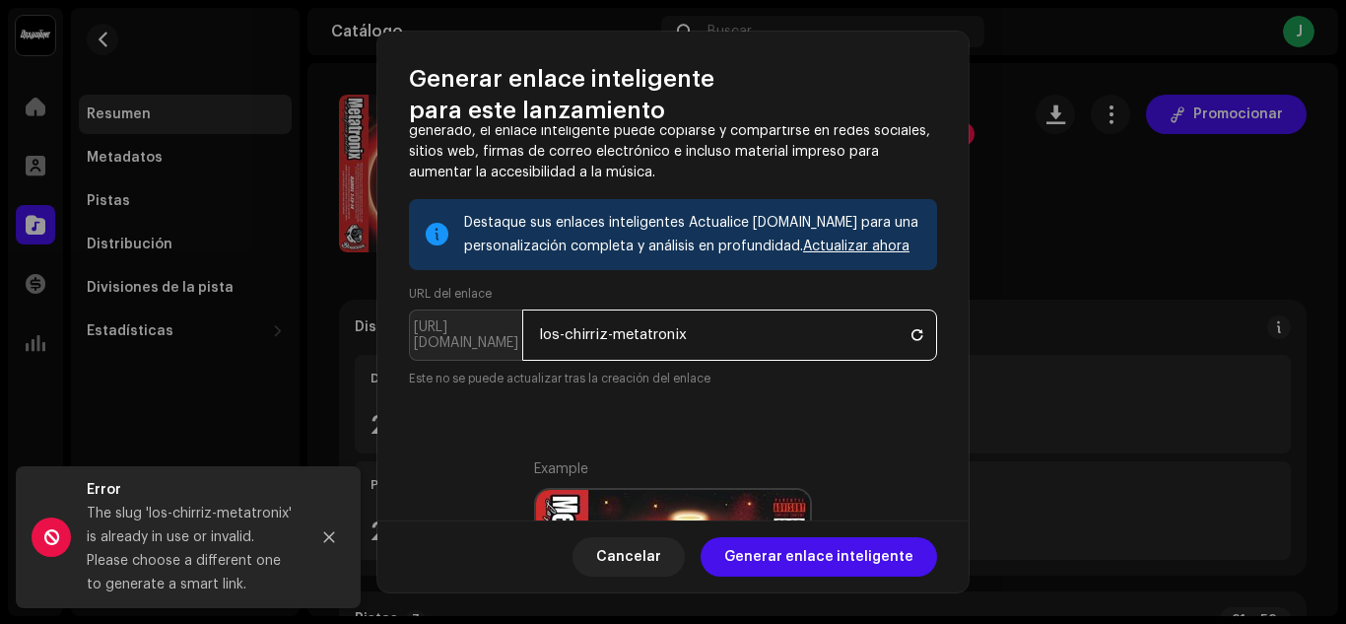
click at [638, 330] on input "los-chirriz-metatronix" at bounding box center [729, 335] width 415 height 51
click at [622, 333] on input "los-chirriz-metatronix" at bounding box center [729, 335] width 415 height 51
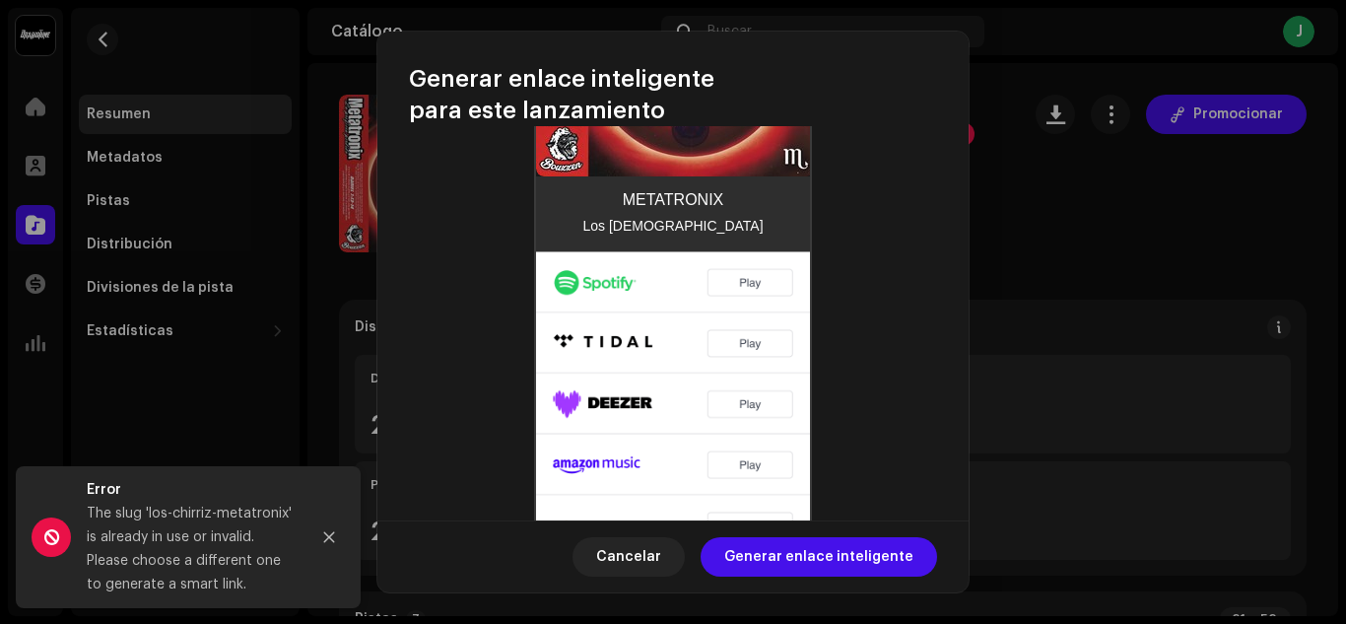
scroll to position [591, 0]
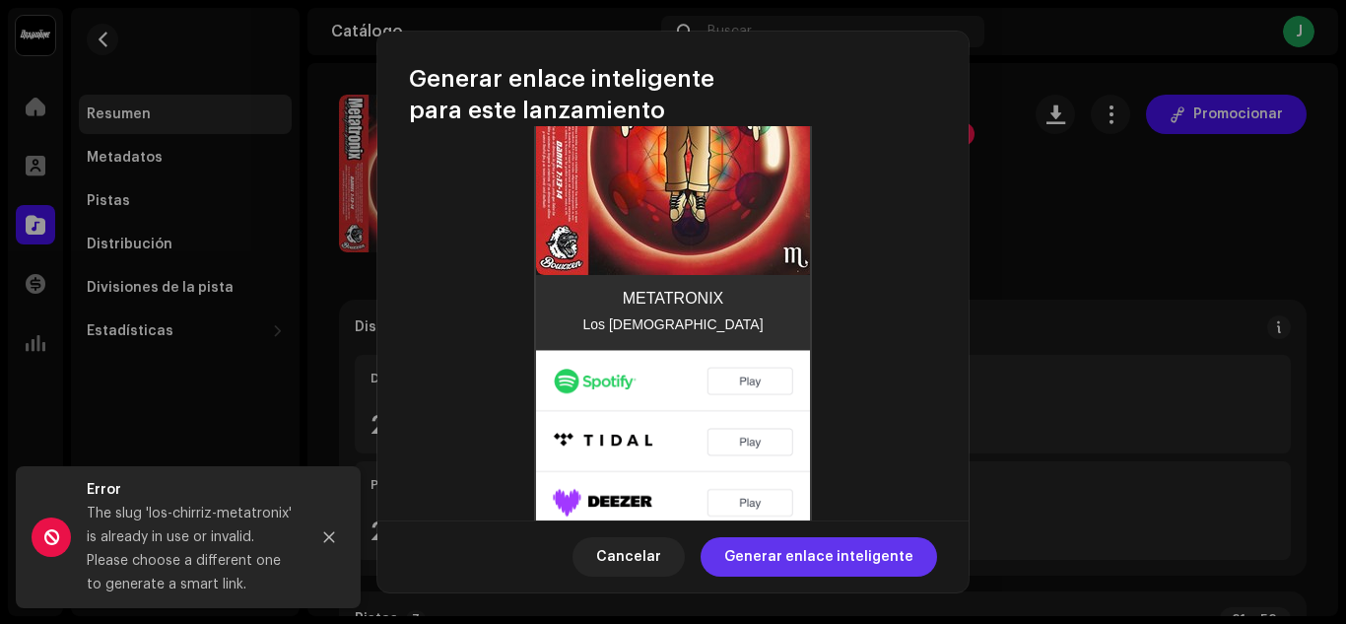
type input "metatronix"
click at [829, 555] on span "Generar enlace inteligente" at bounding box center [818, 556] width 189 height 39
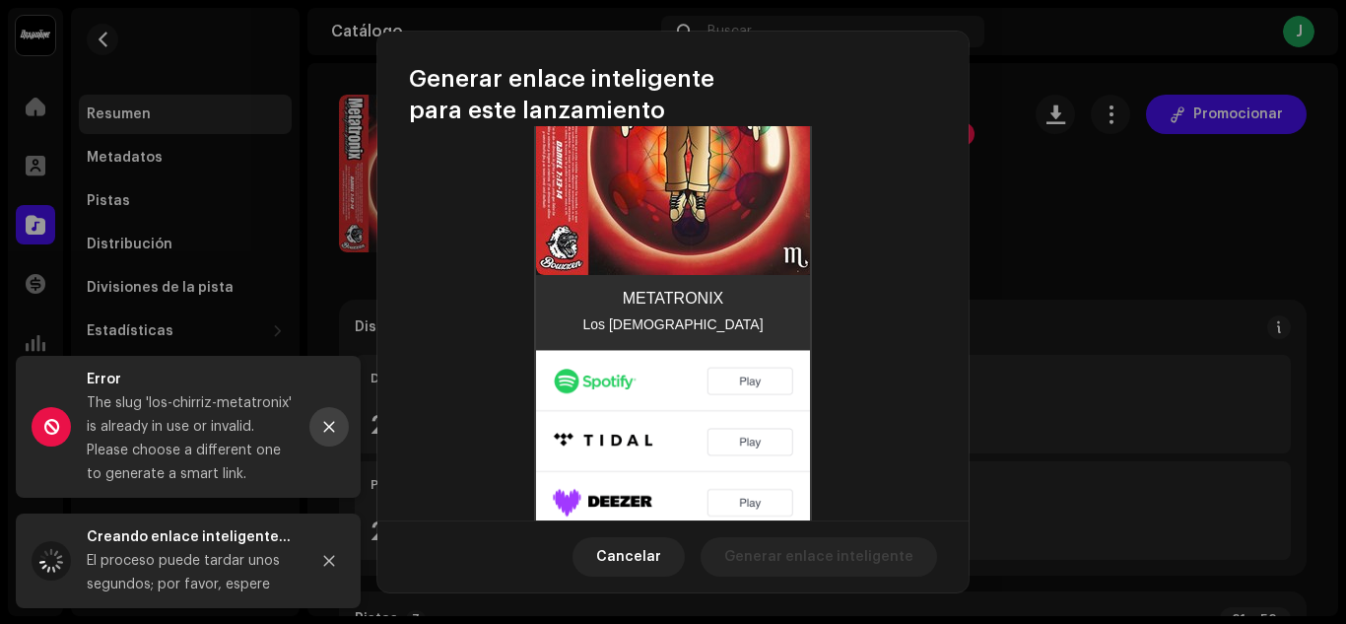
click at [328, 424] on icon "Close" at bounding box center [329, 427] width 14 height 14
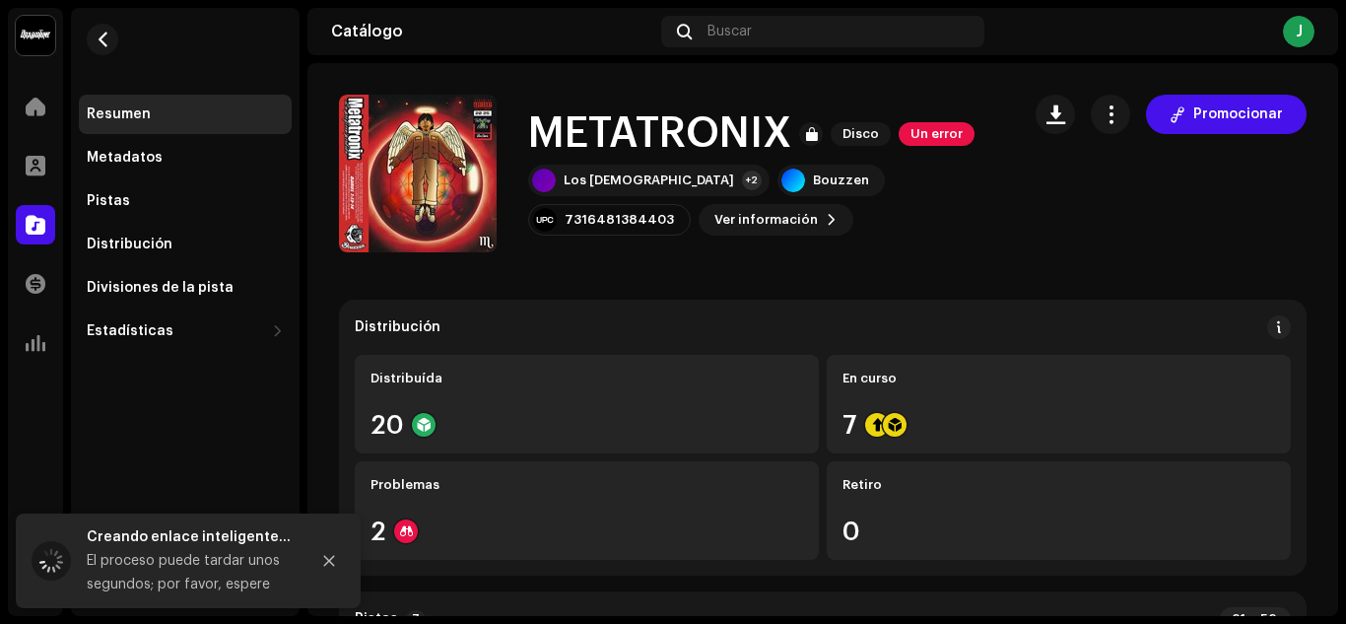
click at [1149, 469] on div "Generar enlace inteligente para este lanzamiento Un enlace inteligente simplifi…" at bounding box center [673, 312] width 1346 height 624
click at [715, 218] on span "Ver información" at bounding box center [766, 219] width 103 height 39
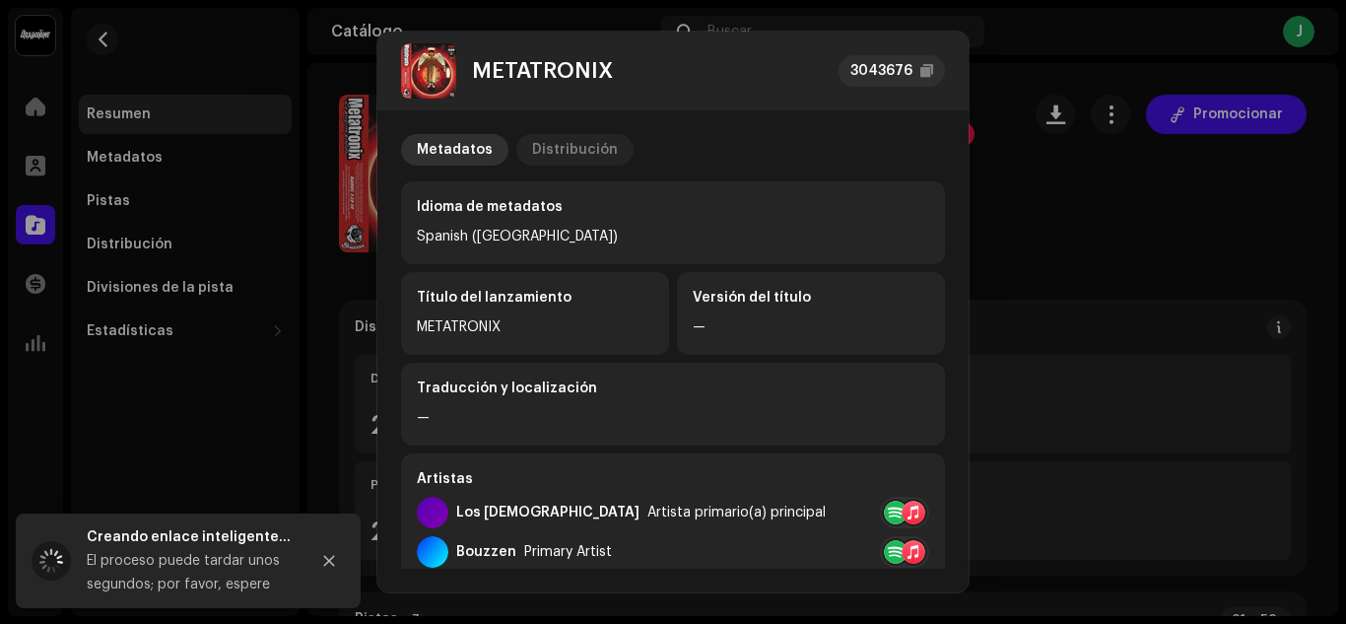
click at [600, 144] on div "Distribución" at bounding box center [575, 150] width 86 height 32
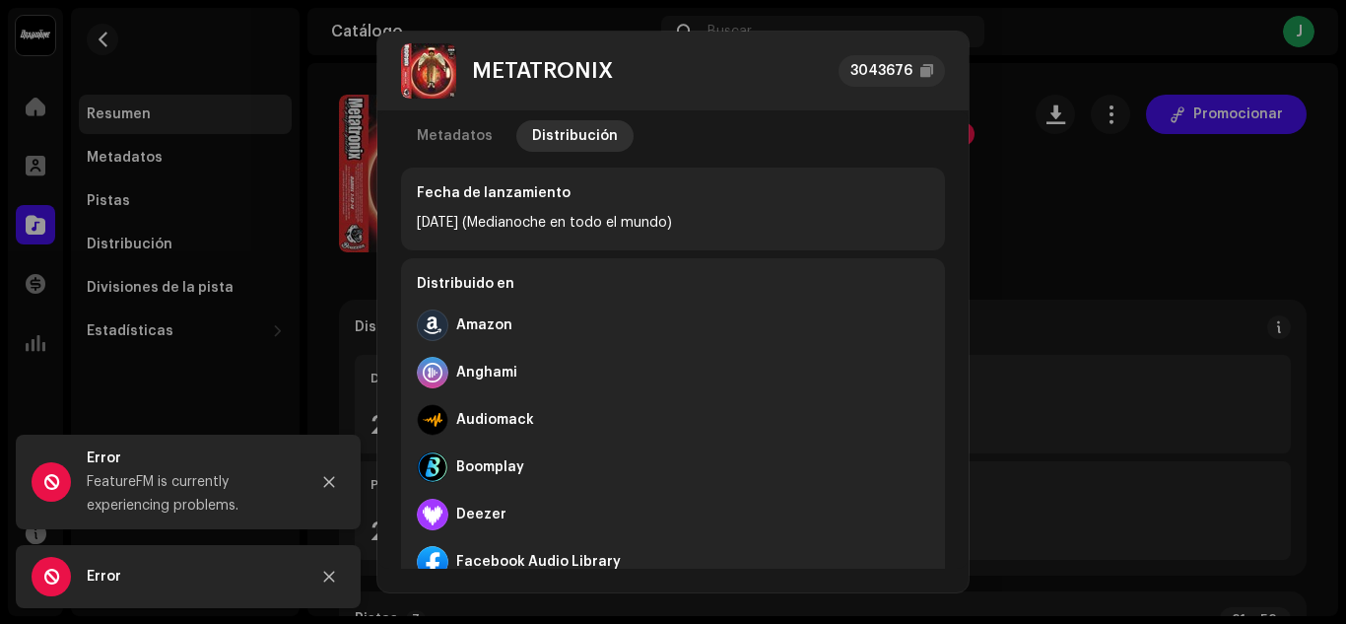
scroll to position [0, 0]
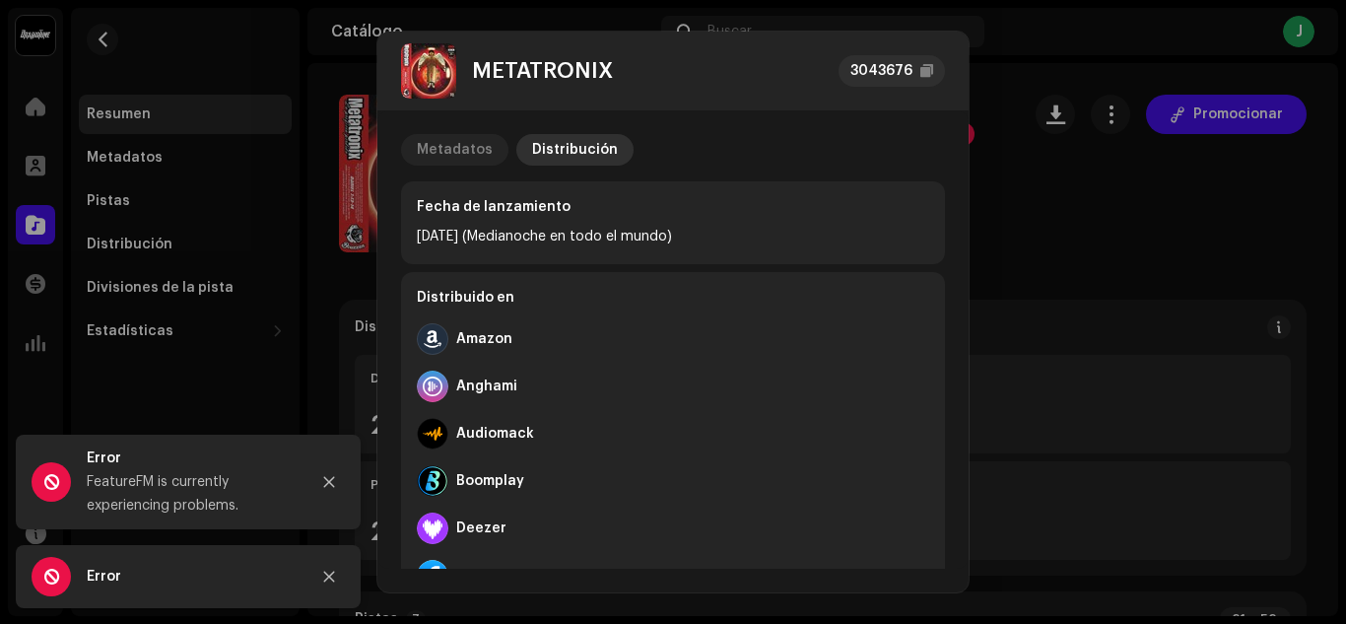
click at [464, 146] on div "Metadatos" at bounding box center [455, 150] width 76 height 32
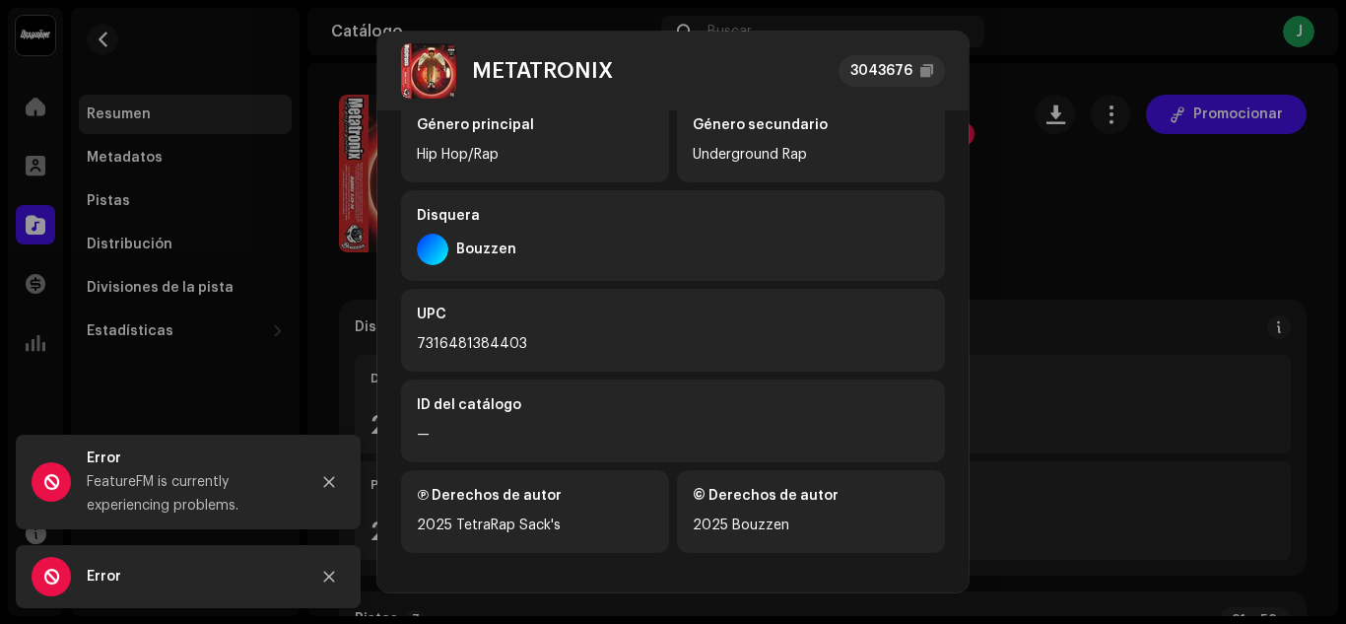
scroll to position [617, 0]
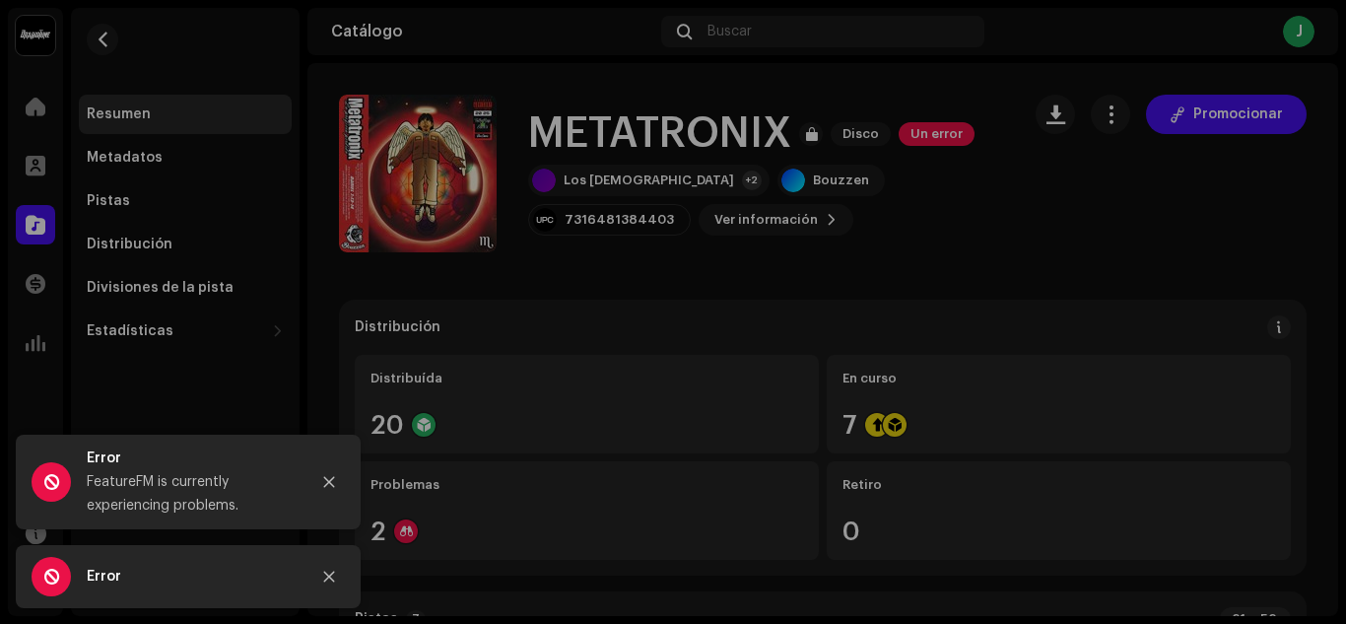
click at [1134, 241] on div "METATRONIX 3043676 Metadatos Distribución Idioma de metadatos Spanish ([GEOGRAP…" at bounding box center [673, 312] width 1346 height 624
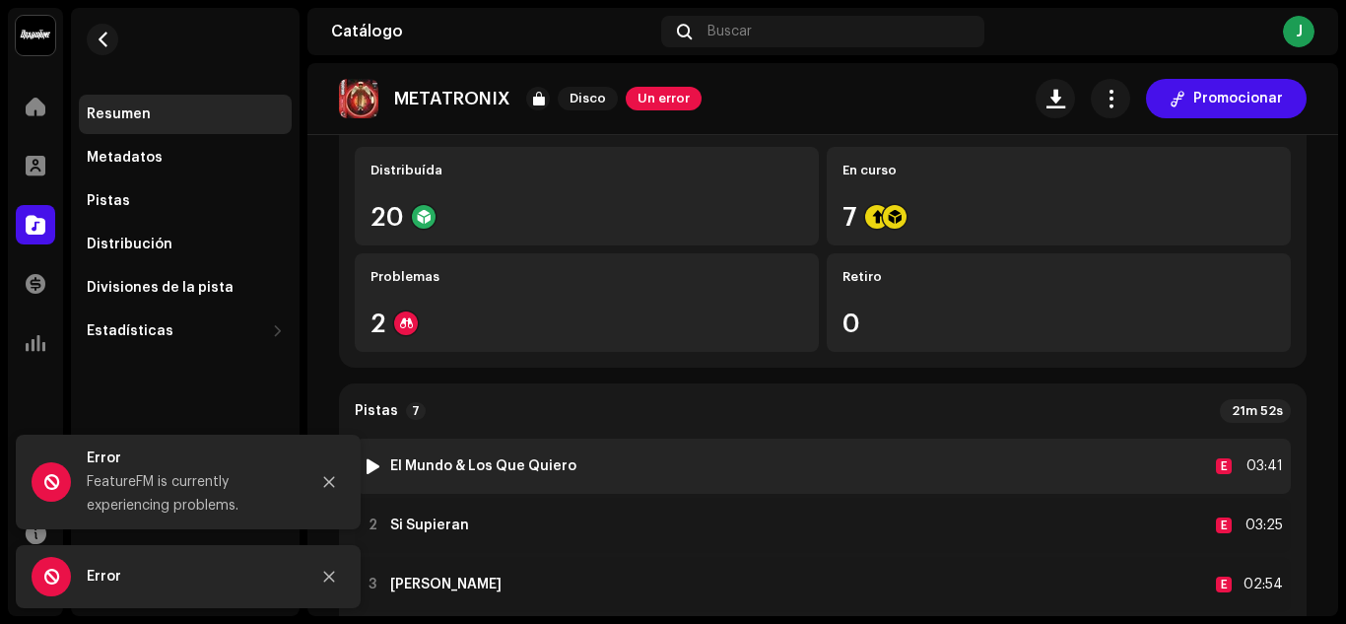
scroll to position [296, 0]
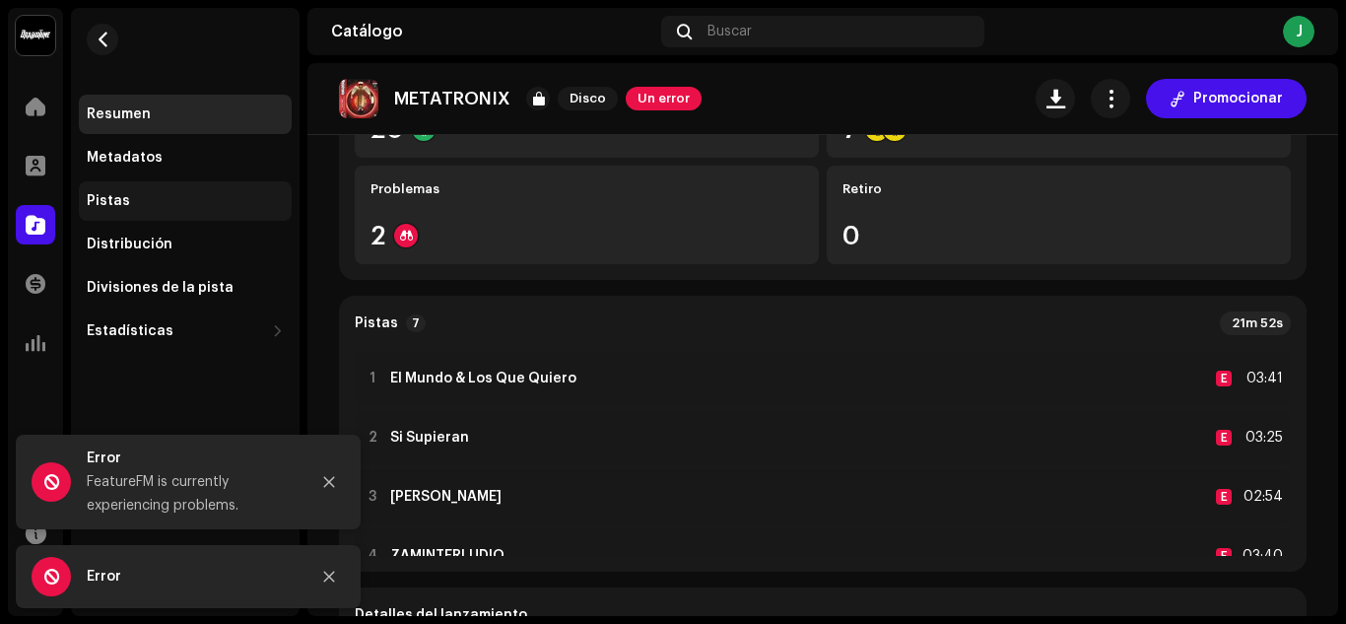
click at [118, 192] on div "Pistas" at bounding box center [185, 200] width 213 height 39
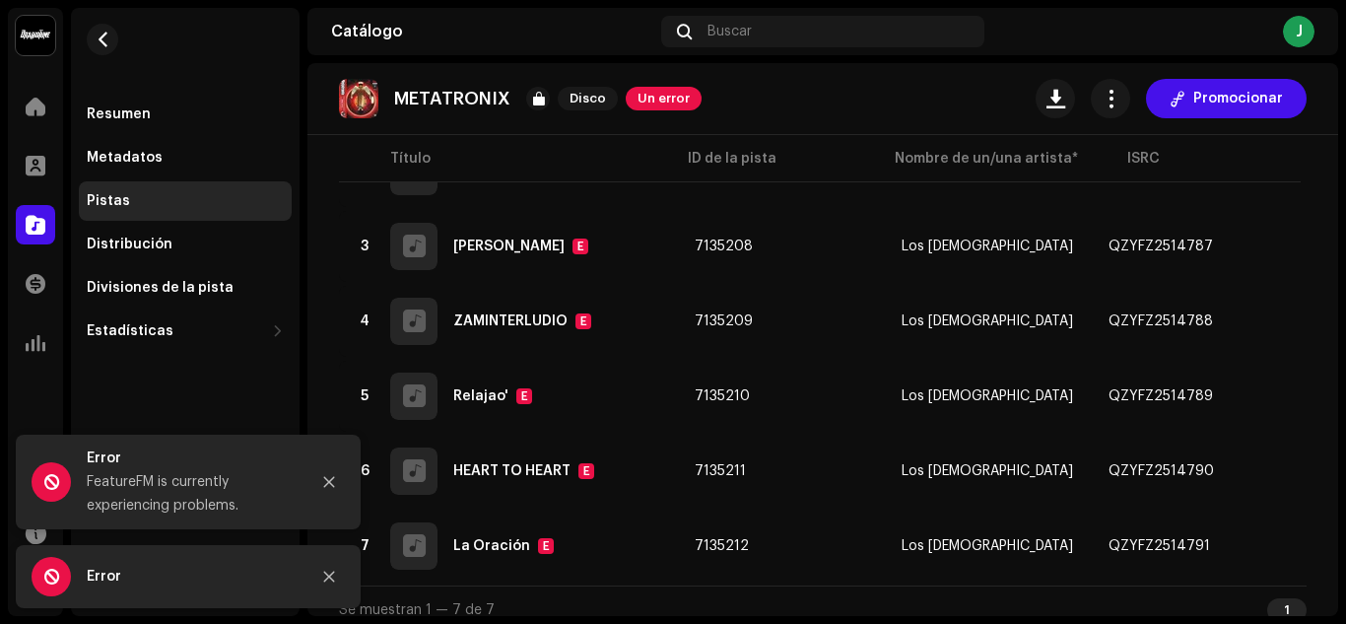
scroll to position [348, 0]
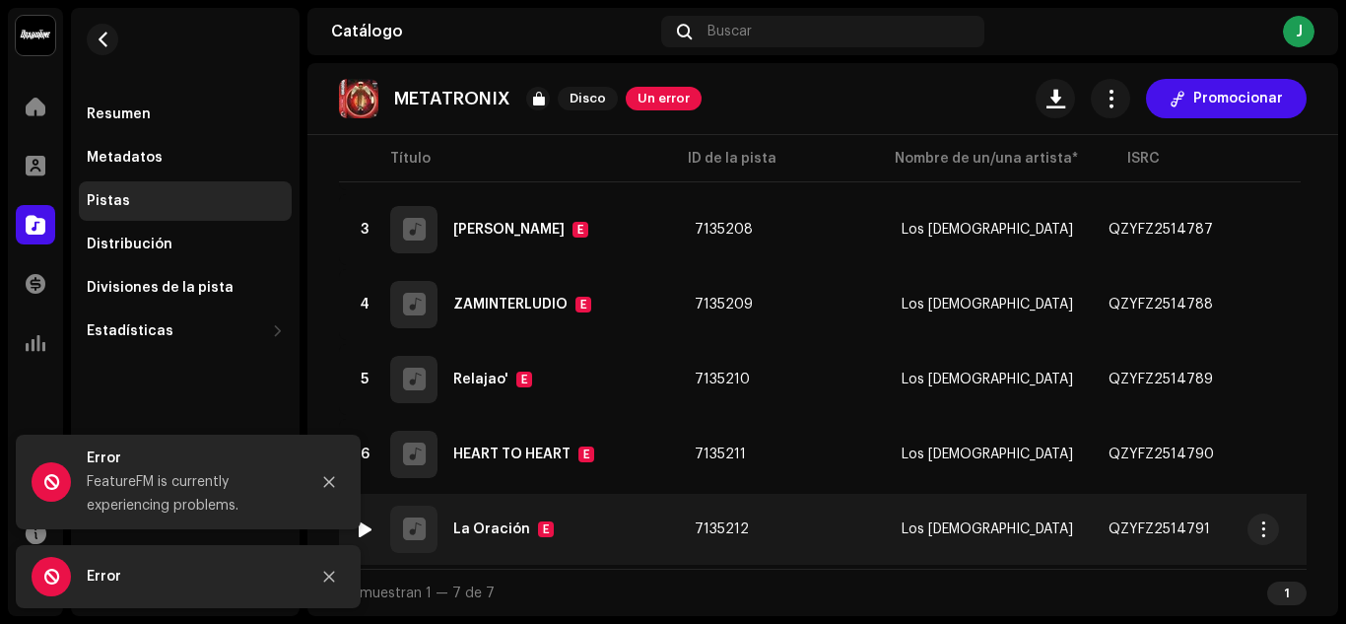
click at [890, 552] on td "Los [DEMOGRAPHIC_DATA]" at bounding box center [989, 529] width 207 height 71
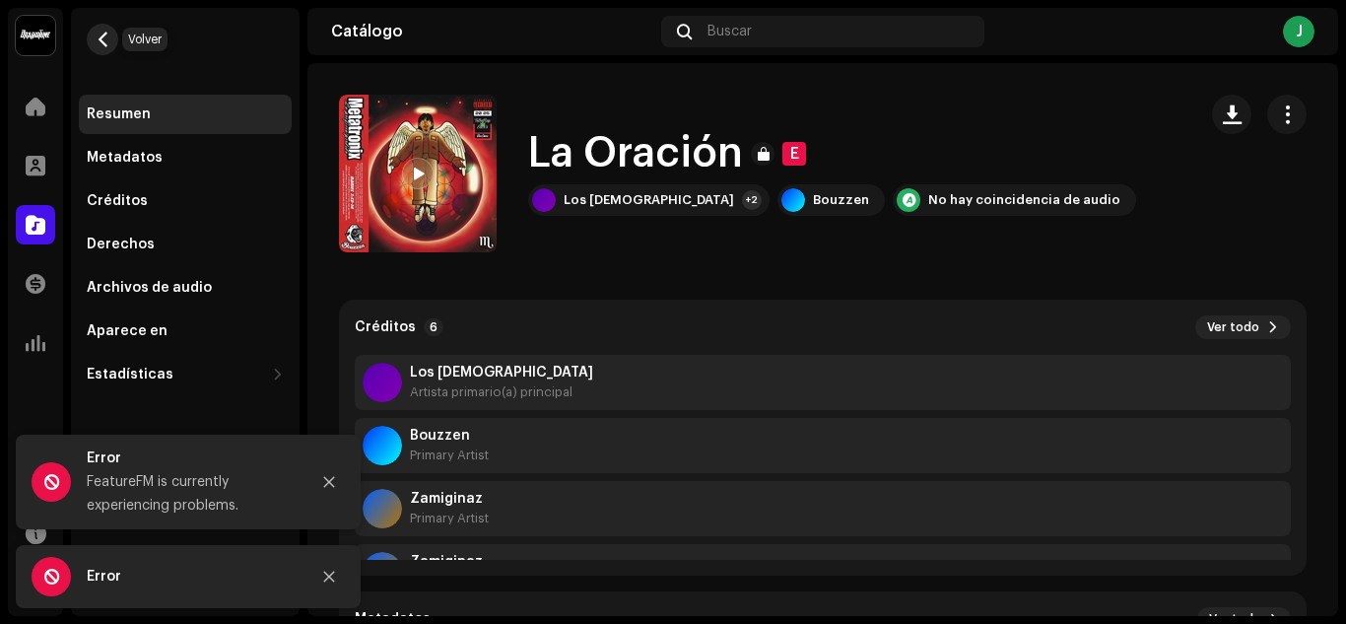
click at [98, 29] on button "button" at bounding box center [103, 40] width 32 height 32
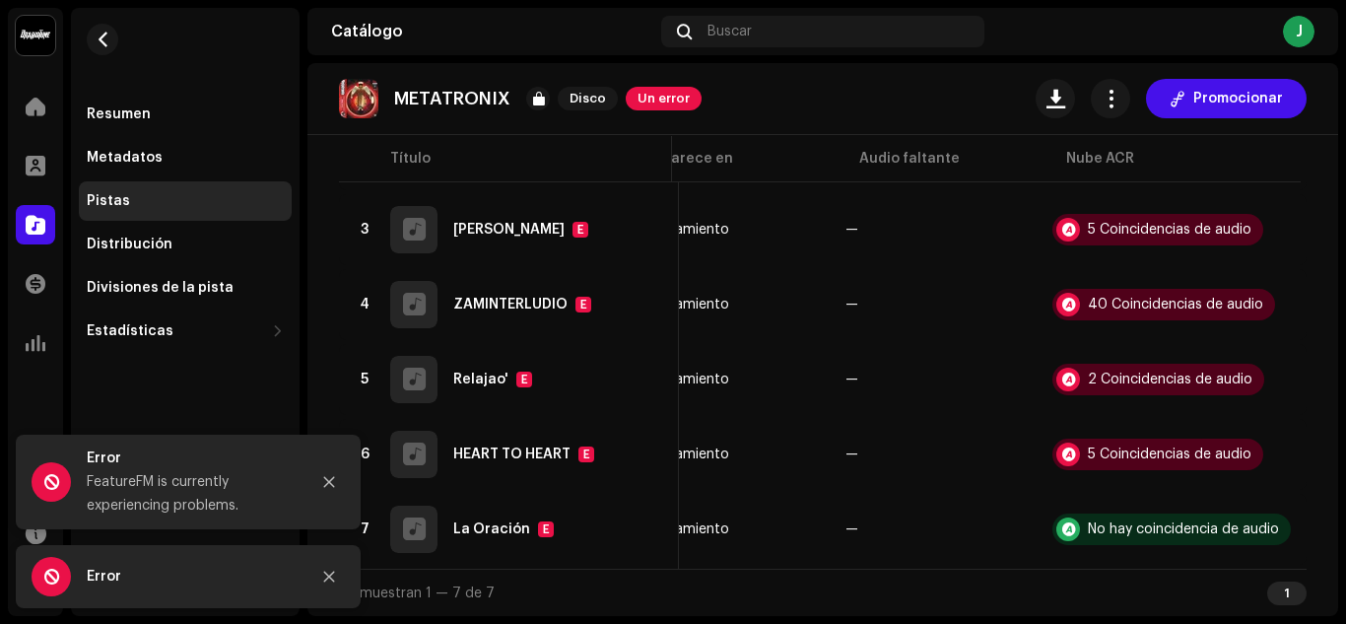
click at [1092, 581] on div "Se muestran 1 — 7 de 7 1" at bounding box center [823, 592] width 968 height 47
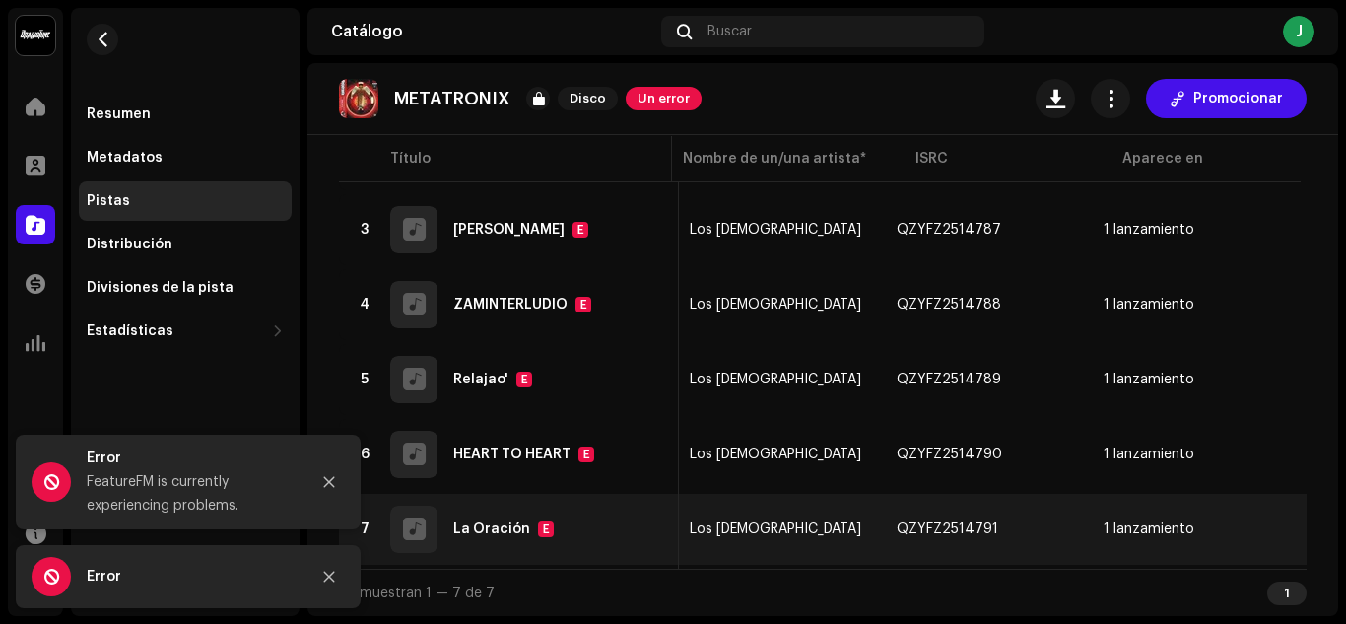
click at [507, 553] on td "7 La Oración E" at bounding box center [509, 529] width 340 height 71
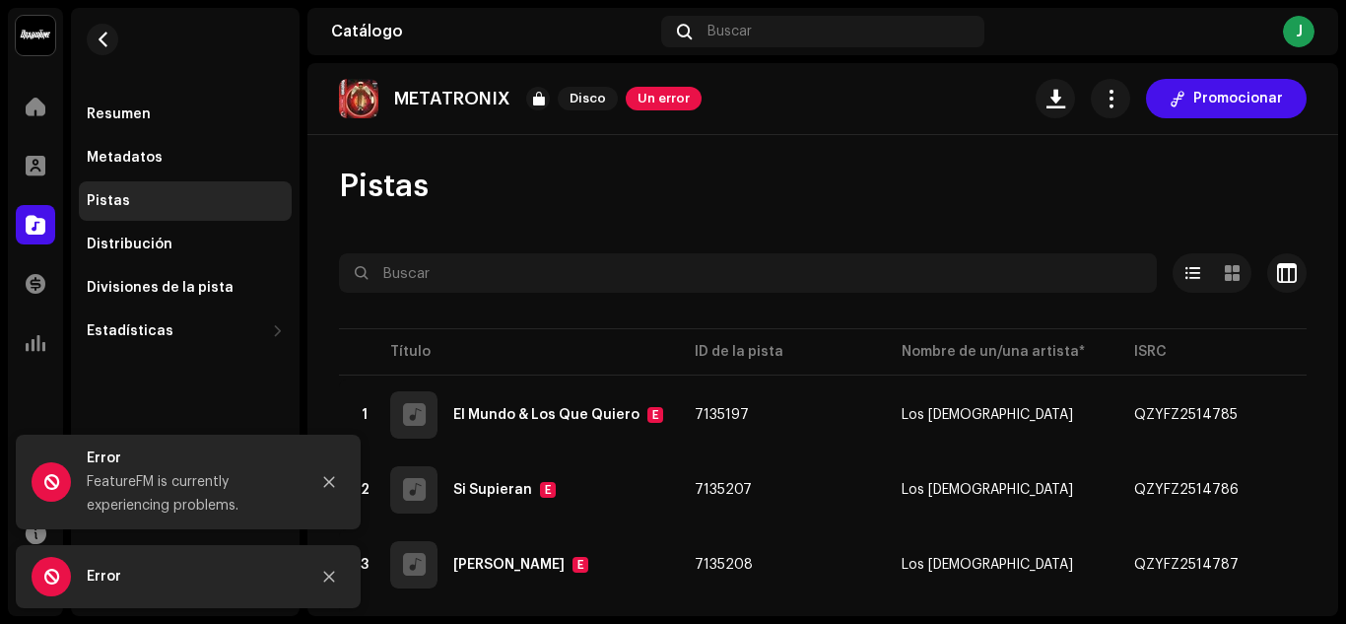
click at [1196, 74] on div "METATRONIX Disco Un error Promocionar" at bounding box center [823, 99] width 1031 height 72
click at [1194, 94] on span "Promocionar" at bounding box center [1239, 98] width 90 height 39
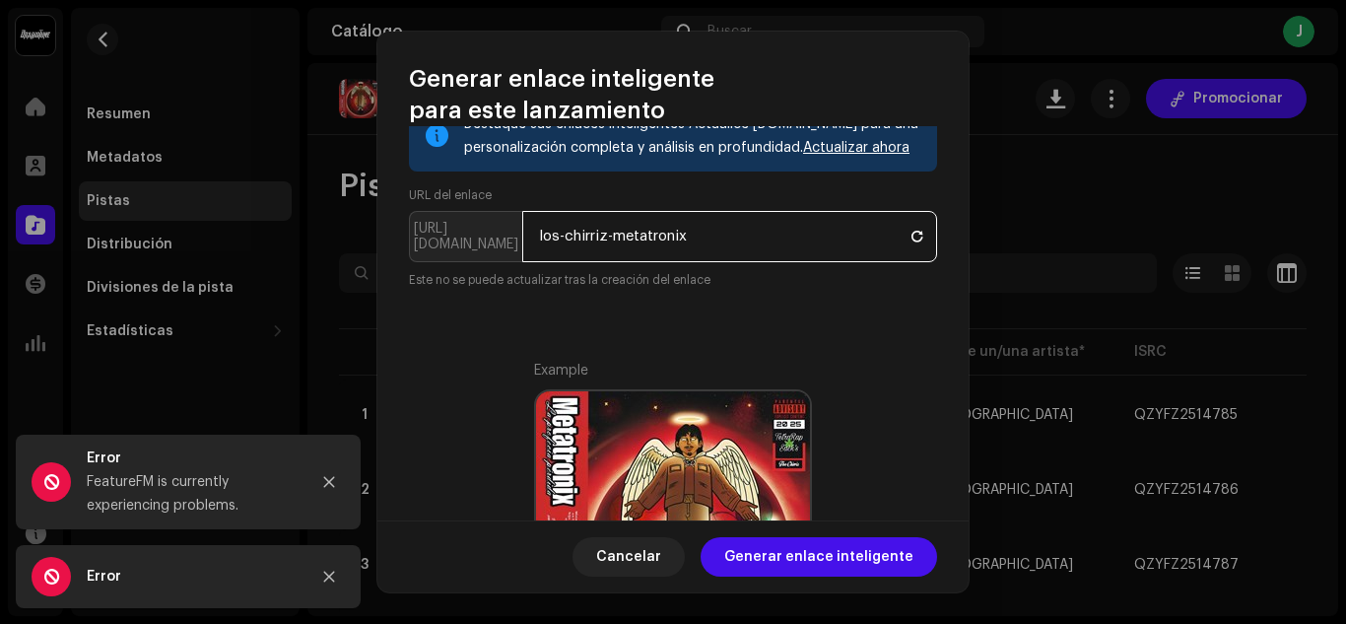
click at [730, 227] on input "los-chirriz-metatronix" at bounding box center [729, 236] width 415 height 51
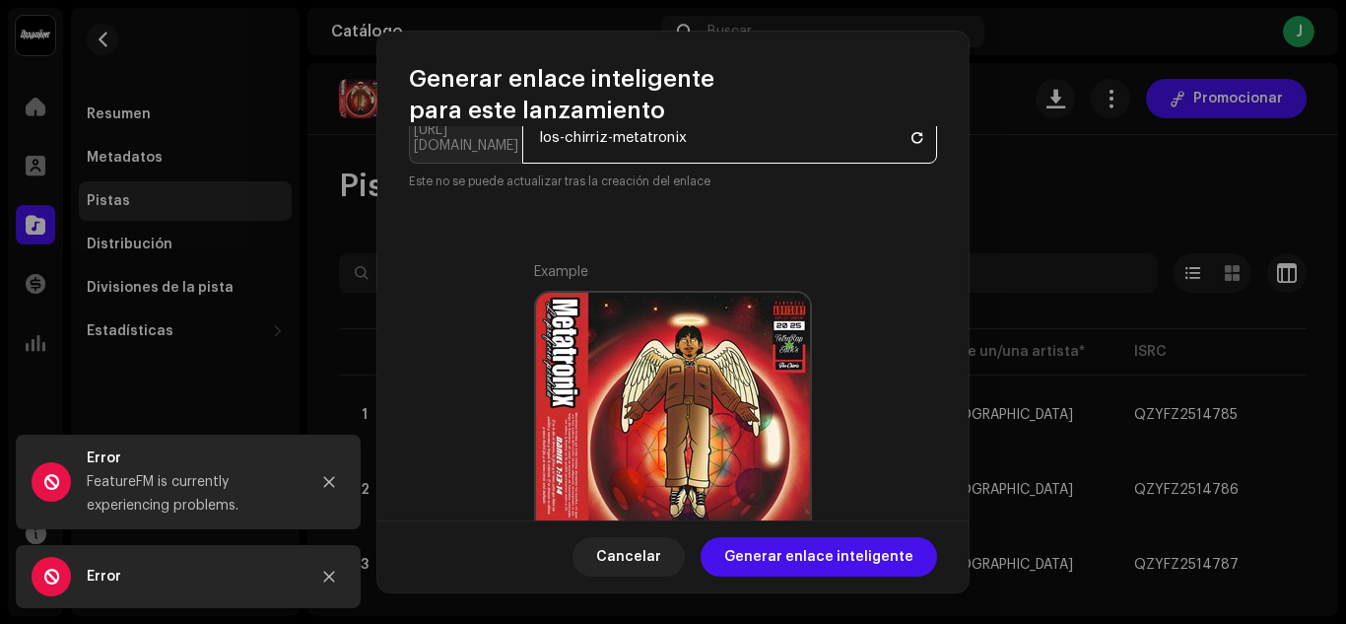
click at [782, 145] on input "los-chirriz-metatronix" at bounding box center [729, 137] width 415 height 51
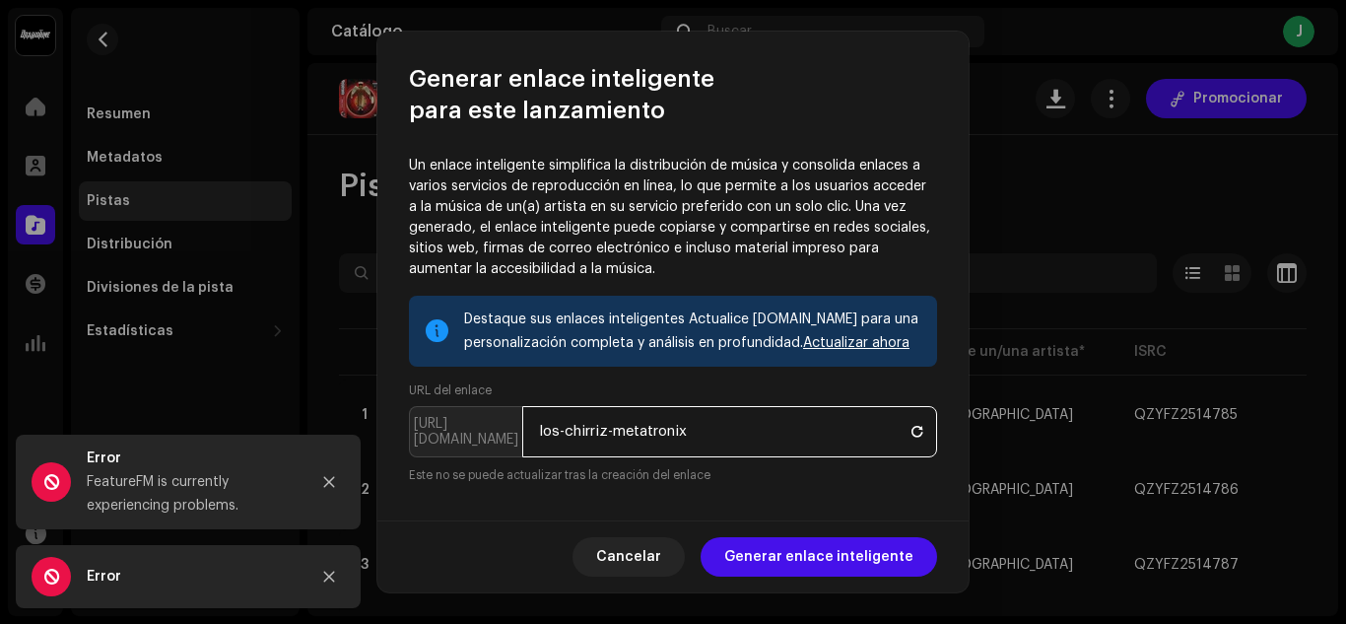
drag, startPoint x: 782, startPoint y: 145, endPoint x: 496, endPoint y: 121, distance: 286.8
click at [496, 121] on div "Generar enlace inteligente para este lanzamiento Un enlace inteligente simplifi…" at bounding box center [673, 313] width 591 height 562
paste input "3043676"
click at [540, 435] on input "3043676" at bounding box center [729, 433] width 415 height 51
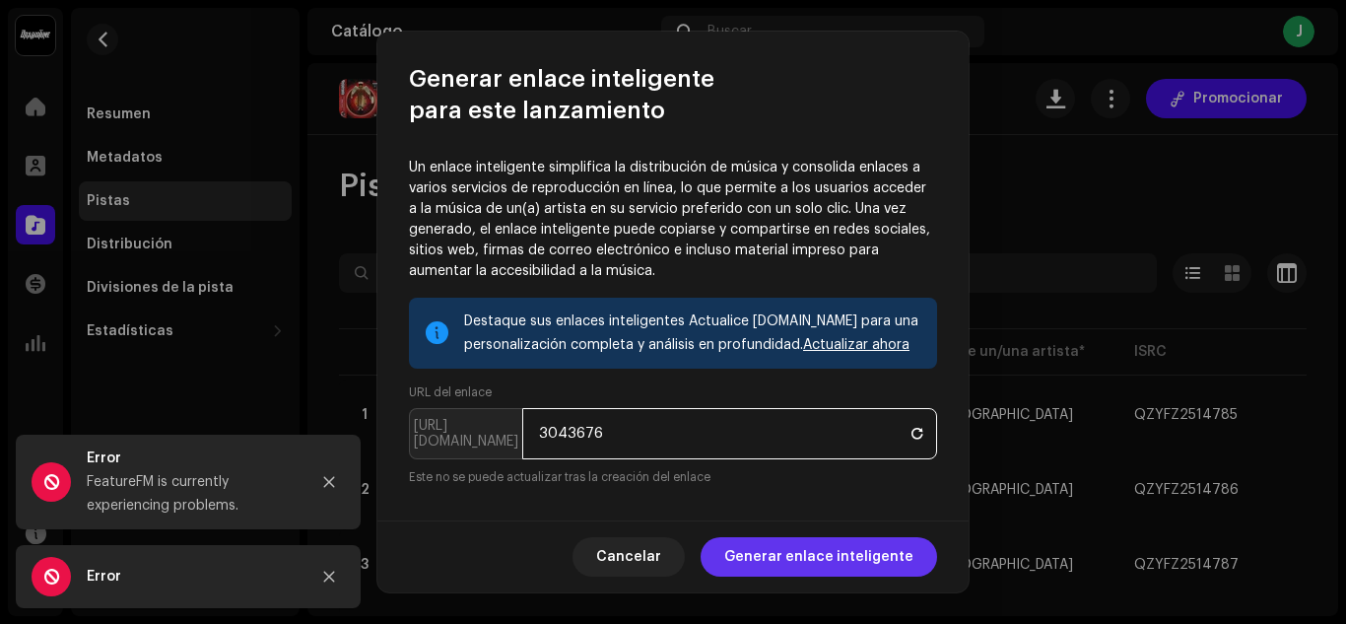
type input "3043676"
click at [855, 550] on span "Generar enlace inteligente" at bounding box center [818, 556] width 189 height 39
